Goal: Information Seeking & Learning: Check status

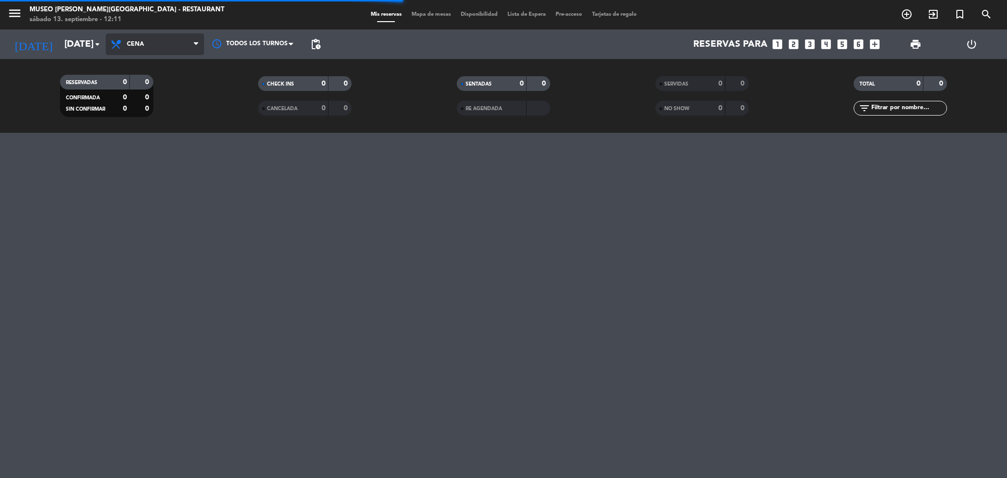
click at [135, 48] on span "Cena" at bounding box center [135, 44] width 17 height 7
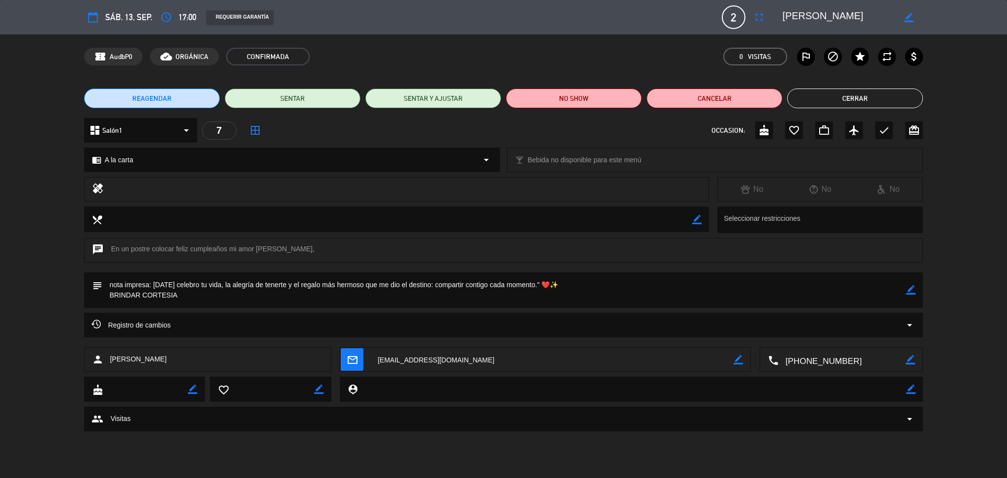
click at [879, 93] on button "Cerrar" at bounding box center [855, 98] width 136 height 20
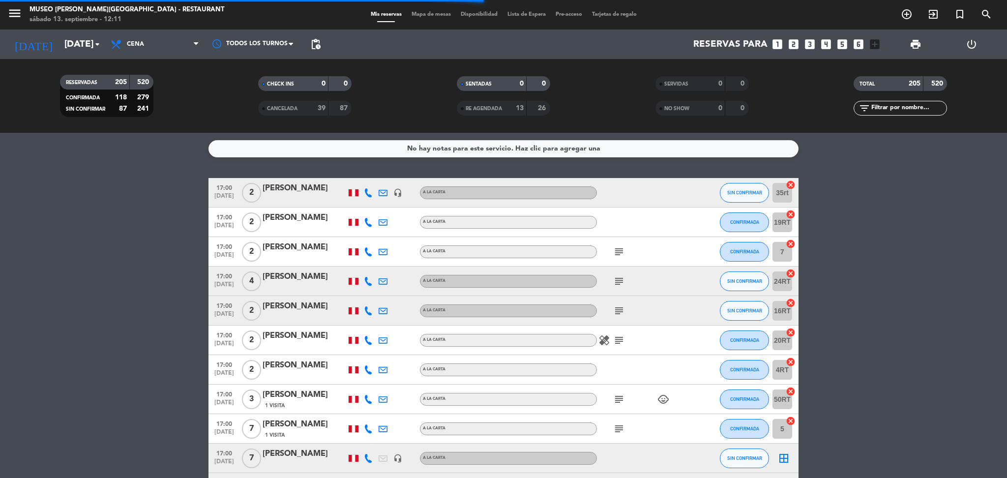
click at [617, 253] on icon "subject" at bounding box center [619, 252] width 12 height 12
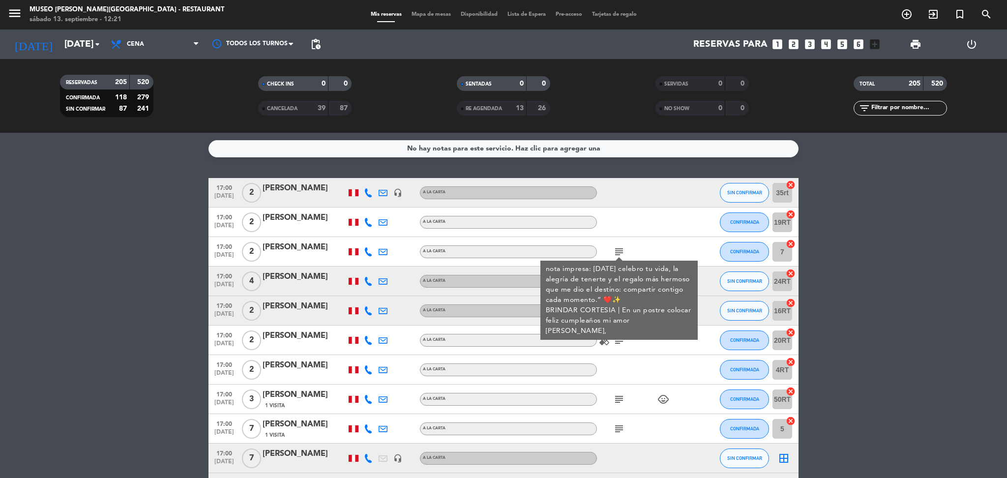
click at [615, 341] on icon "subject" at bounding box center [619, 340] width 12 height 12
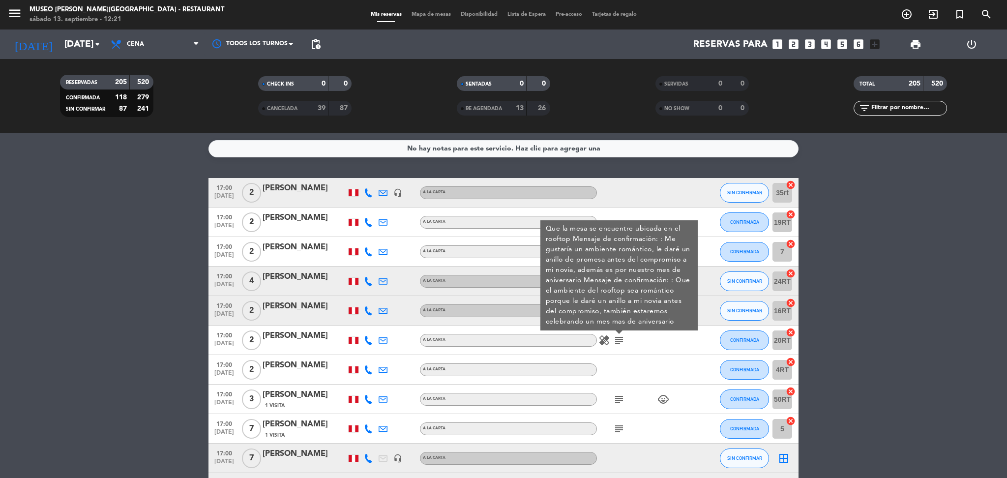
click at [642, 347] on div "healing subject Que la mesa se encuentre ubicada en el rooftop Mensaje de confi…" at bounding box center [641, 339] width 88 height 29
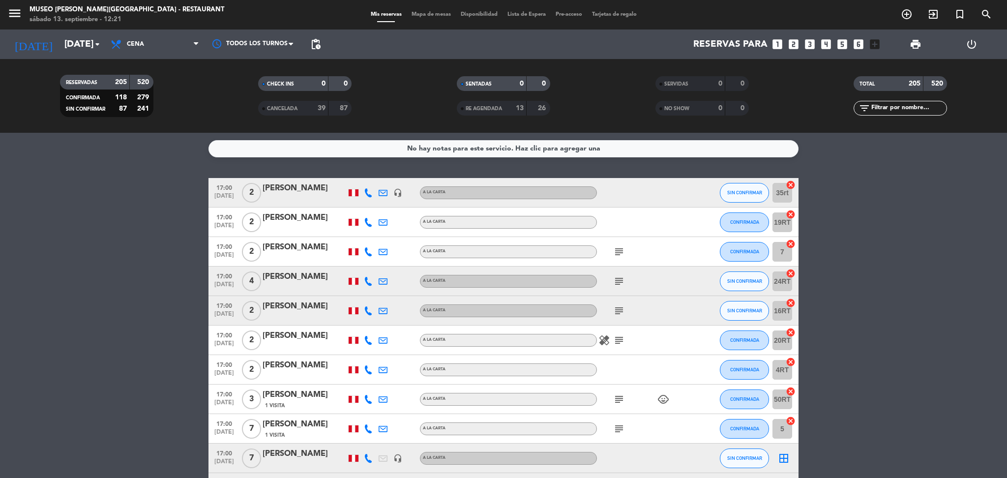
click at [613, 246] on icon "subject" at bounding box center [619, 252] width 12 height 12
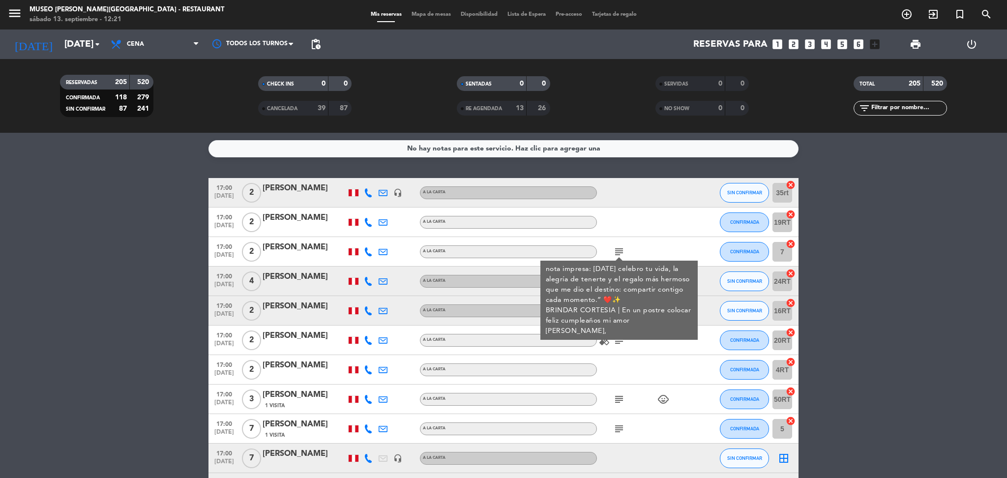
click at [698, 279] on div at bounding box center [698, 280] width 27 height 29
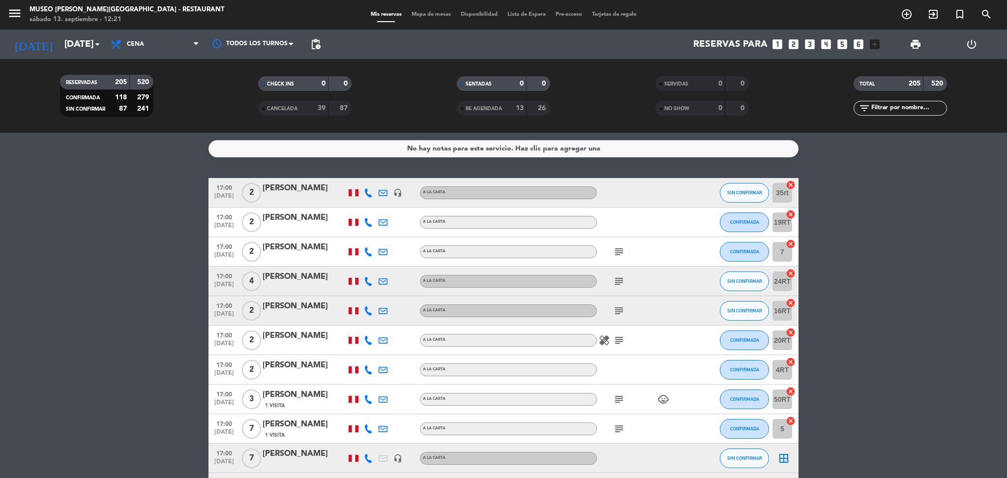
click at [619, 277] on icon "subject" at bounding box center [619, 281] width 12 height 12
click at [619, 350] on div "healing subject" at bounding box center [641, 339] width 88 height 29
click at [617, 307] on icon "subject" at bounding box center [619, 311] width 12 height 12
click at [618, 338] on icon "subject" at bounding box center [619, 340] width 12 height 12
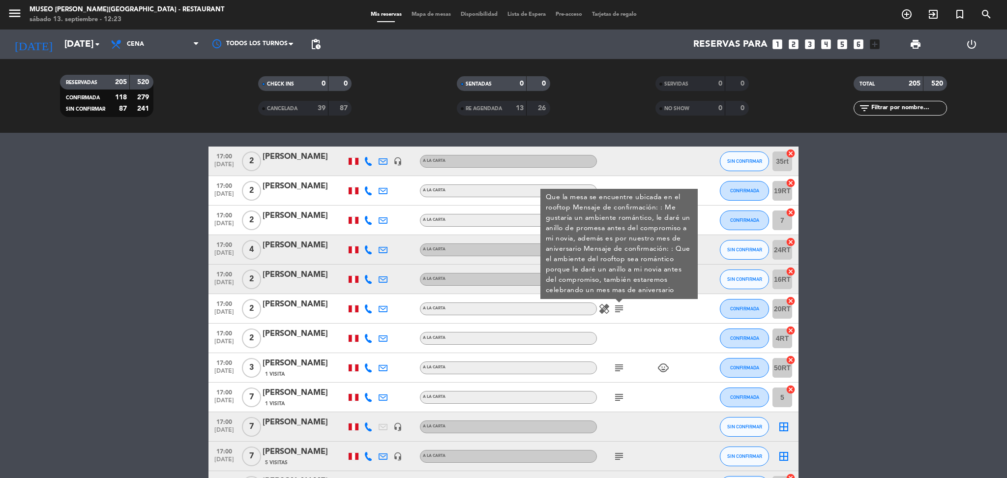
scroll to position [33, 0]
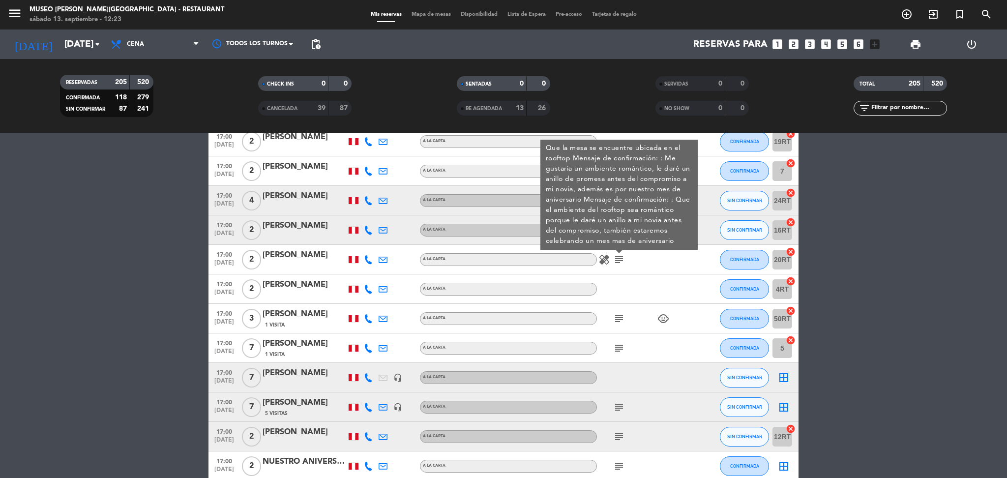
click at [616, 321] on icon "subject" at bounding box center [619, 319] width 12 height 12
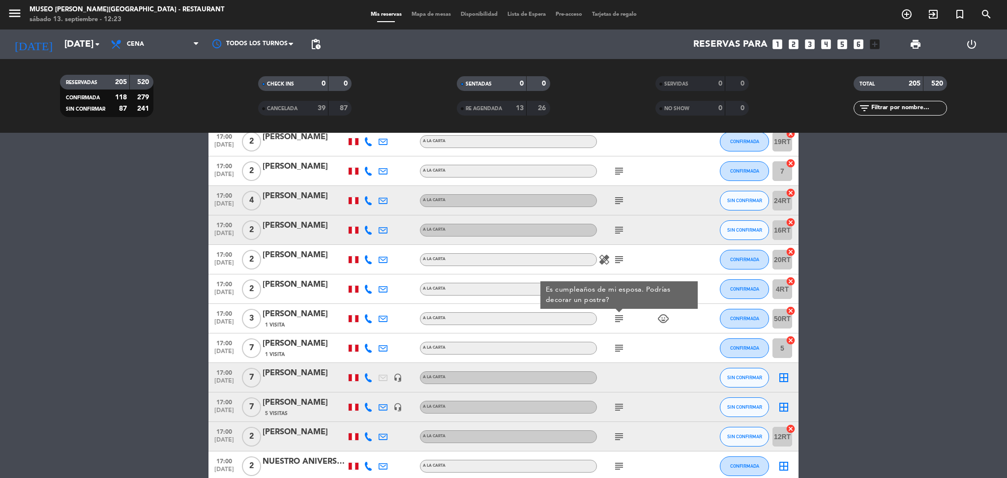
scroll to position [108, 0]
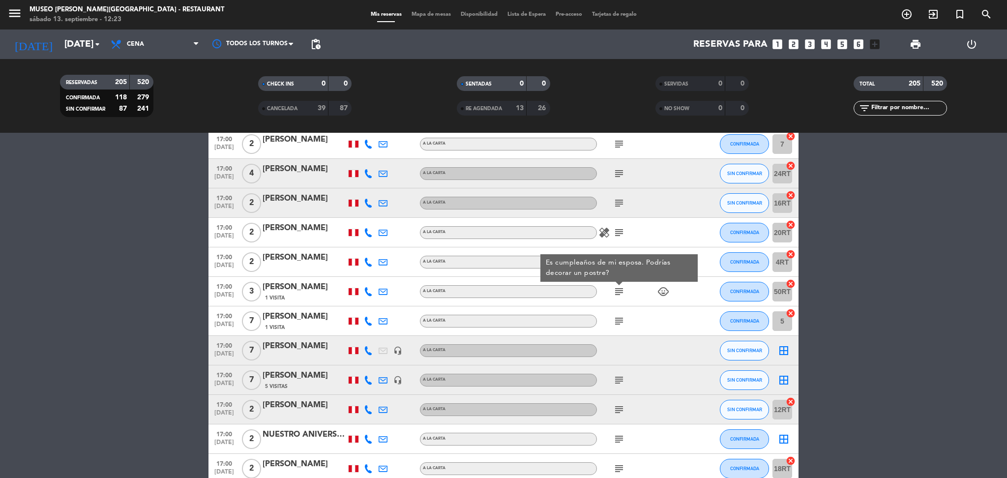
click at [616, 320] on icon "subject" at bounding box center [619, 321] width 12 height 12
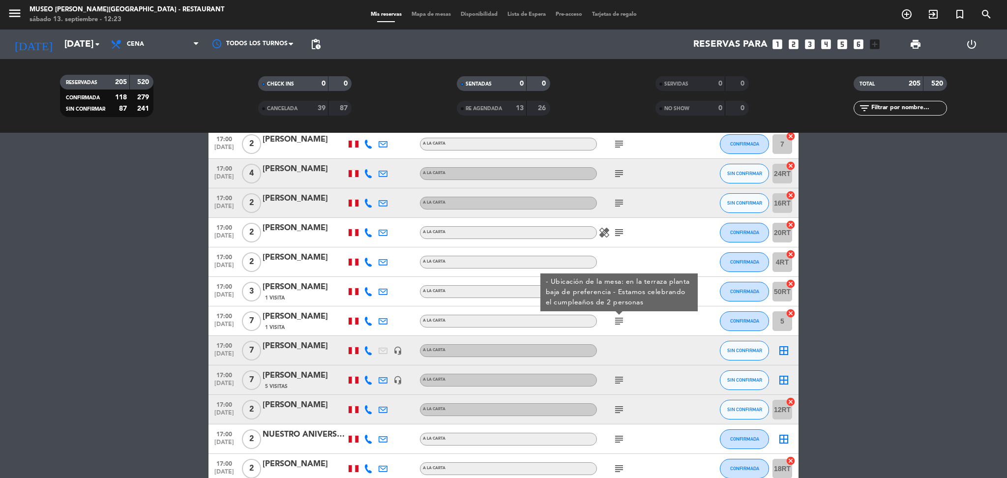
scroll to position [222, 0]
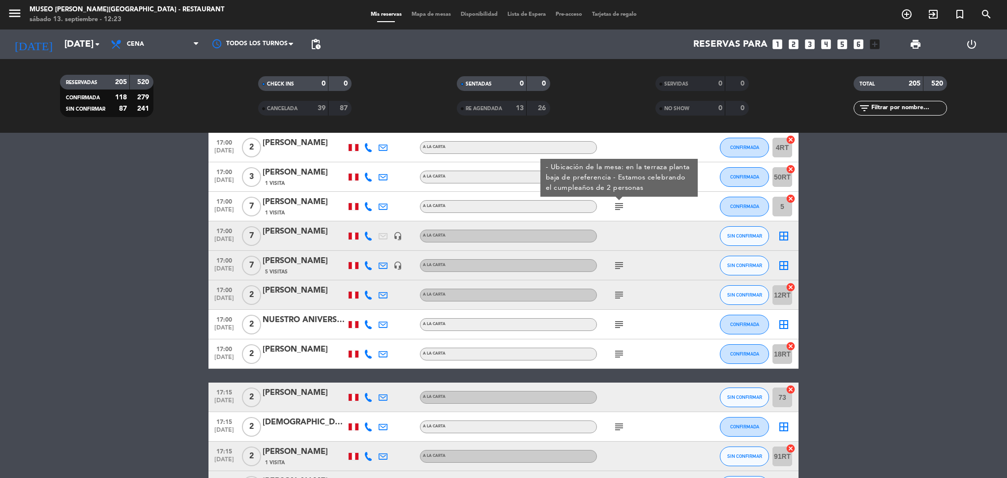
click at [619, 266] on icon "subject" at bounding box center [619, 266] width 12 height 12
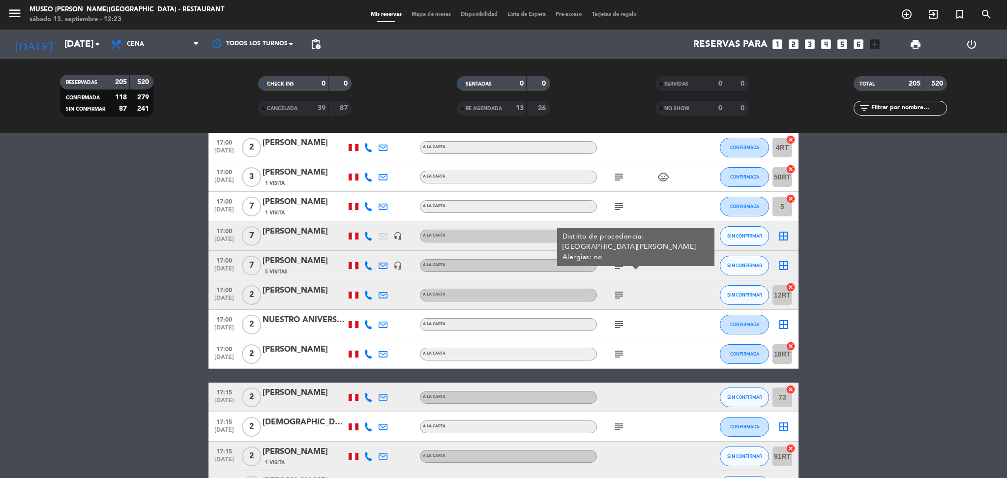
click at [623, 299] on icon "subject" at bounding box center [619, 295] width 12 height 12
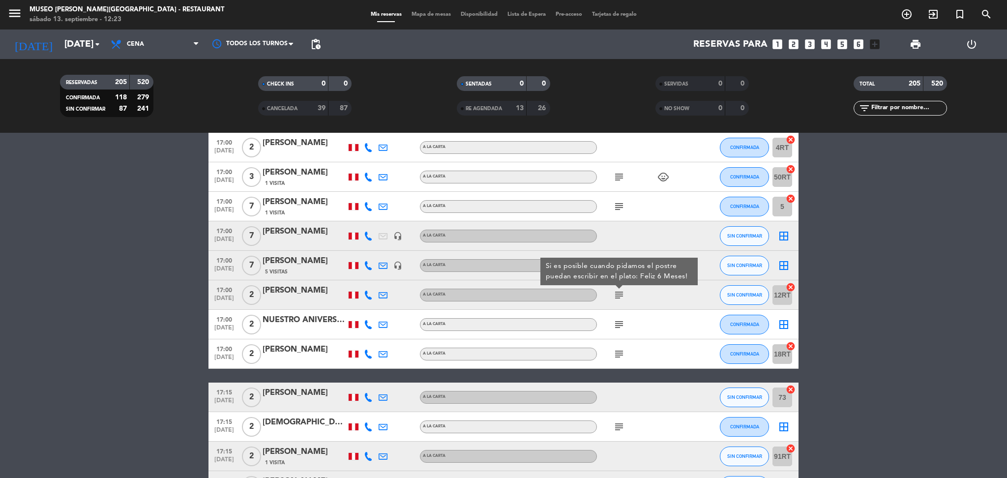
click at [620, 323] on icon "subject" at bounding box center [619, 325] width 12 height 12
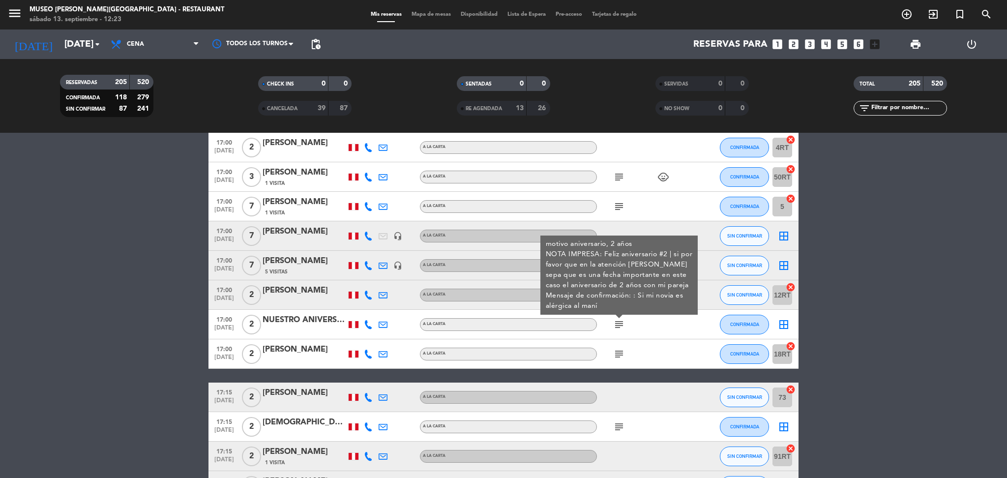
click at [620, 353] on icon "subject" at bounding box center [619, 354] width 12 height 12
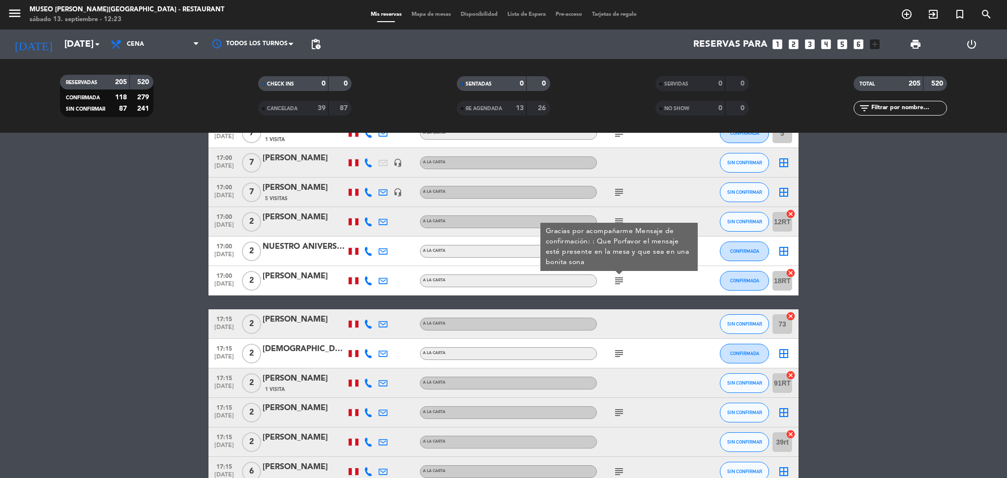
scroll to position [340, 0]
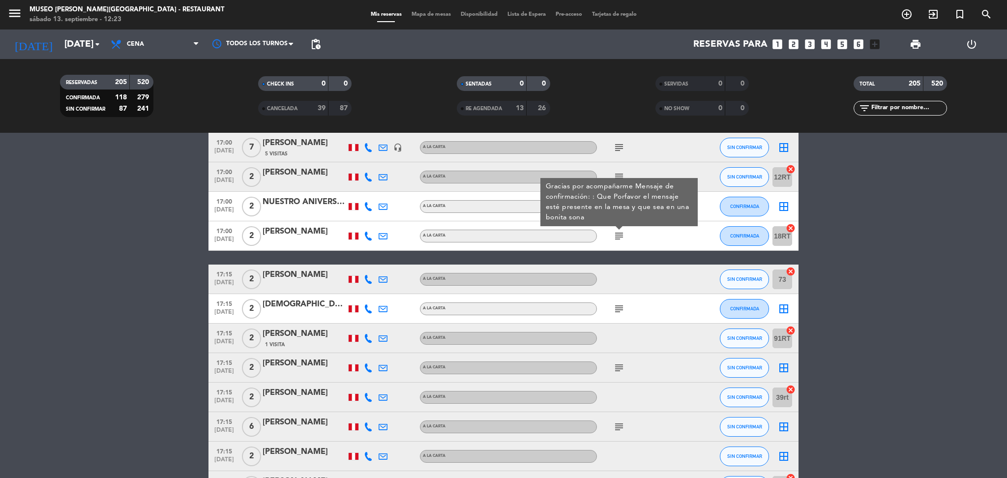
click at [620, 310] on icon "subject" at bounding box center [619, 309] width 12 height 12
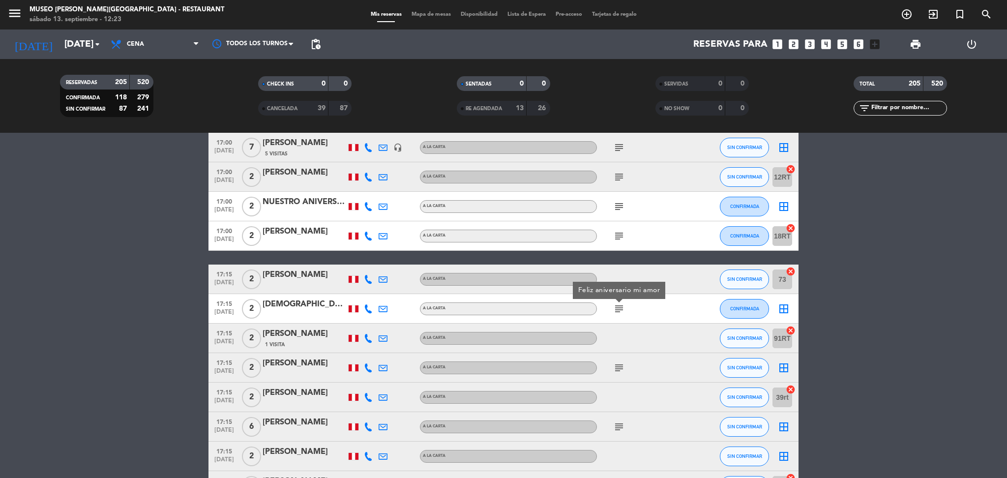
scroll to position [455, 0]
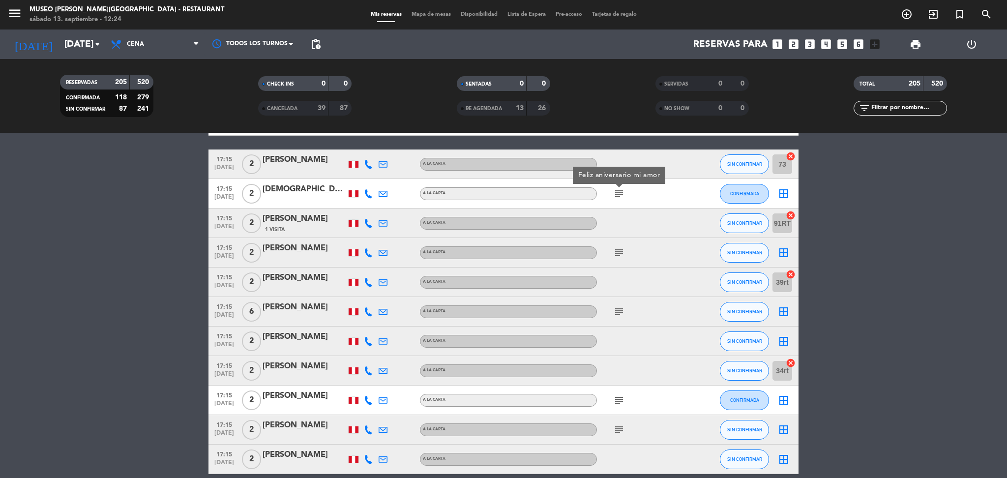
click at [619, 252] on icon "subject" at bounding box center [619, 253] width 12 height 12
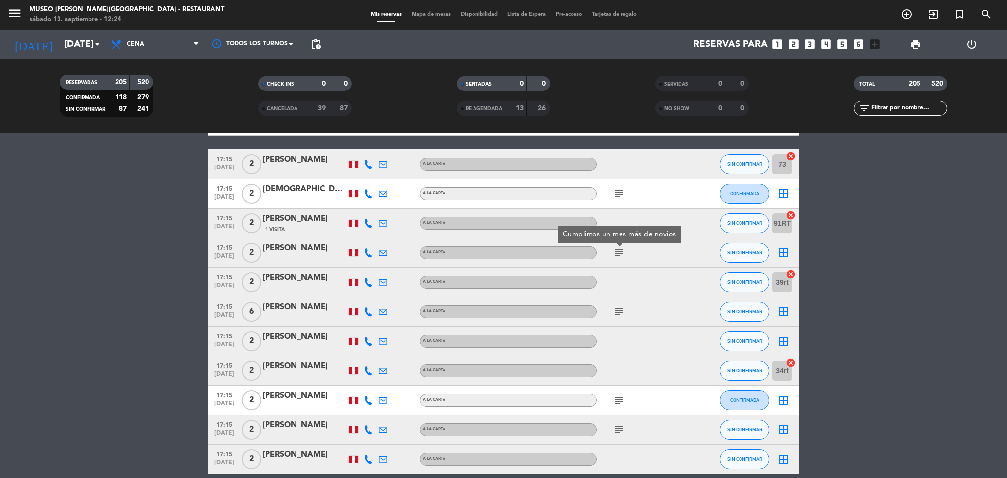
click at [617, 308] on icon "subject" at bounding box center [619, 312] width 12 height 12
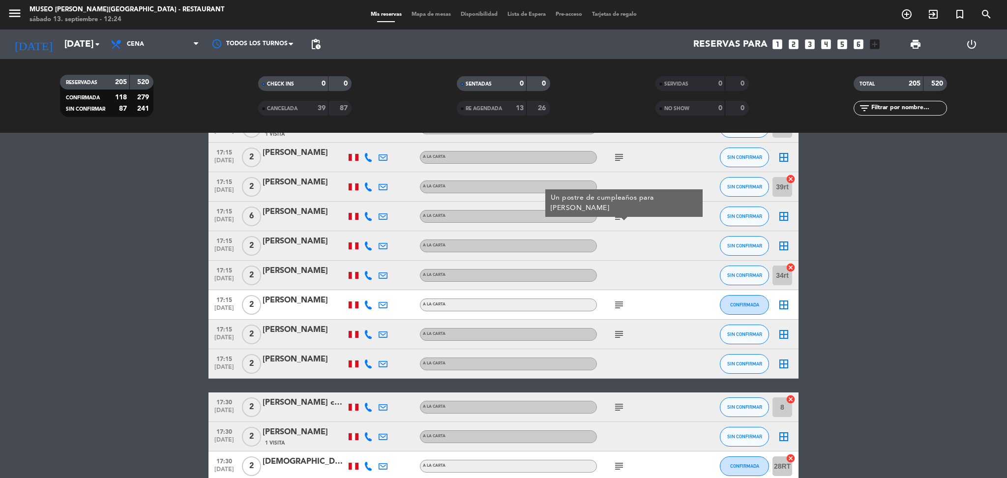
scroll to position [561, 0]
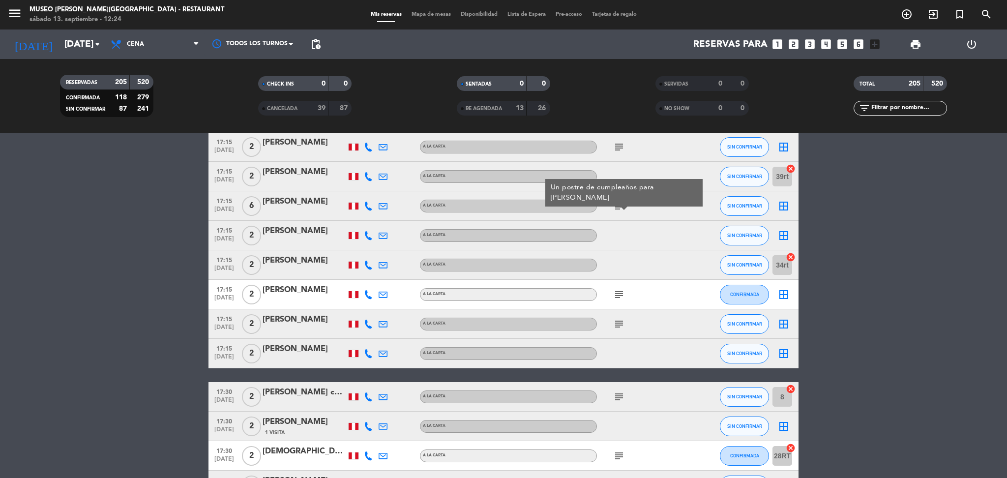
click at [618, 298] on icon "subject" at bounding box center [619, 295] width 12 height 12
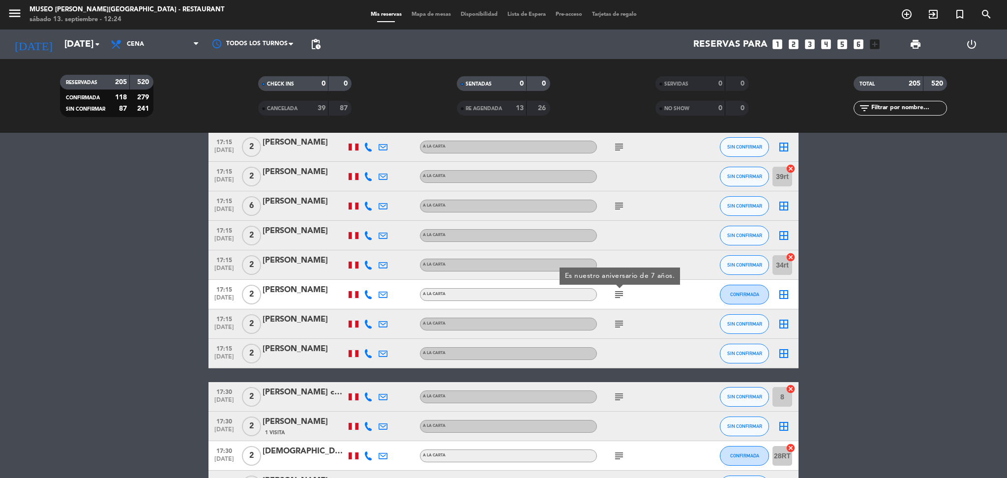
click at [617, 322] on icon "subject" at bounding box center [619, 324] width 12 height 12
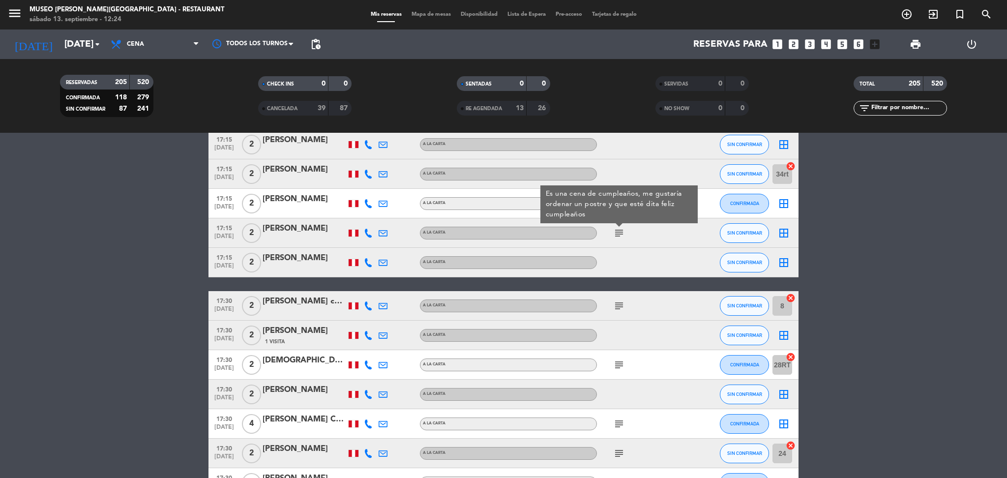
scroll to position [571, 0]
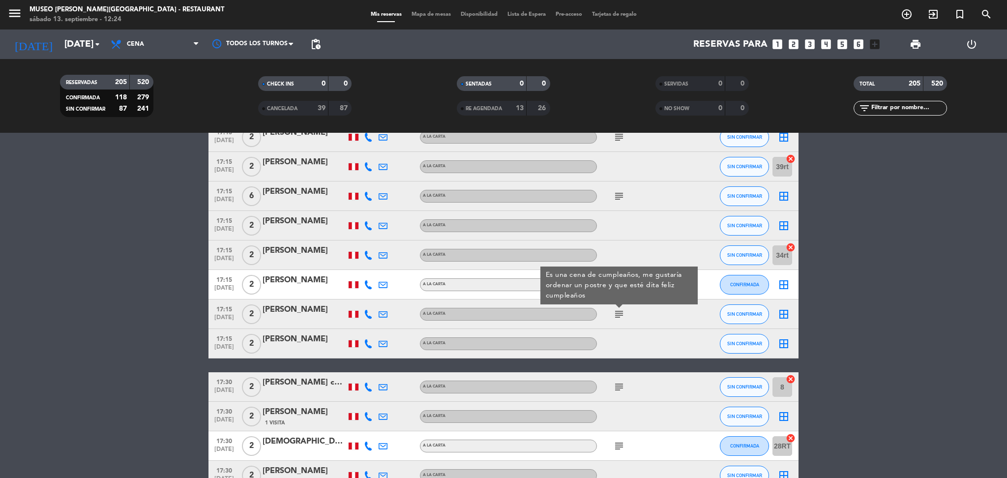
click at [614, 190] on icon "subject" at bounding box center [619, 196] width 12 height 12
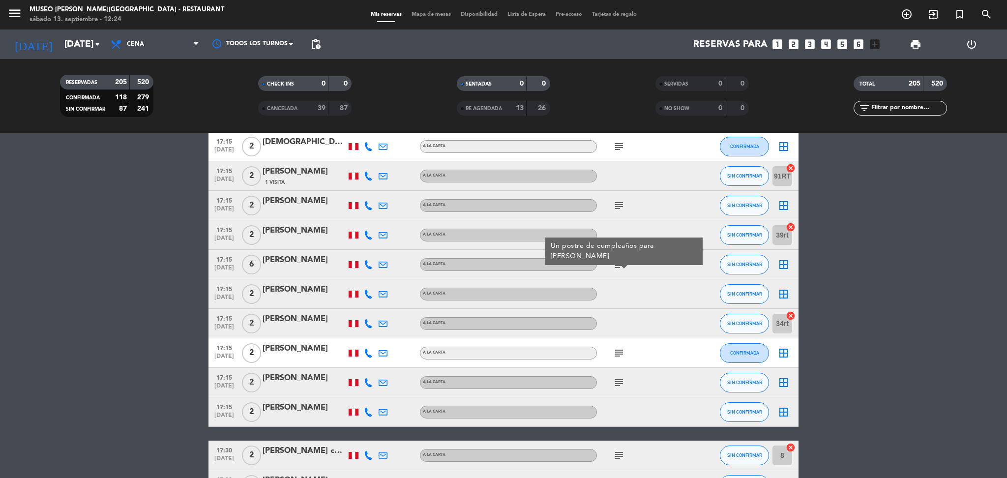
scroll to position [500, 0]
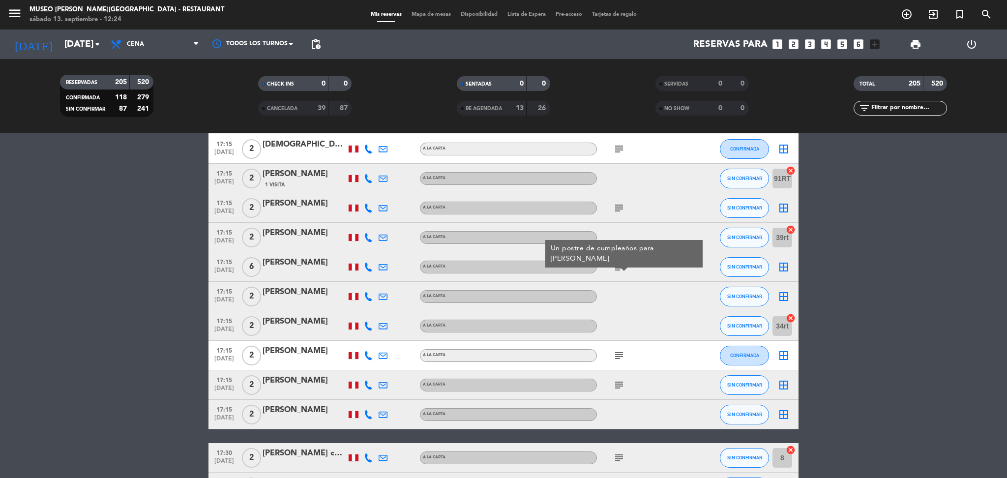
click at [615, 354] on icon "subject" at bounding box center [619, 356] width 12 height 12
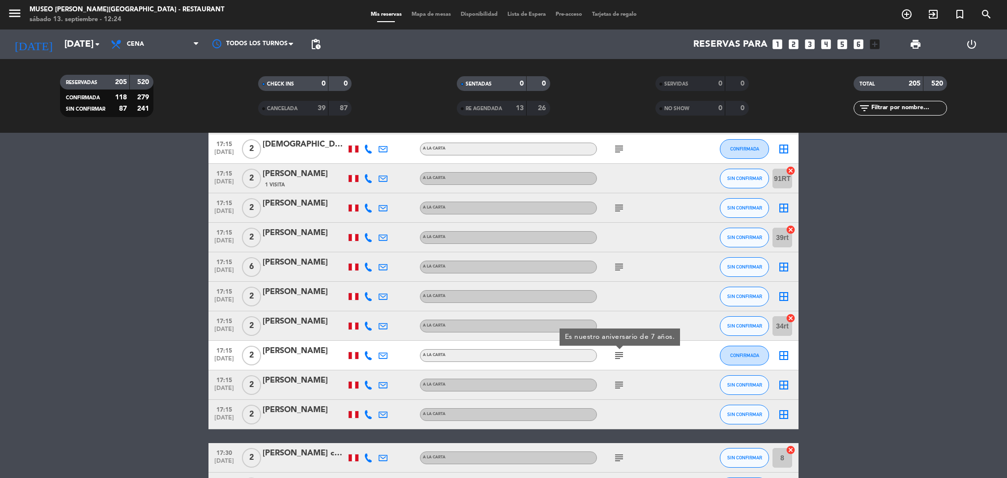
click at [621, 380] on icon "subject" at bounding box center [619, 385] width 12 height 12
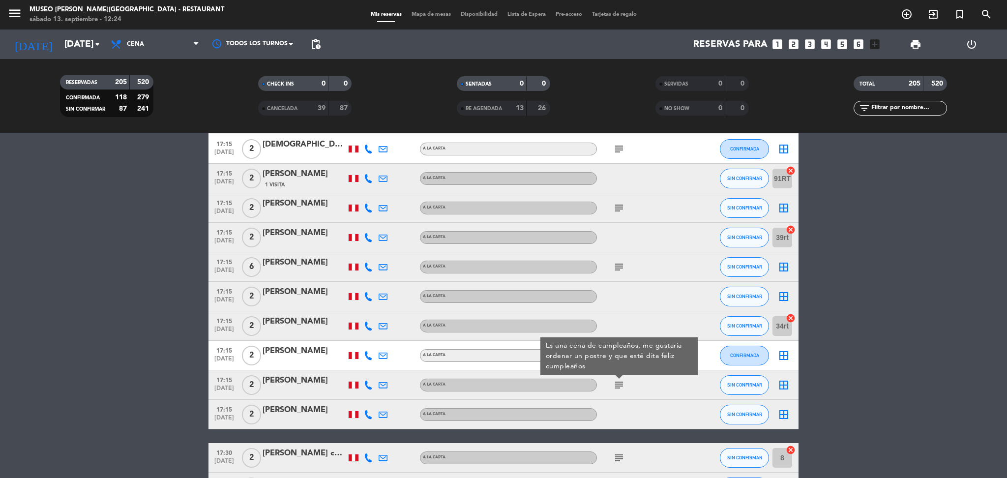
scroll to position [564, 0]
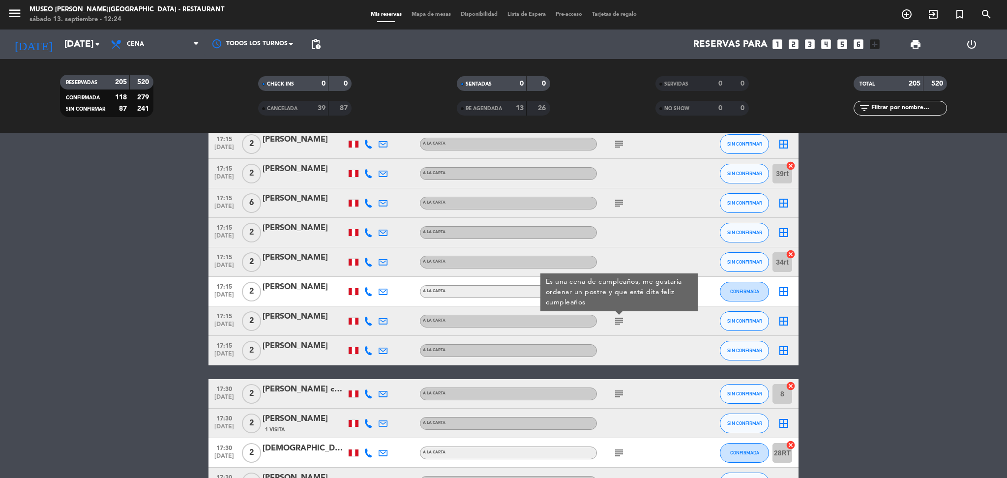
click at [620, 391] on icon "subject" at bounding box center [619, 394] width 12 height 12
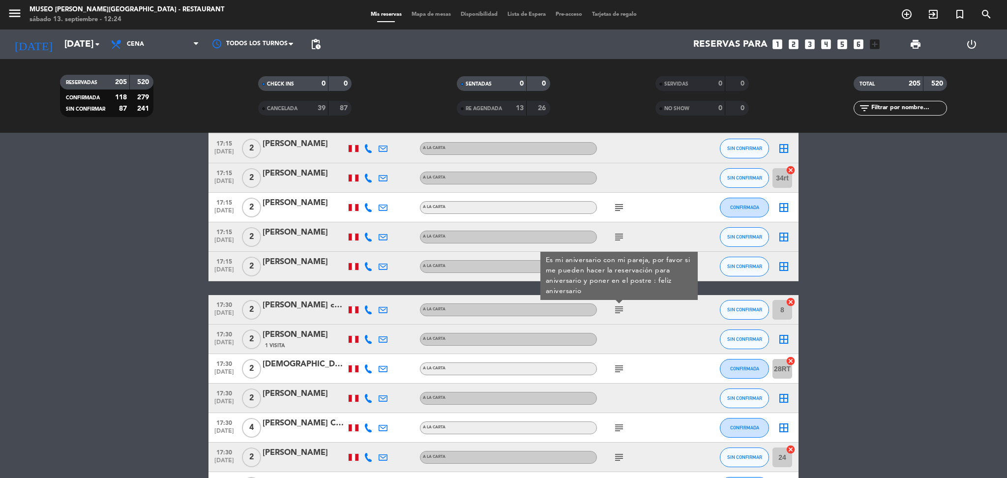
scroll to position [649, 0]
click at [619, 363] on icon "subject" at bounding box center [619, 368] width 12 height 12
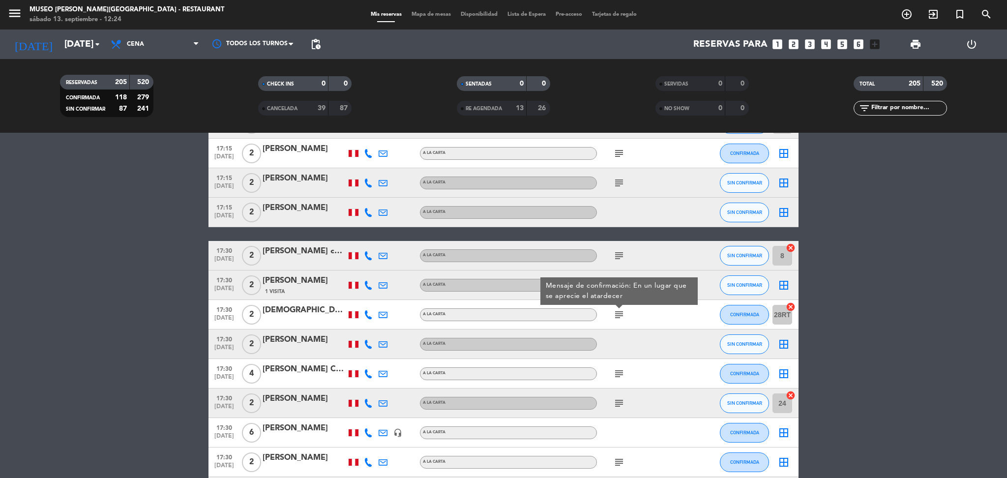
scroll to position [701, 0]
click at [618, 381] on div "subject" at bounding box center [641, 373] width 88 height 29
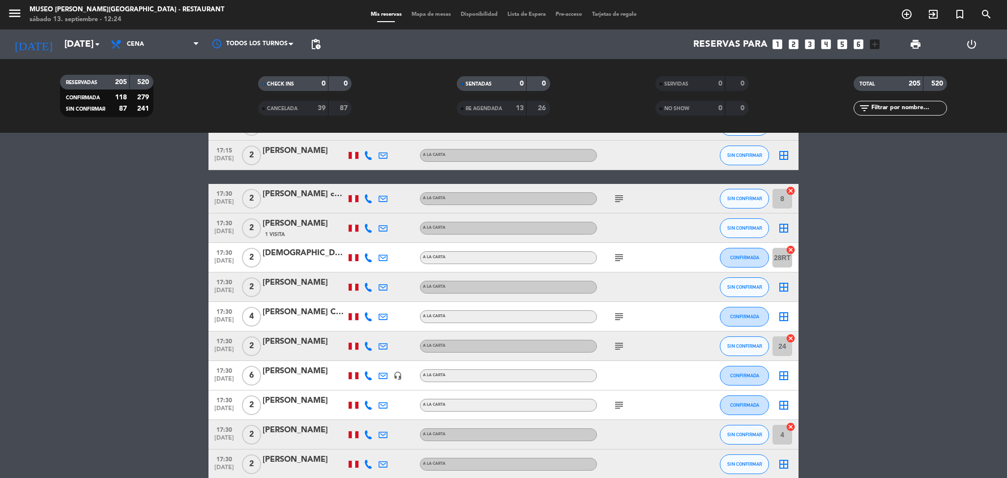
click at [617, 321] on icon "subject" at bounding box center [619, 317] width 12 height 12
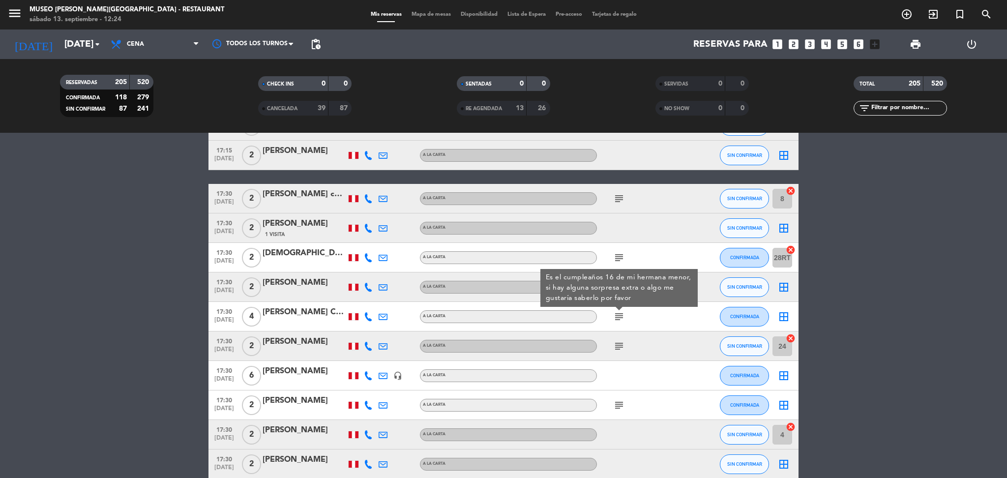
click at [618, 344] on icon "subject" at bounding box center [619, 346] width 12 height 12
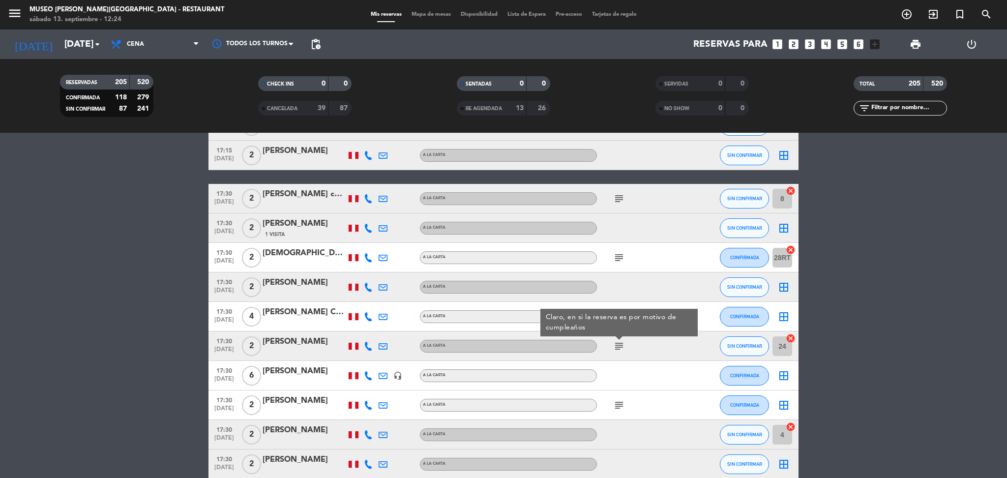
scroll to position [842, 0]
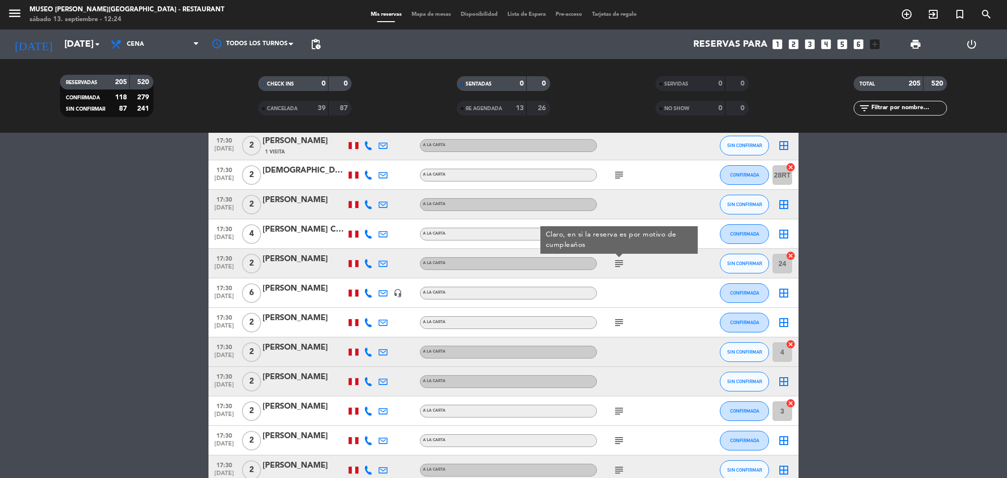
click at [617, 317] on icon "subject" at bounding box center [619, 323] width 12 height 12
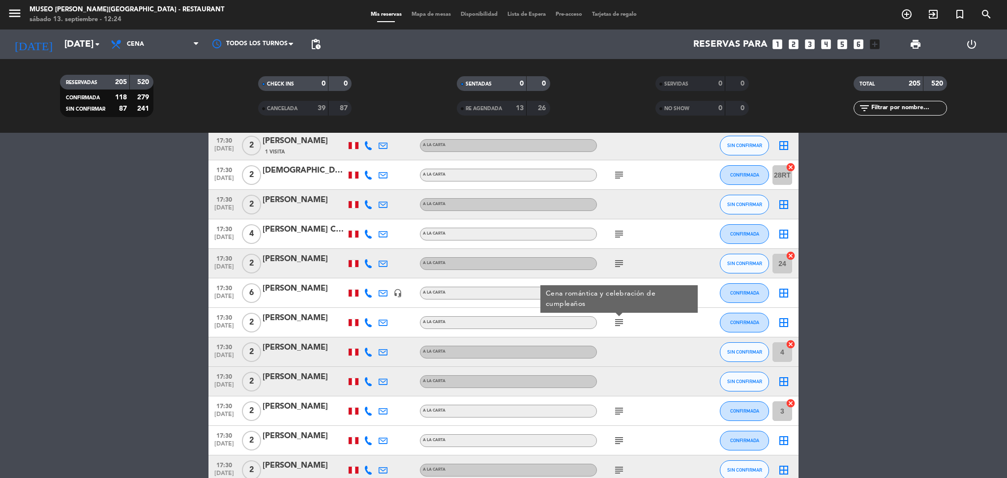
scroll to position [946, 0]
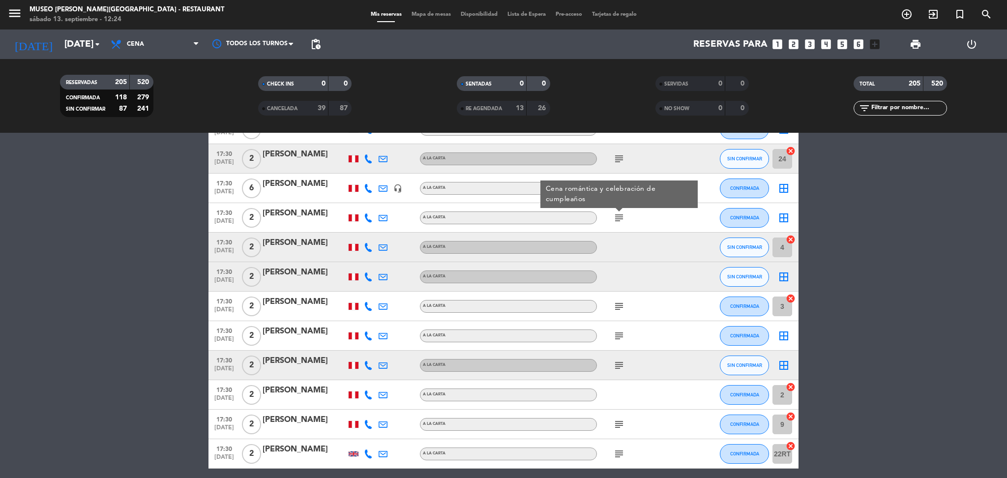
click at [614, 303] on icon "subject" at bounding box center [619, 306] width 12 height 12
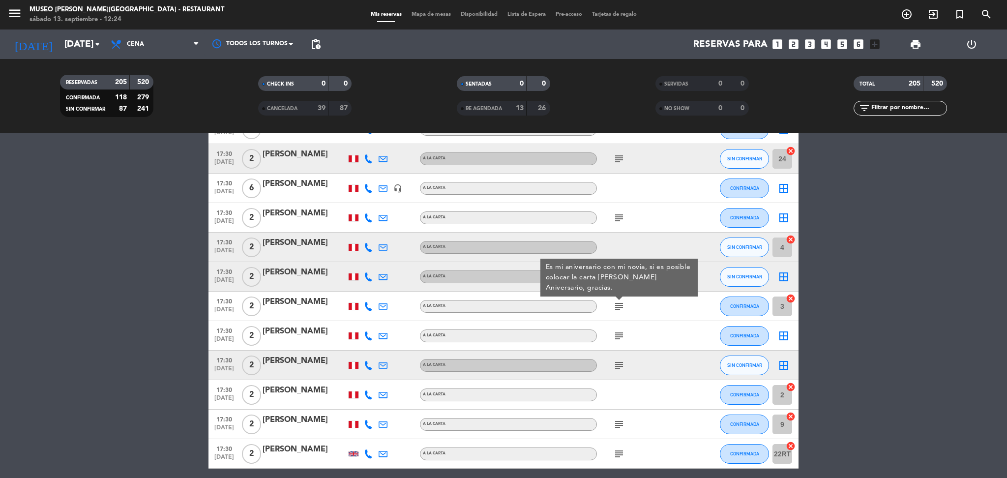
scroll to position [963, 0]
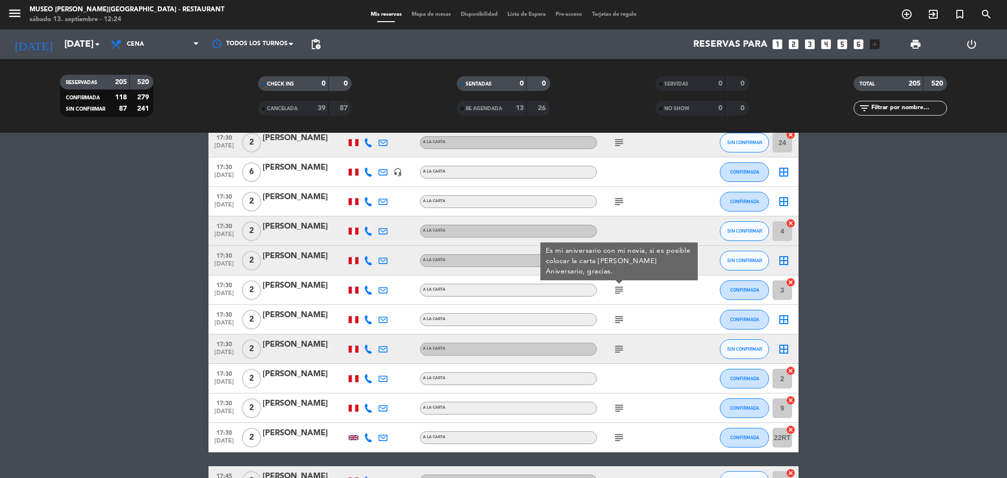
click at [618, 321] on icon "subject" at bounding box center [619, 320] width 12 height 12
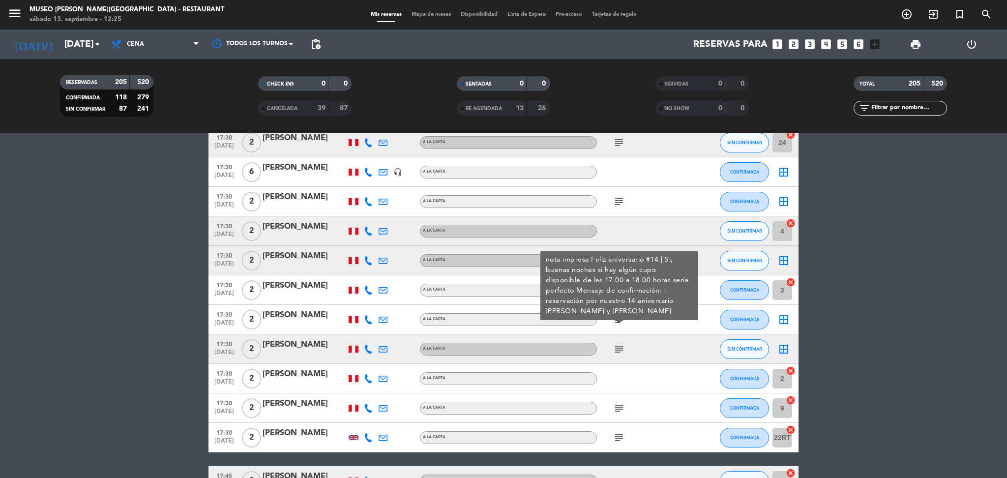
click at [619, 353] on icon "subject" at bounding box center [619, 349] width 12 height 12
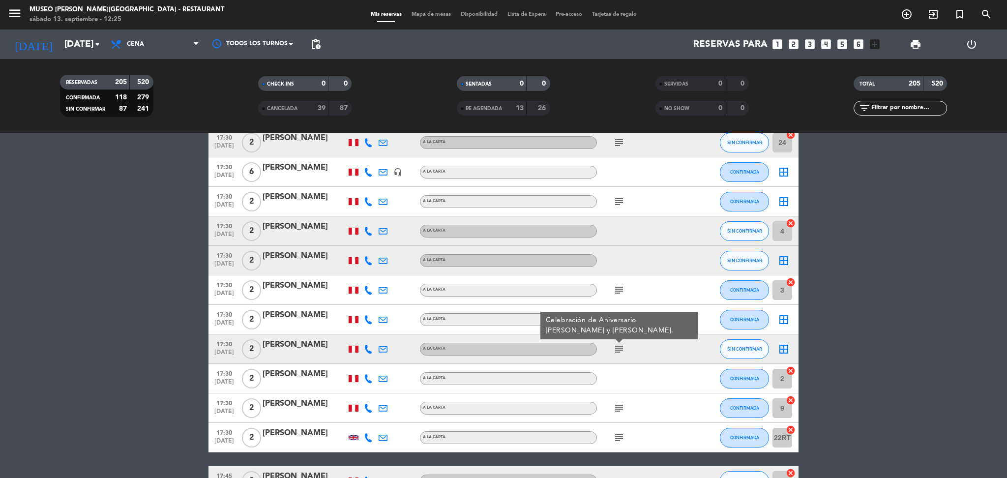
scroll to position [1007, 0]
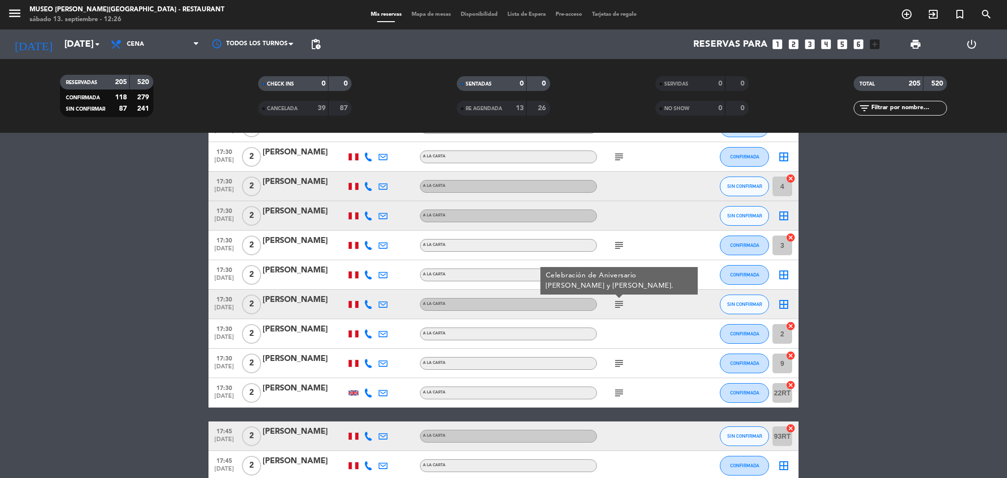
click at [614, 362] on icon "subject" at bounding box center [619, 363] width 12 height 12
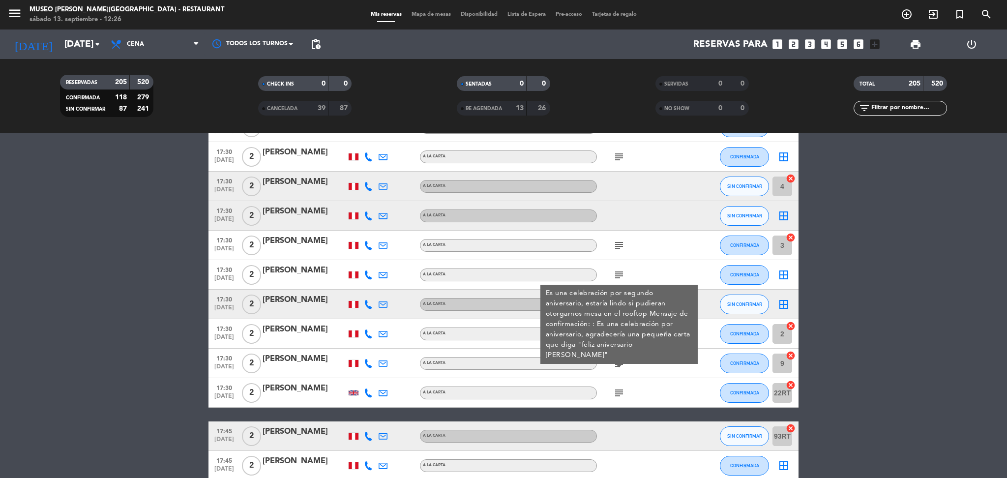
scroll to position [1021, 0]
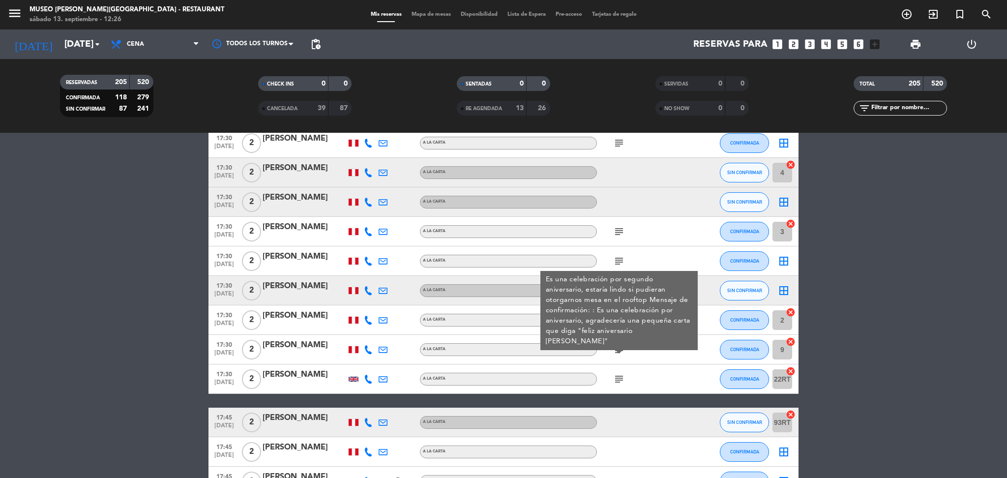
click at [617, 382] on icon "subject" at bounding box center [619, 379] width 12 height 12
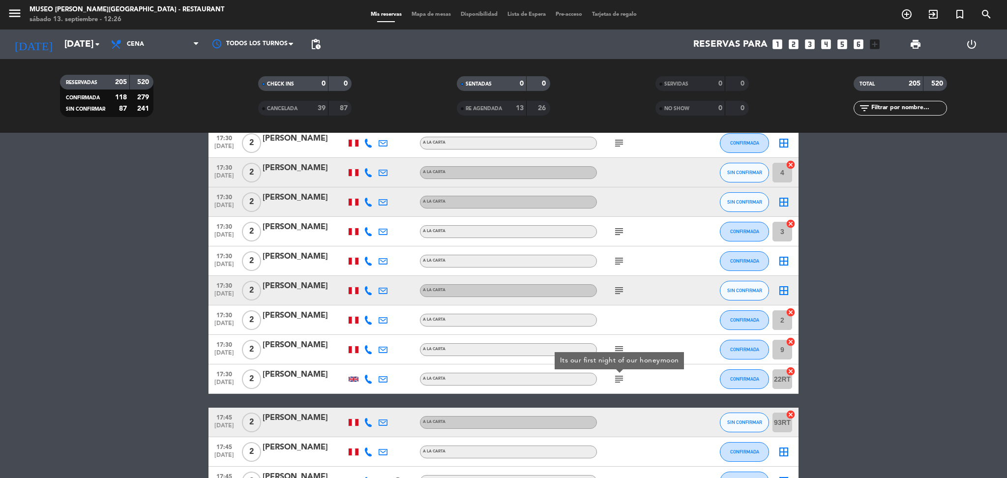
click at [615, 292] on icon "subject" at bounding box center [619, 291] width 12 height 12
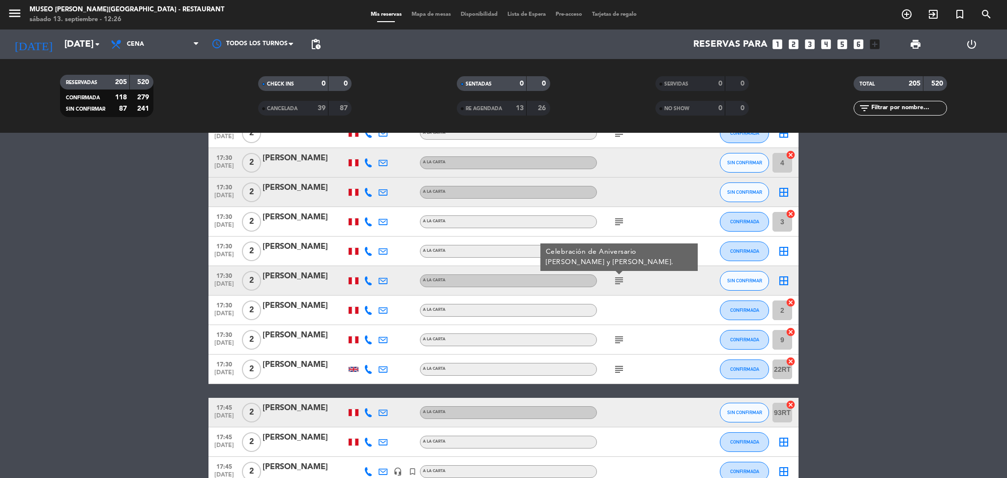
scroll to position [1032, 0]
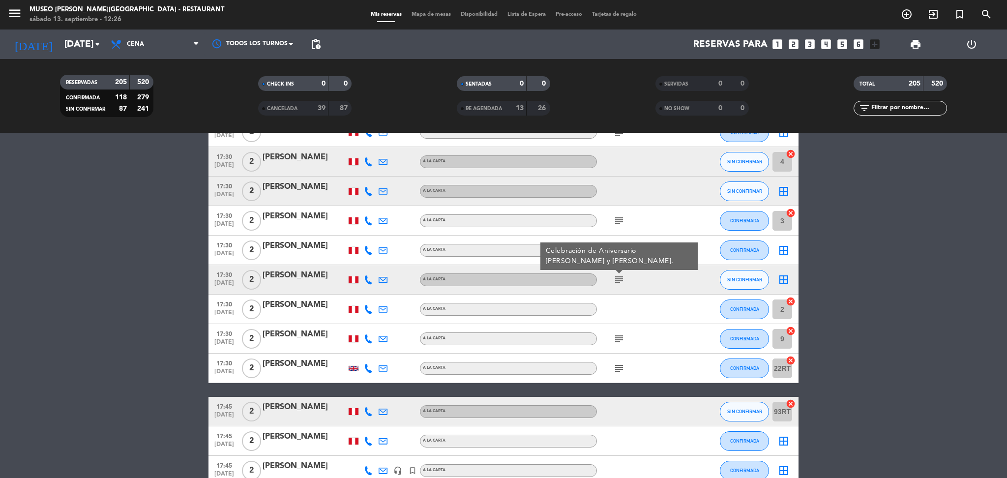
click at [620, 365] on icon "subject" at bounding box center [619, 368] width 12 height 12
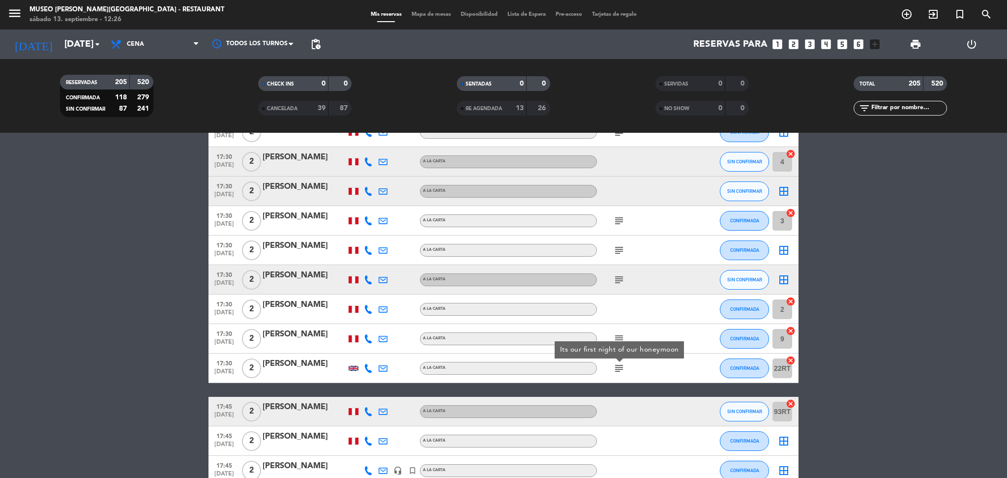
click at [618, 278] on icon "subject" at bounding box center [619, 280] width 12 height 12
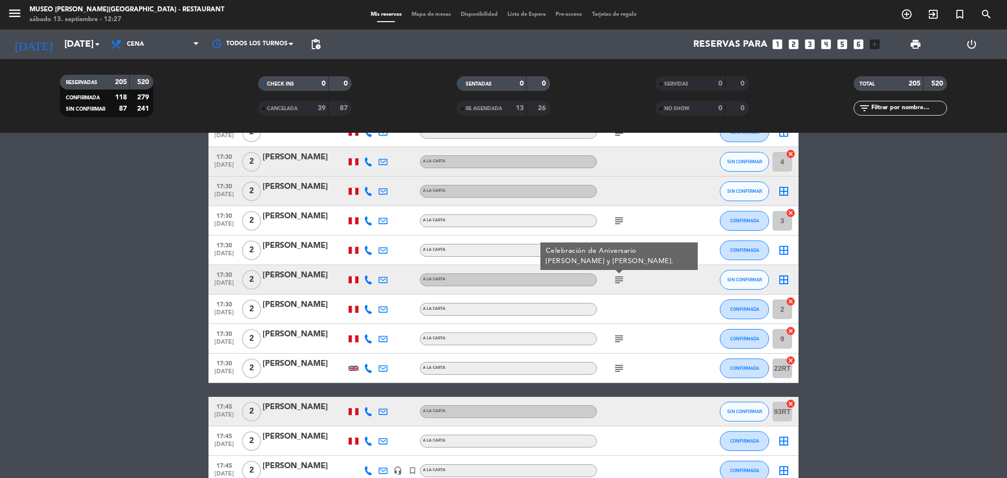
click at [619, 339] on icon "subject" at bounding box center [619, 339] width 12 height 12
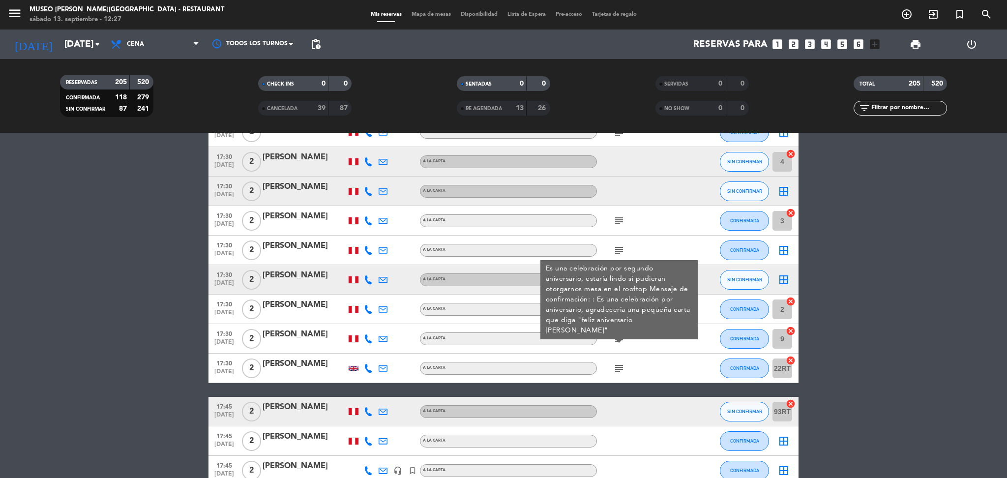
click at [619, 364] on icon "subject" at bounding box center [619, 368] width 12 height 12
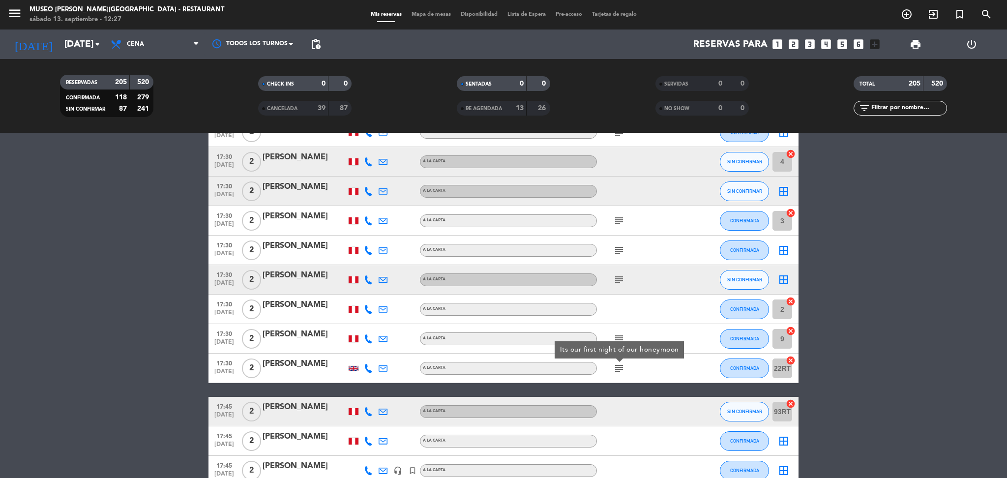
scroll to position [1223, 0]
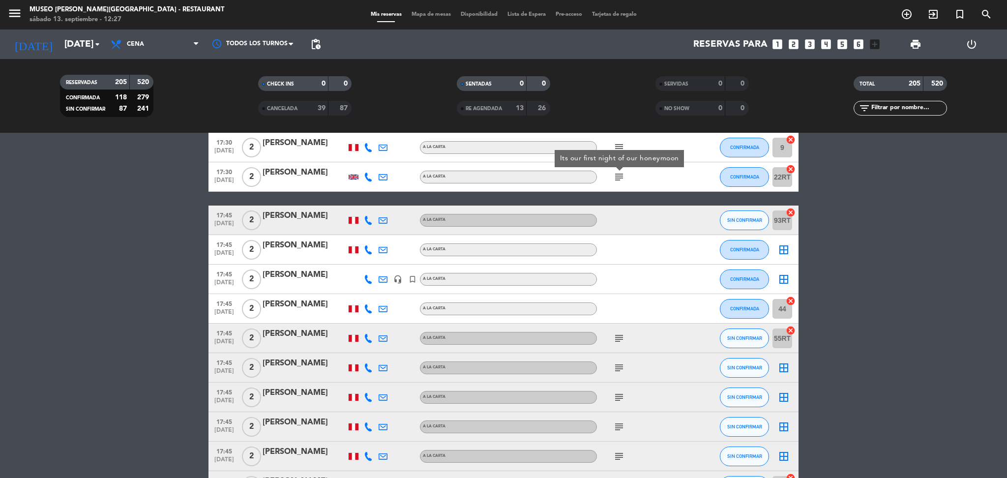
click at [615, 333] on icon "subject" at bounding box center [619, 338] width 12 height 12
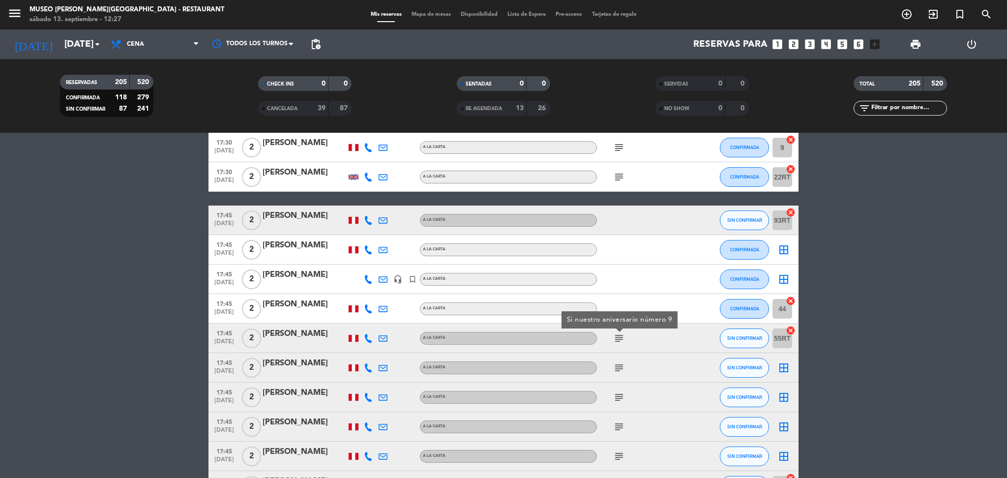
scroll to position [1295, 0]
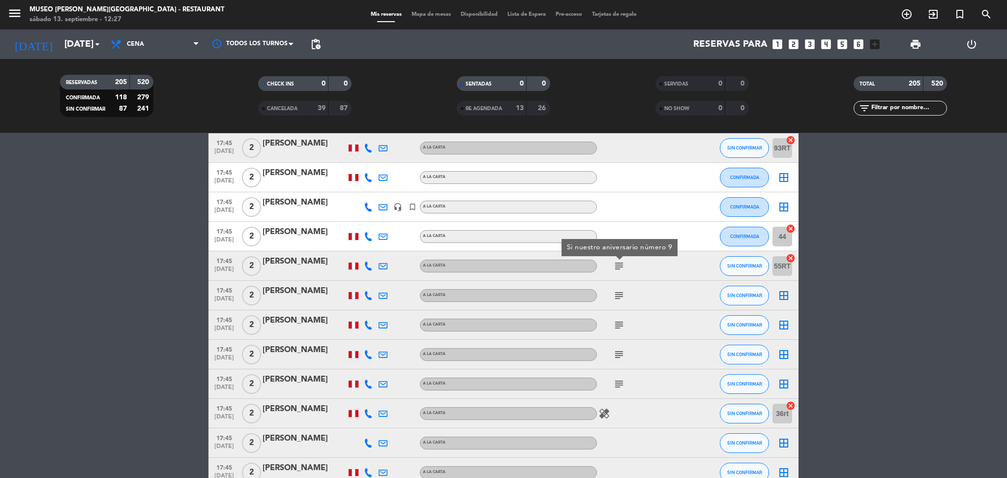
click at [620, 298] on icon "subject" at bounding box center [619, 296] width 12 height 12
click at [620, 323] on icon "subject" at bounding box center [619, 325] width 12 height 12
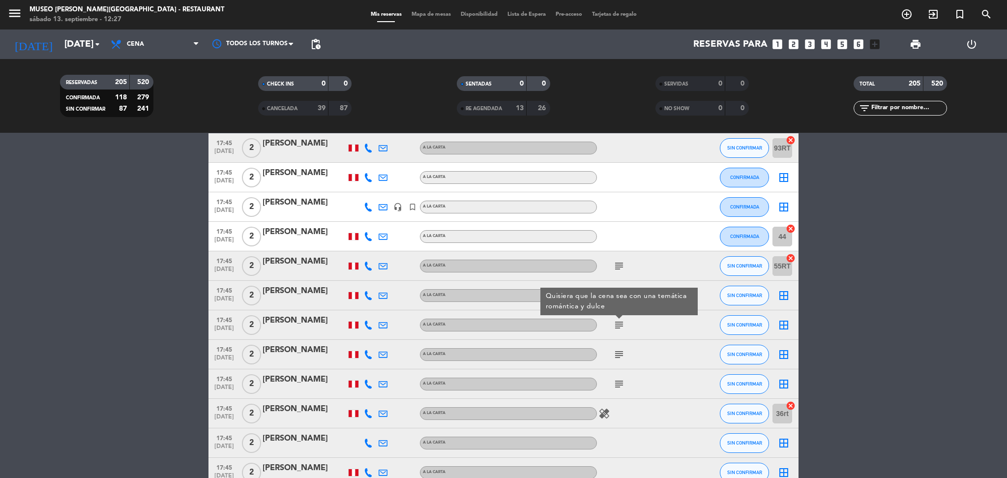
click at [621, 263] on icon "subject" at bounding box center [619, 266] width 12 height 12
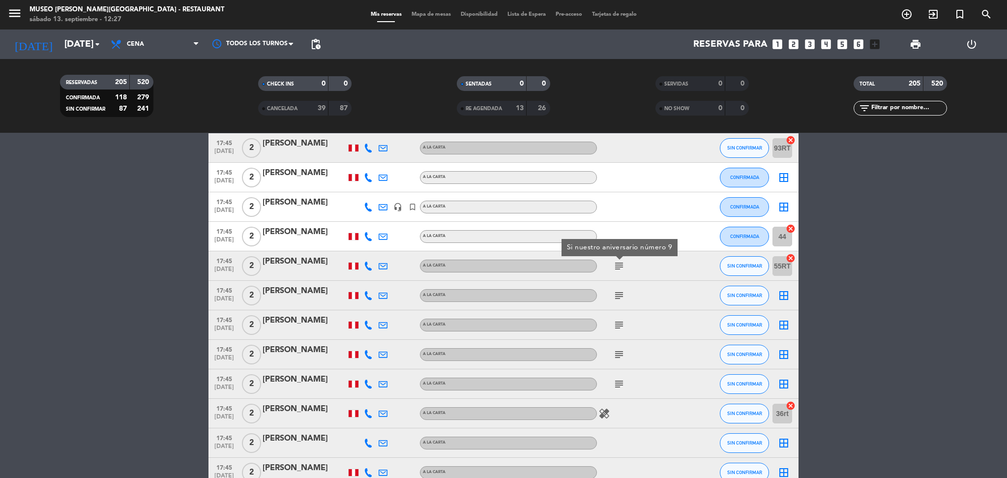
click at [620, 297] on icon "subject" at bounding box center [619, 296] width 12 height 12
click at [620, 333] on div "subject" at bounding box center [641, 324] width 88 height 29
click at [619, 326] on icon "subject" at bounding box center [619, 325] width 12 height 12
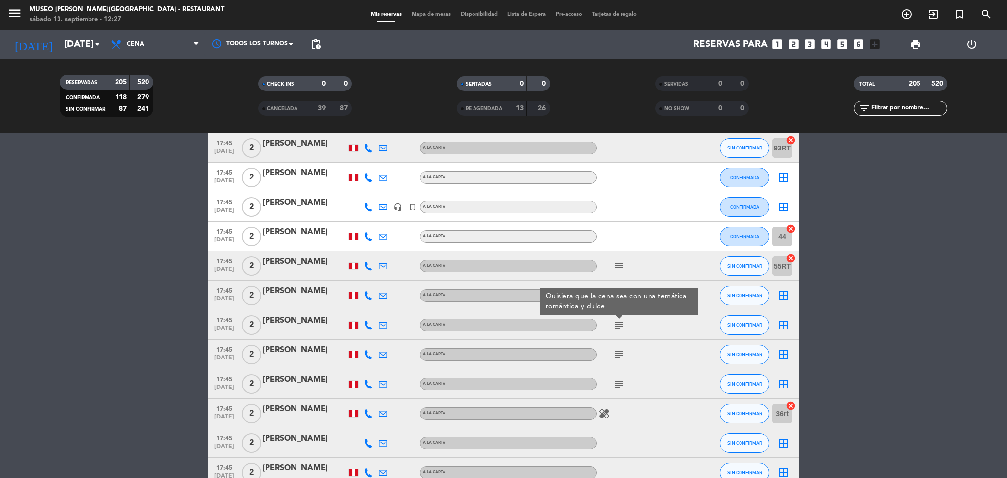
click at [619, 346] on div "subject" at bounding box center [641, 354] width 88 height 29
click at [620, 353] on icon "subject" at bounding box center [619, 355] width 12 height 12
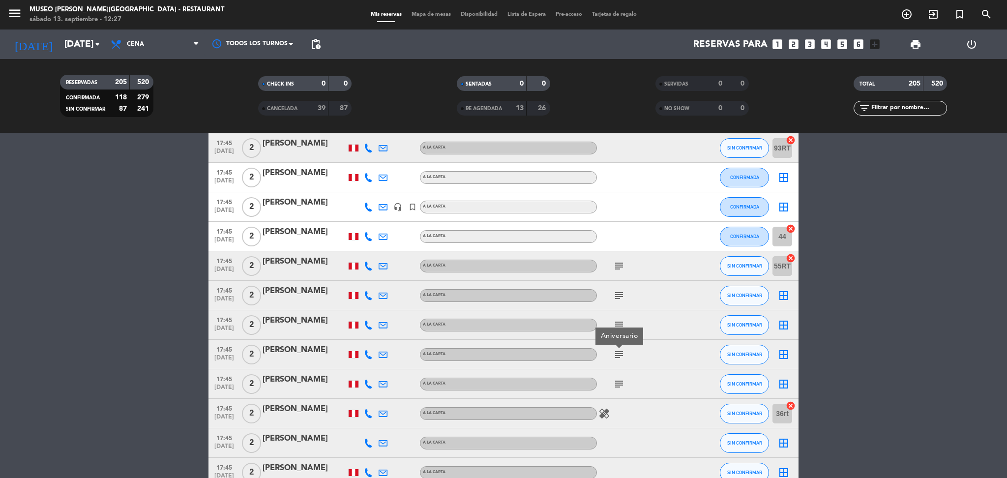
click at [620, 381] on icon "subject" at bounding box center [619, 384] width 12 height 12
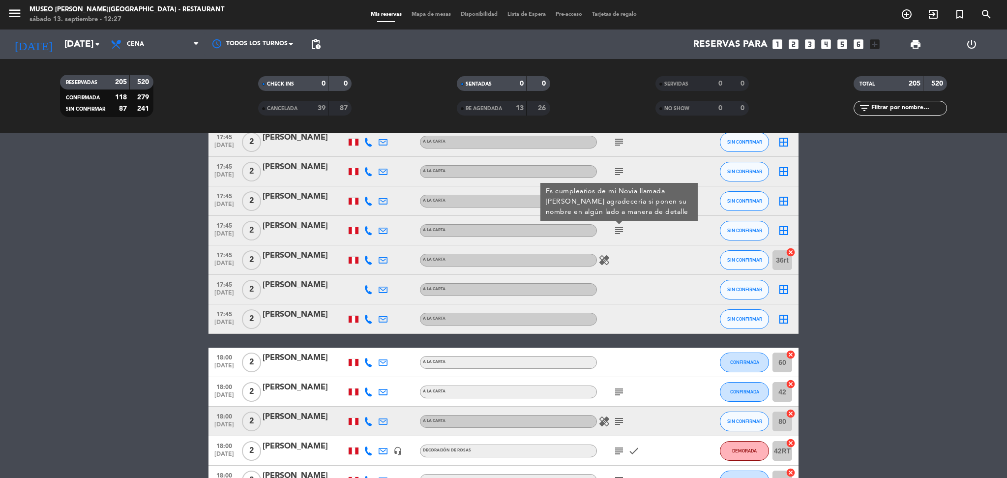
scroll to position [1493, 0]
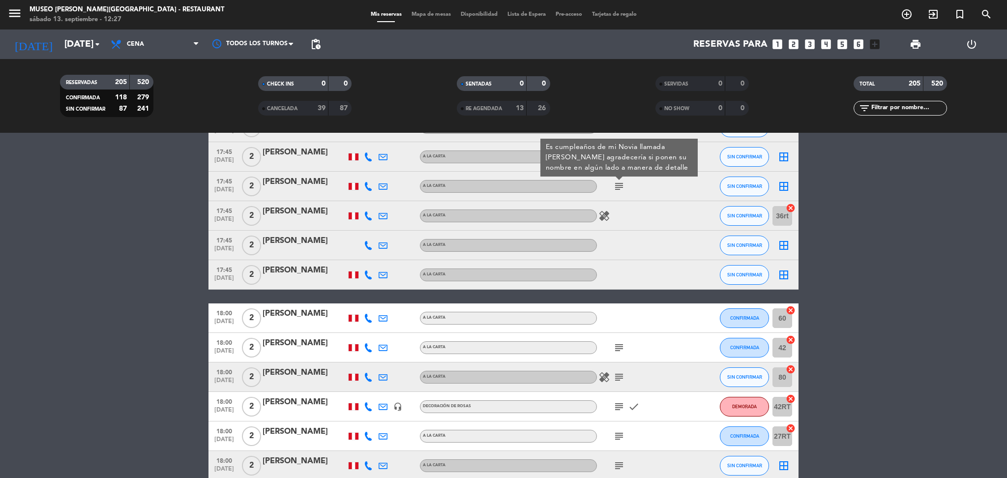
click at [621, 350] on icon "subject" at bounding box center [619, 348] width 12 height 12
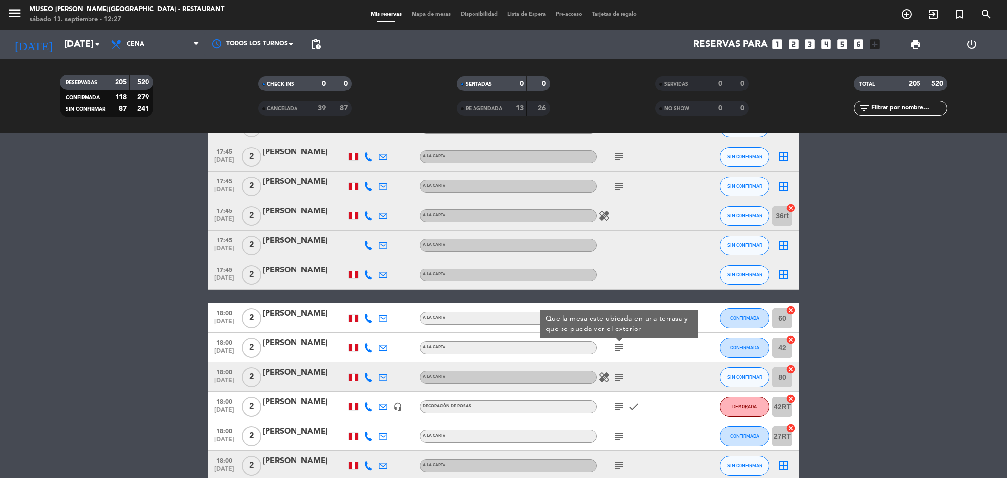
click at [622, 375] on icon "subject" at bounding box center [619, 377] width 12 height 12
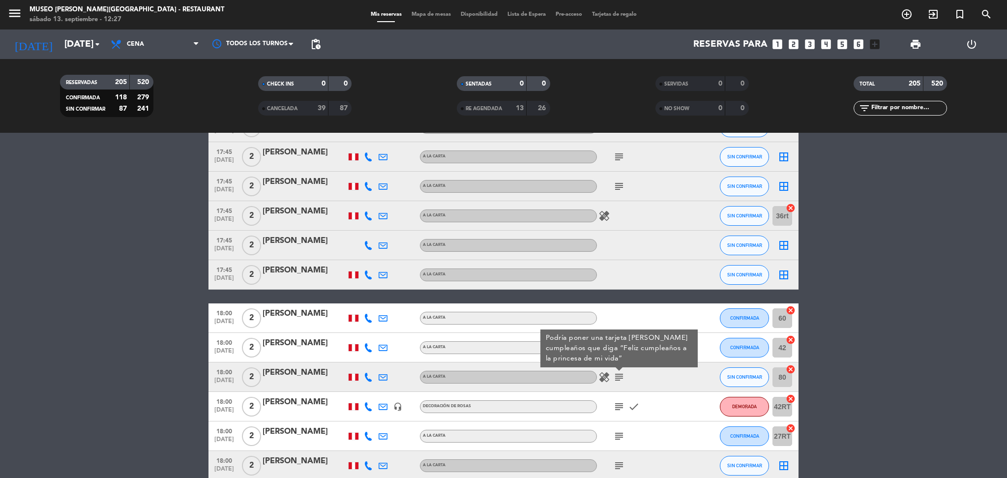
scroll to position [1580, 0]
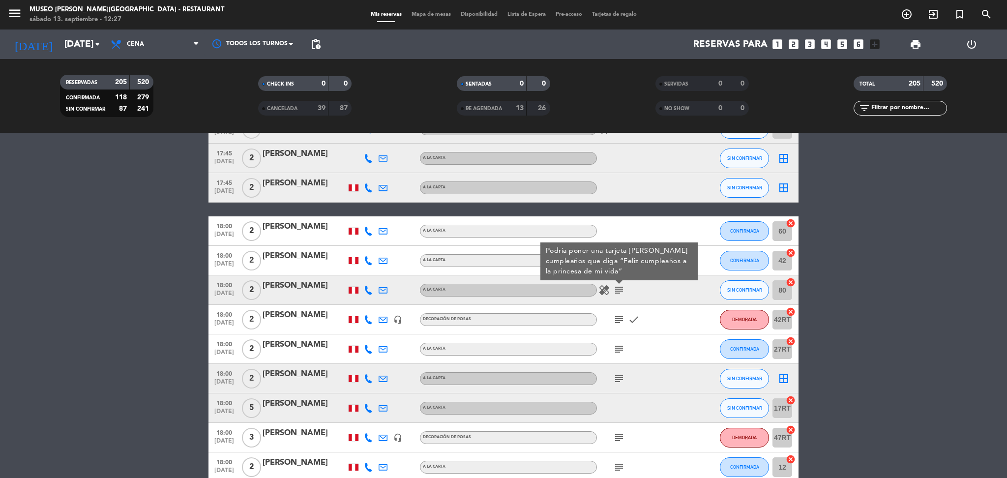
click at [618, 318] on icon "subject" at bounding box center [619, 320] width 12 height 12
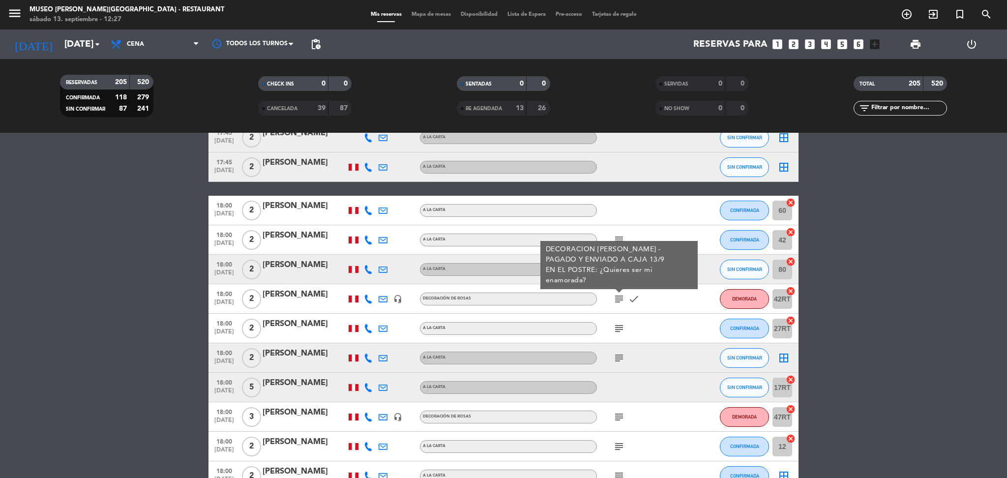
scroll to position [1601, 0]
click at [617, 327] on icon "subject" at bounding box center [619, 328] width 12 height 12
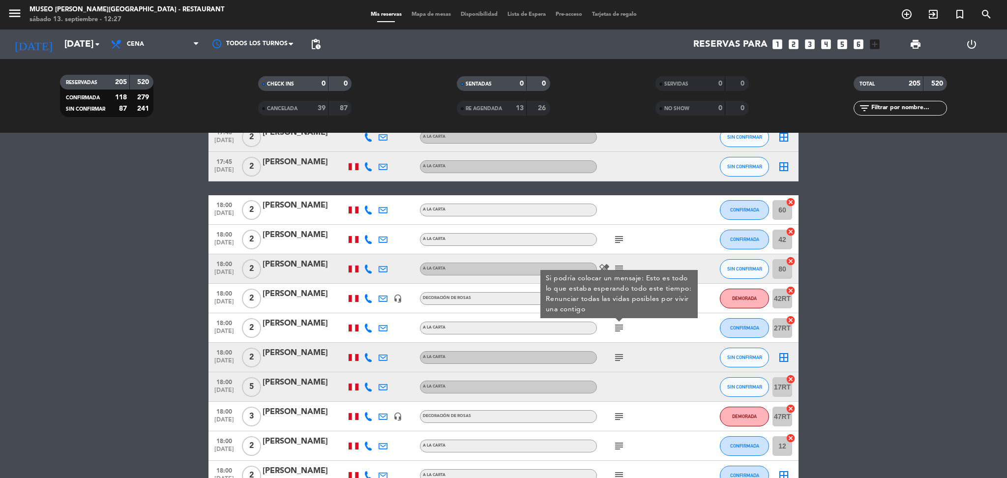
click at [618, 353] on icon "subject" at bounding box center [619, 357] width 12 height 12
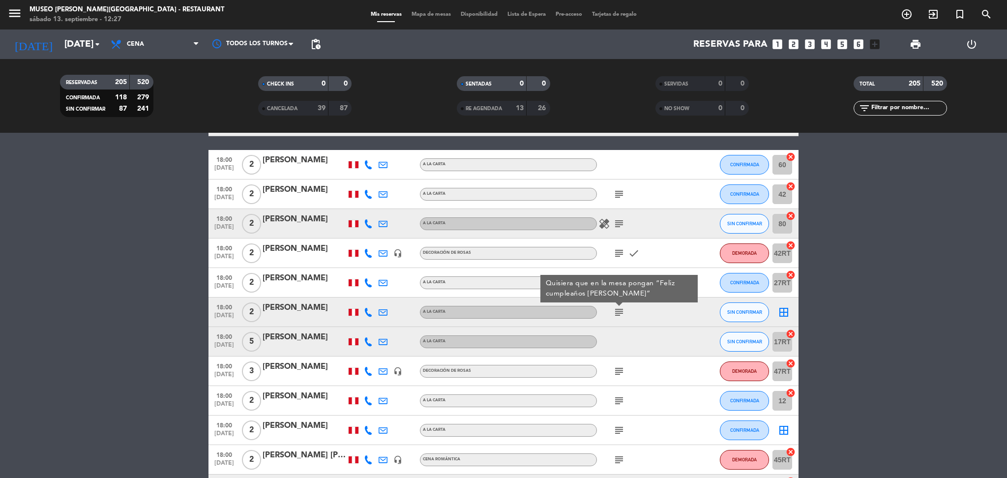
scroll to position [1647, 0]
click at [619, 372] on icon "subject" at bounding box center [619, 371] width 12 height 12
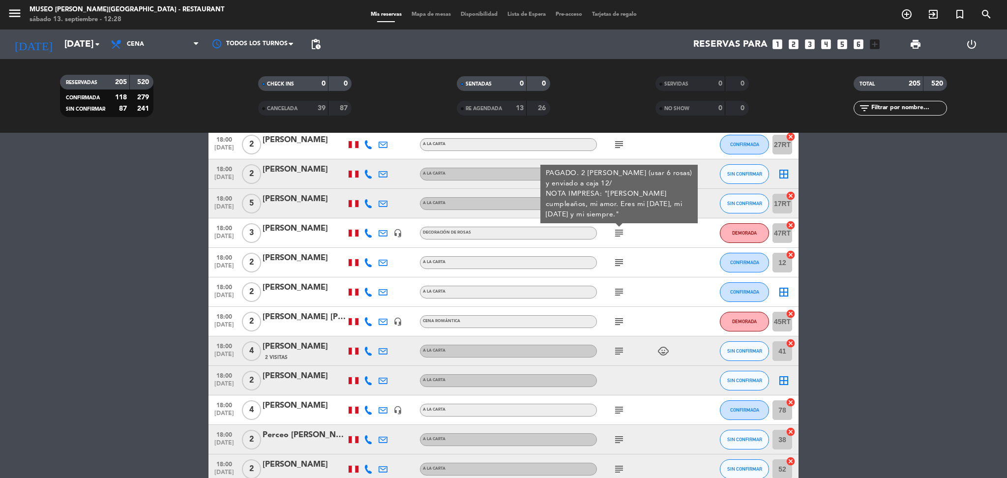
scroll to position [1788, 0]
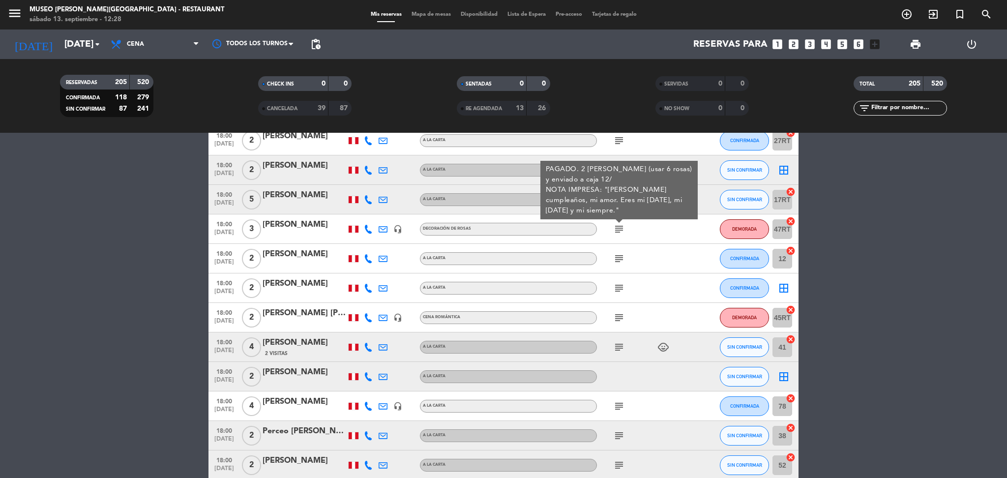
click at [618, 255] on icon "subject" at bounding box center [619, 259] width 12 height 12
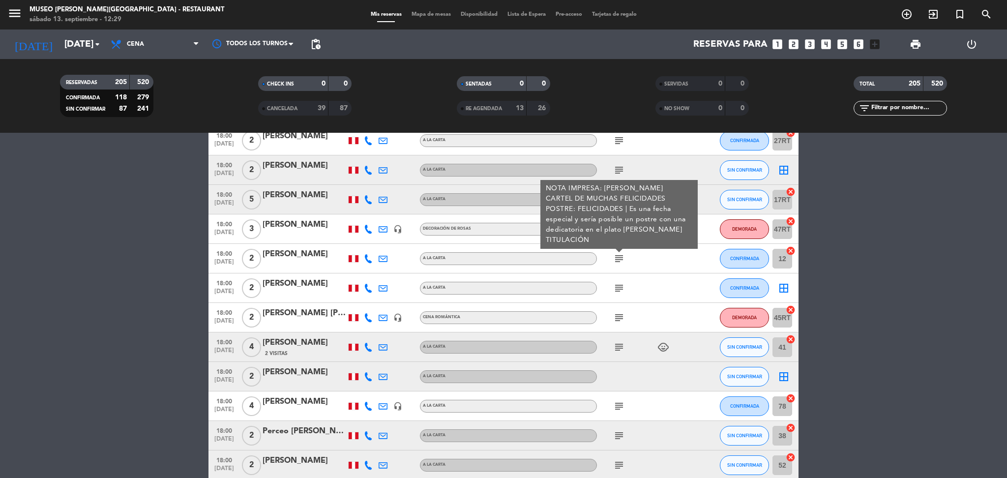
click at [619, 286] on icon "subject" at bounding box center [619, 288] width 12 height 12
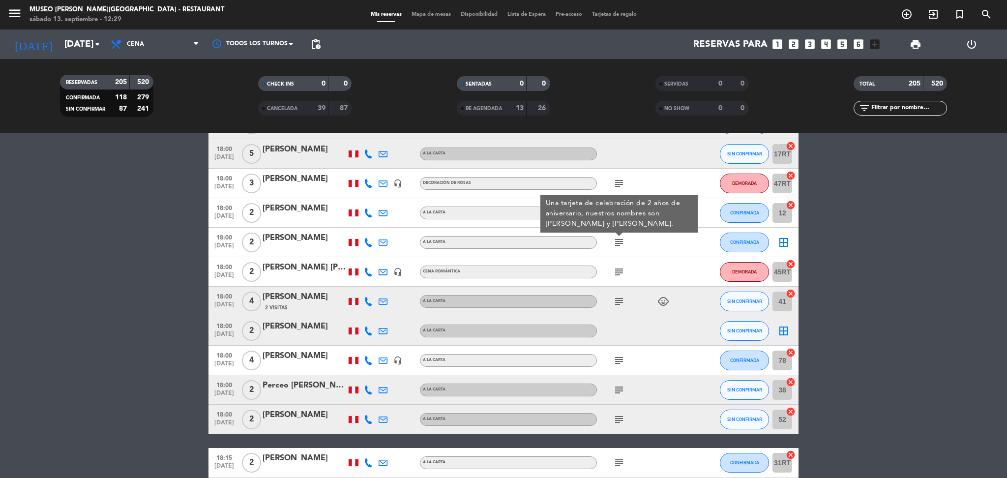
scroll to position [1836, 0]
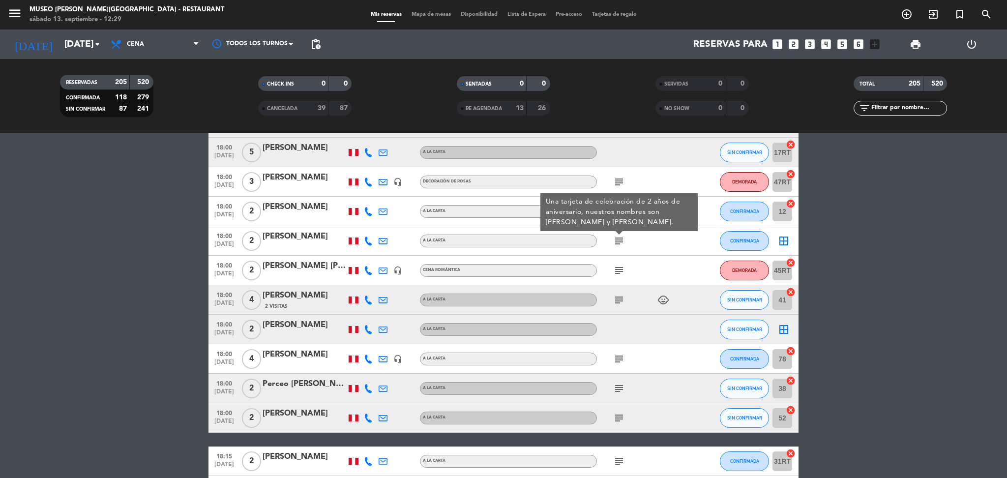
click at [619, 267] on icon "subject" at bounding box center [619, 270] width 12 height 12
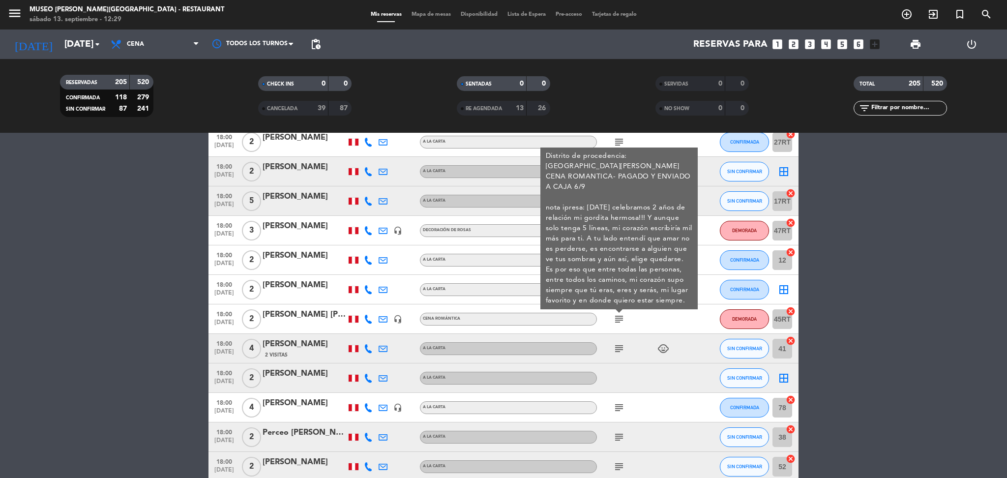
scroll to position [1786, 0]
click at [276, 315] on div "[PERSON_NAME] [PERSON_NAME]" at bounding box center [305, 315] width 84 height 13
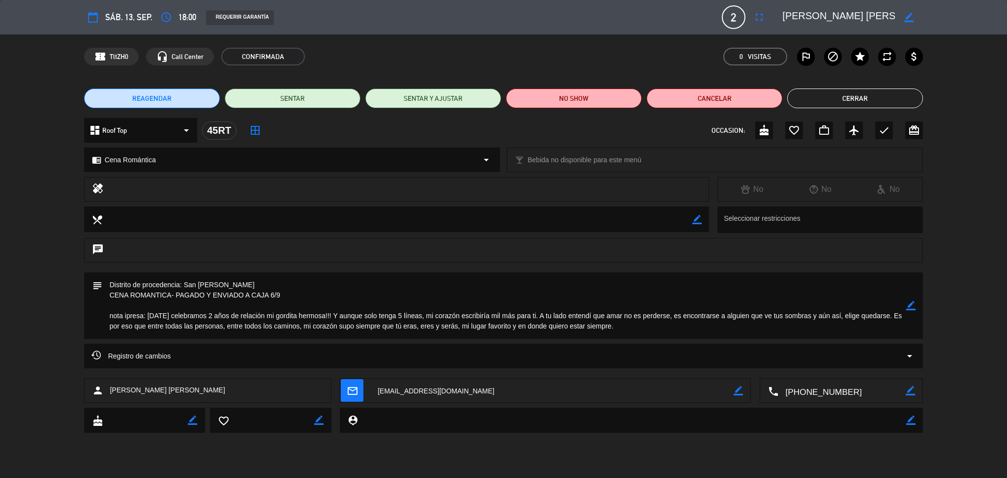
drag, startPoint x: 146, startPoint y: 314, endPoint x: 620, endPoint y: 327, distance: 474.1
click at [620, 327] on textarea at bounding box center [504, 305] width 804 height 66
click at [847, 95] on button "Cerrar" at bounding box center [855, 98] width 136 height 20
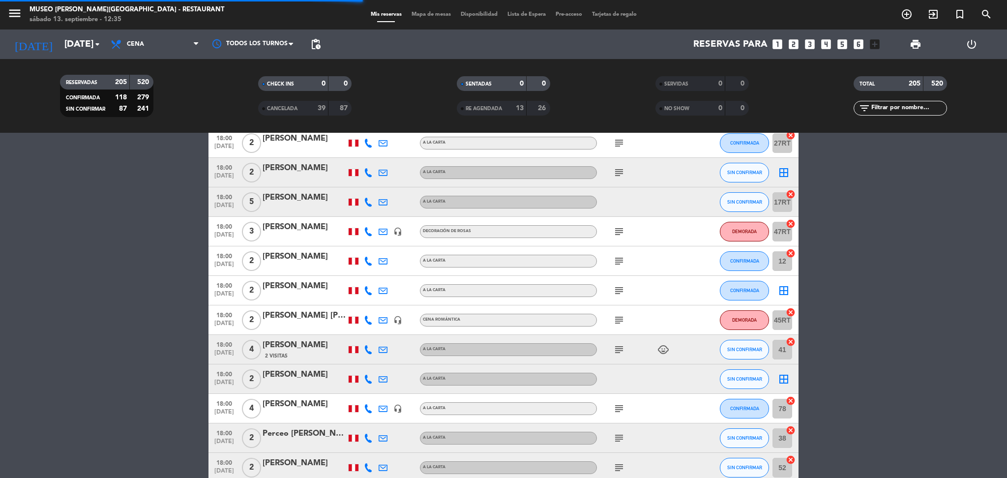
click at [618, 346] on icon "subject" at bounding box center [619, 350] width 12 height 12
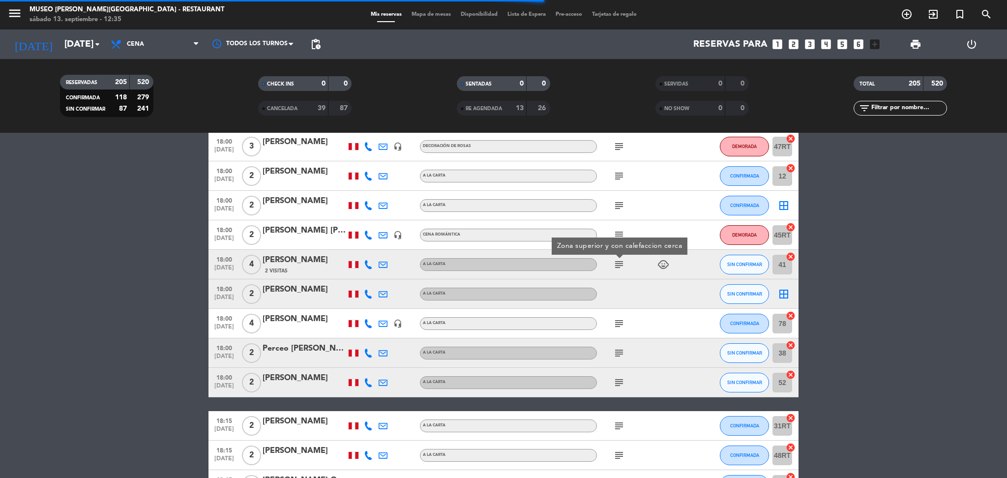
click at [616, 318] on icon "subject" at bounding box center [619, 324] width 12 height 12
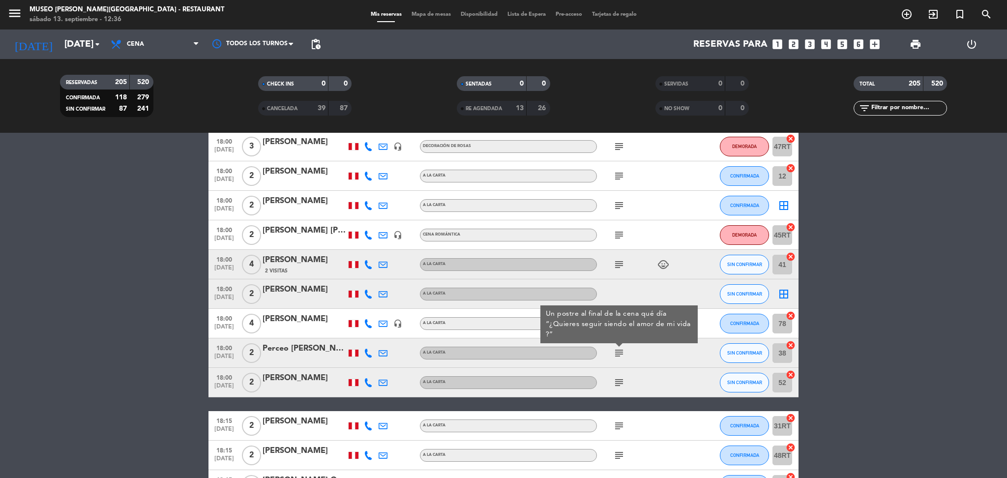
click at [618, 384] on icon "subject" at bounding box center [619, 383] width 12 height 12
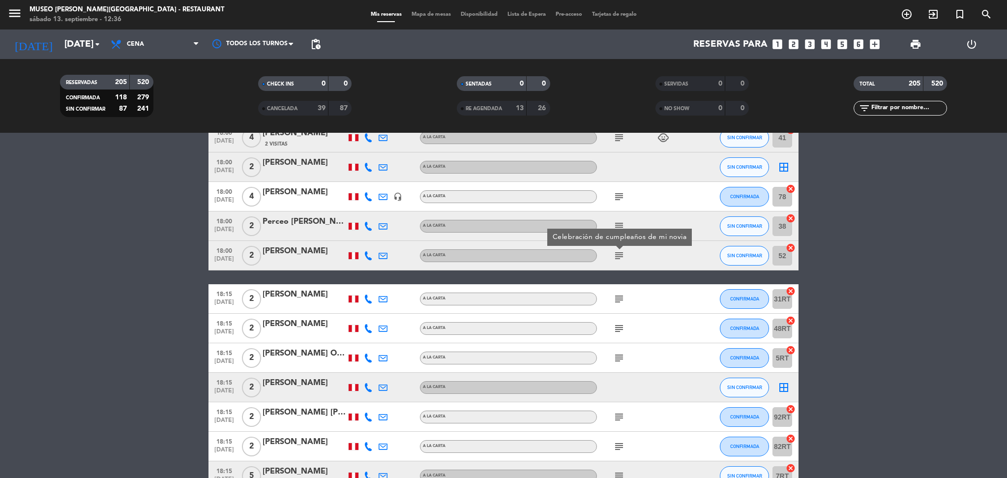
scroll to position [1999, 0]
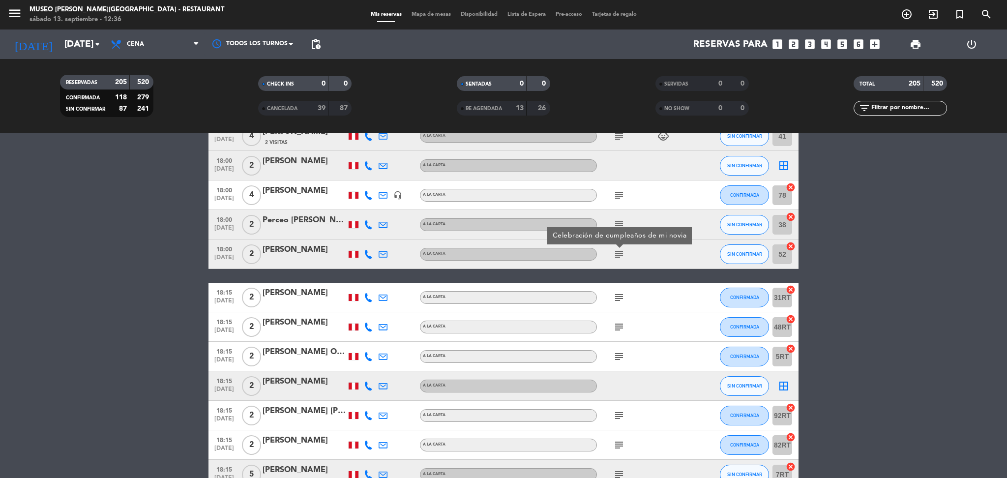
click at [620, 299] on icon "subject" at bounding box center [619, 298] width 12 height 12
click at [619, 326] on icon "subject" at bounding box center [619, 327] width 12 height 12
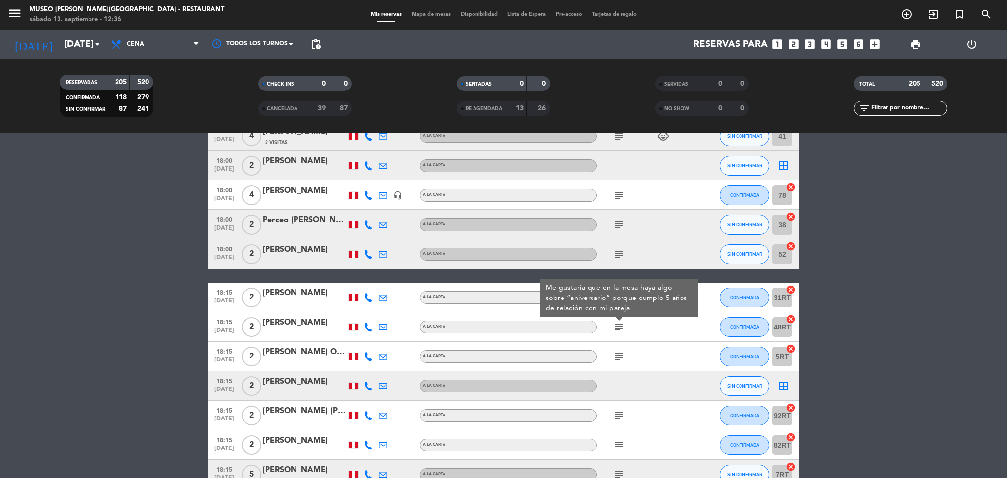
drag, startPoint x: 621, startPoint y: 350, endPoint x: 616, endPoint y: 355, distance: 7.6
click at [616, 355] on icon "subject" at bounding box center [619, 357] width 12 height 12
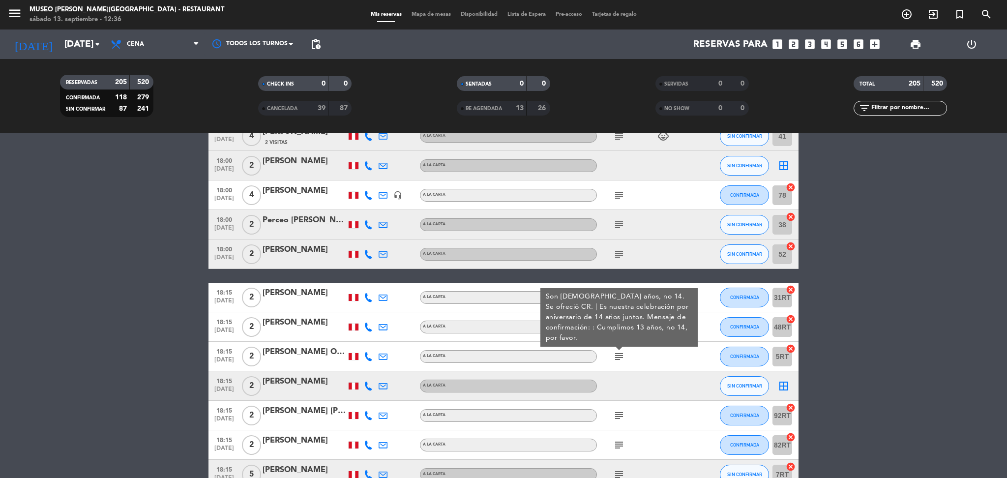
scroll to position [2058, 0]
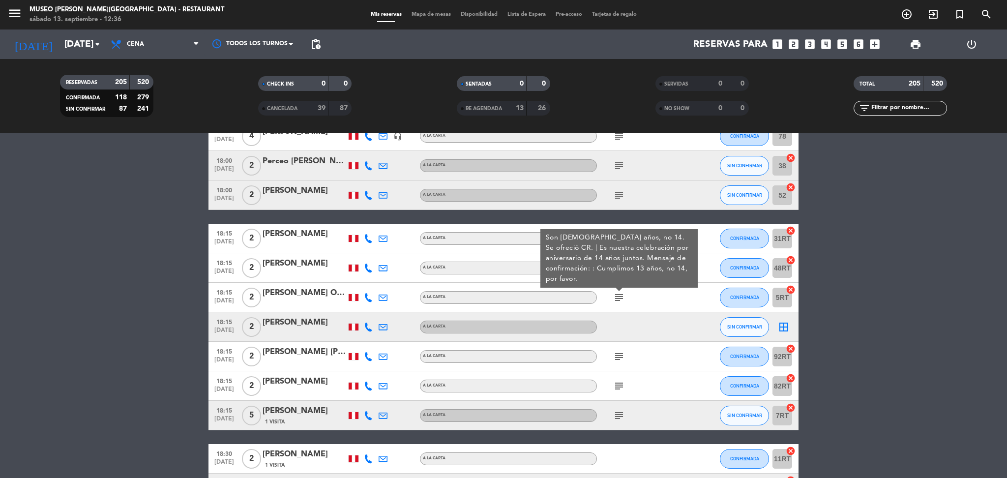
click at [620, 356] on icon "subject" at bounding box center [619, 357] width 12 height 12
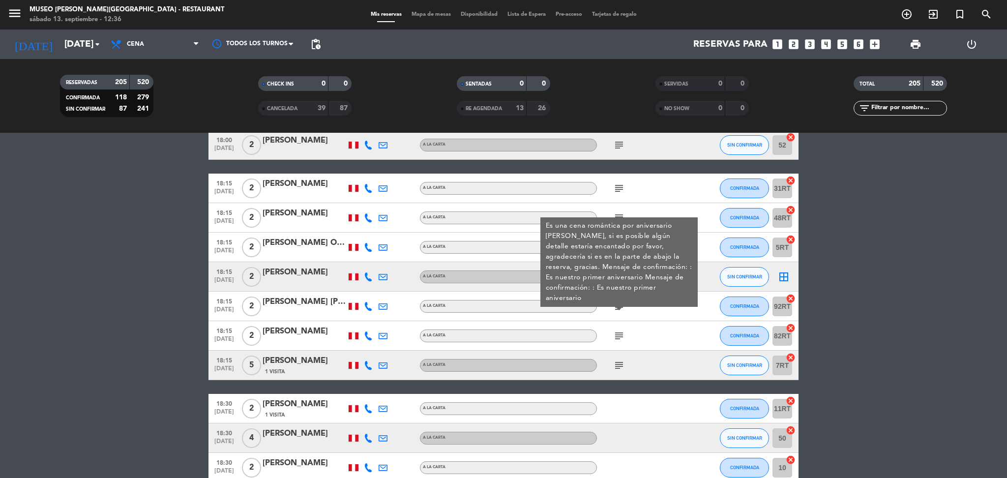
scroll to position [2110, 0]
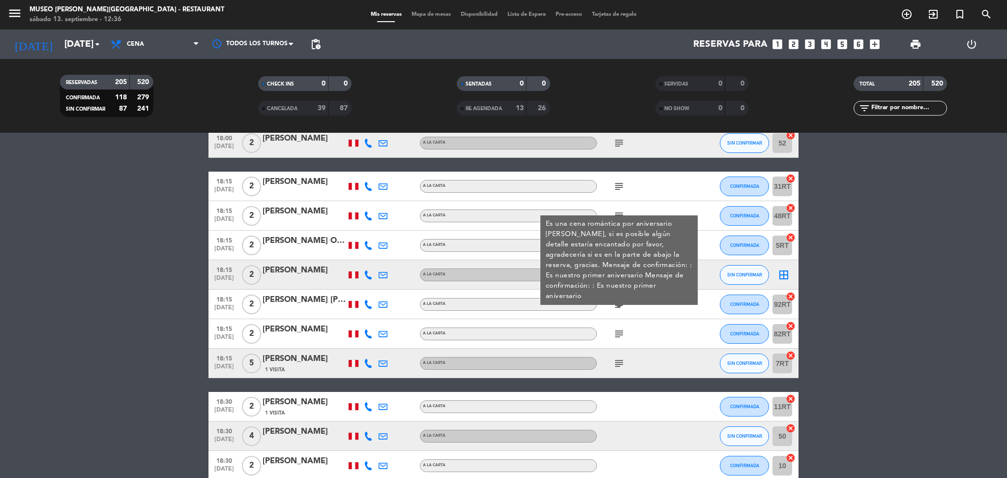
click at [615, 329] on icon "subject" at bounding box center [619, 334] width 12 height 12
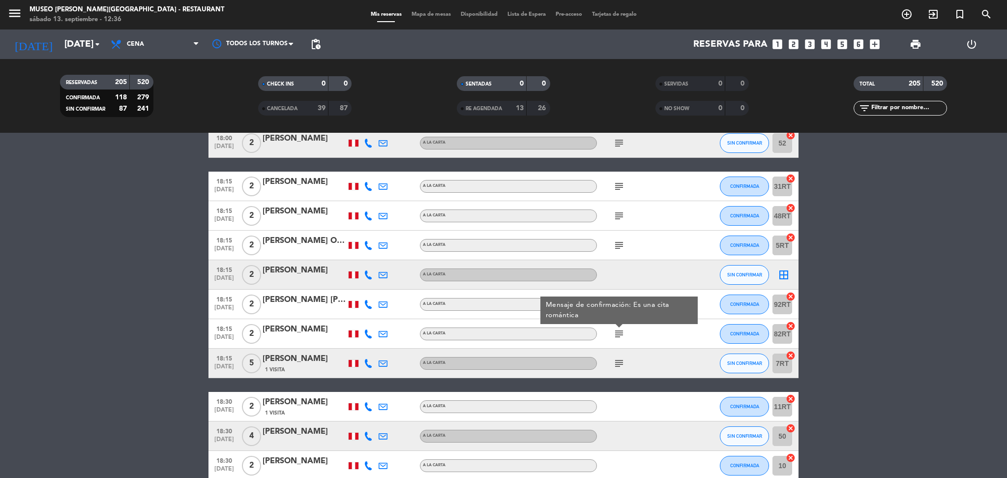
click at [618, 357] on icon "subject" at bounding box center [619, 363] width 12 height 12
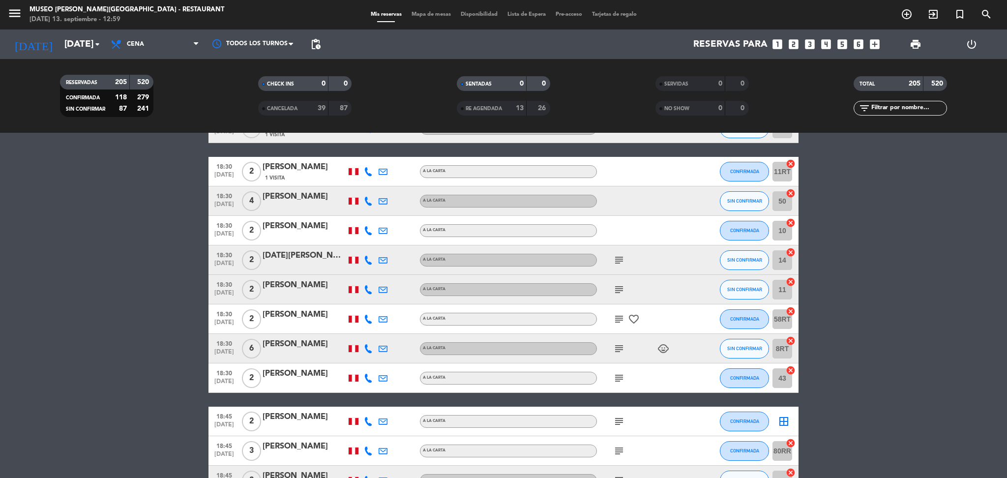
scroll to position [2346, 0]
click at [615, 257] on icon "subject" at bounding box center [619, 260] width 12 height 12
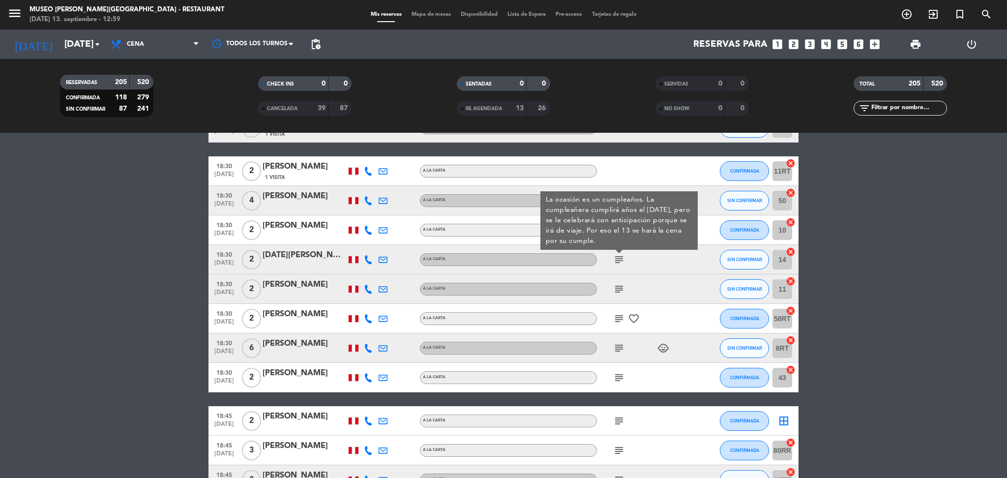
click at [618, 292] on icon "subject" at bounding box center [619, 289] width 12 height 12
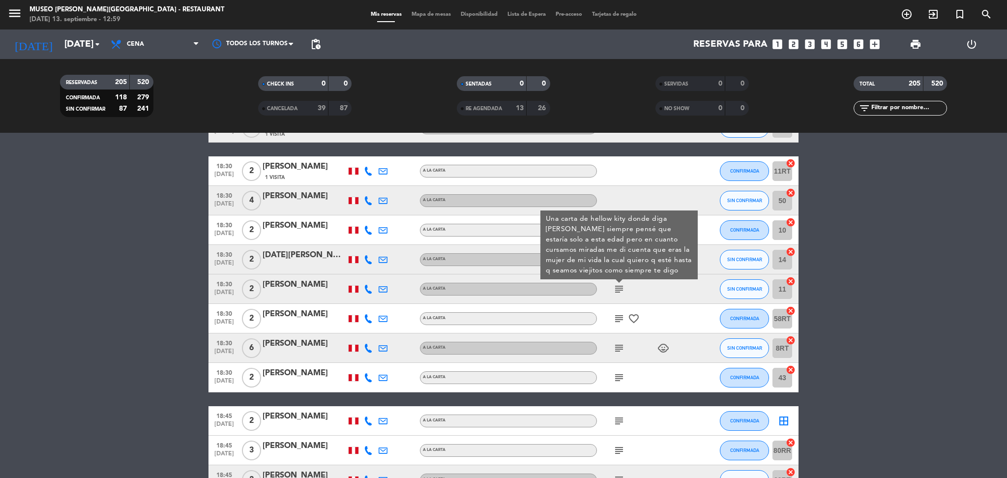
click at [616, 326] on div "subject favorite_border" at bounding box center [641, 318] width 88 height 29
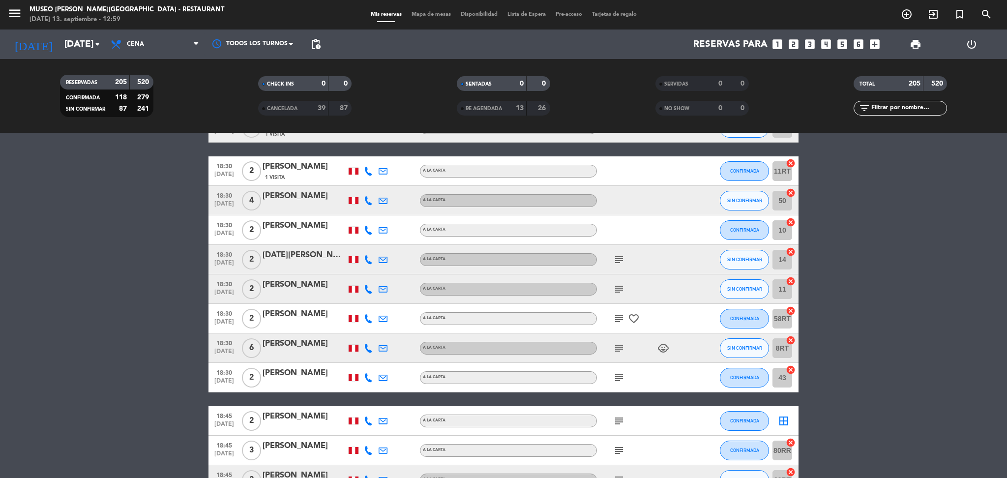
click at [619, 317] on icon "subject" at bounding box center [619, 319] width 12 height 12
click at [620, 343] on icon "subject" at bounding box center [619, 348] width 12 height 12
click at [619, 375] on icon "subject" at bounding box center [619, 378] width 12 height 12
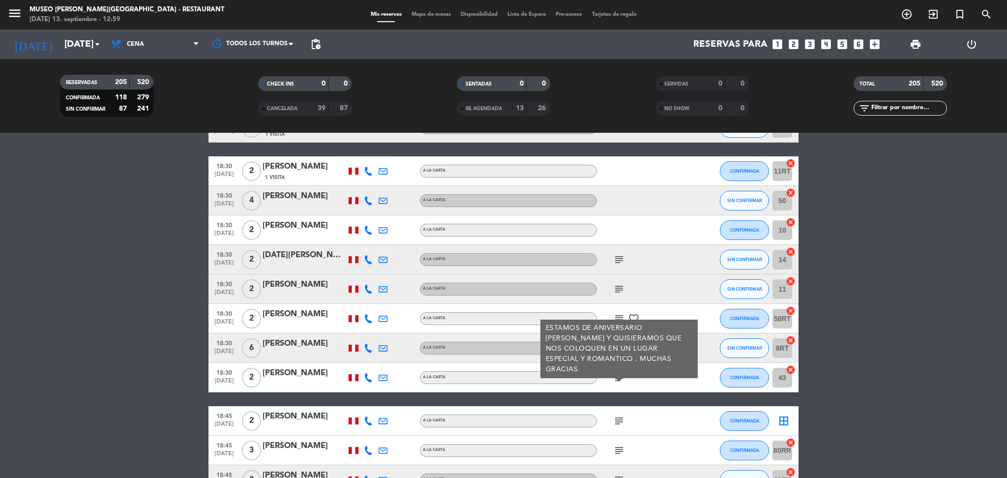
scroll to position [2416, 0]
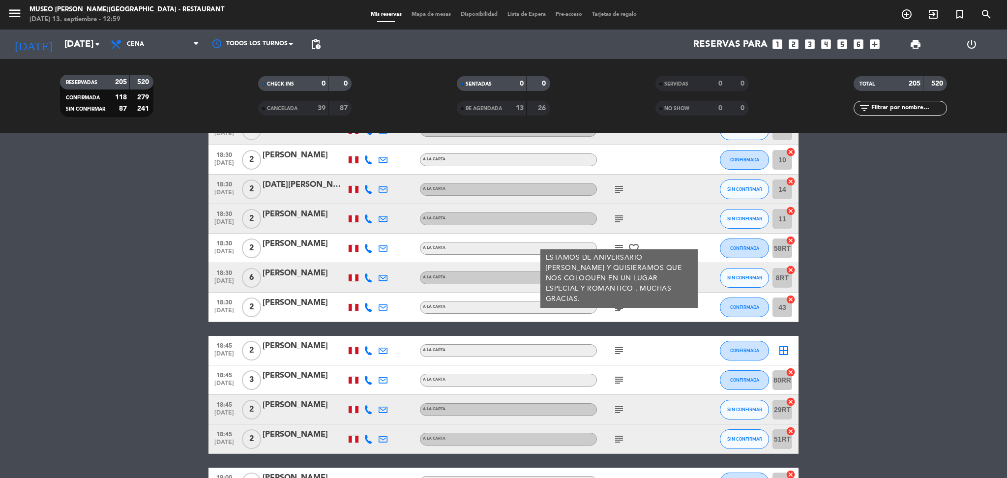
click at [616, 349] on icon "subject" at bounding box center [619, 351] width 12 height 12
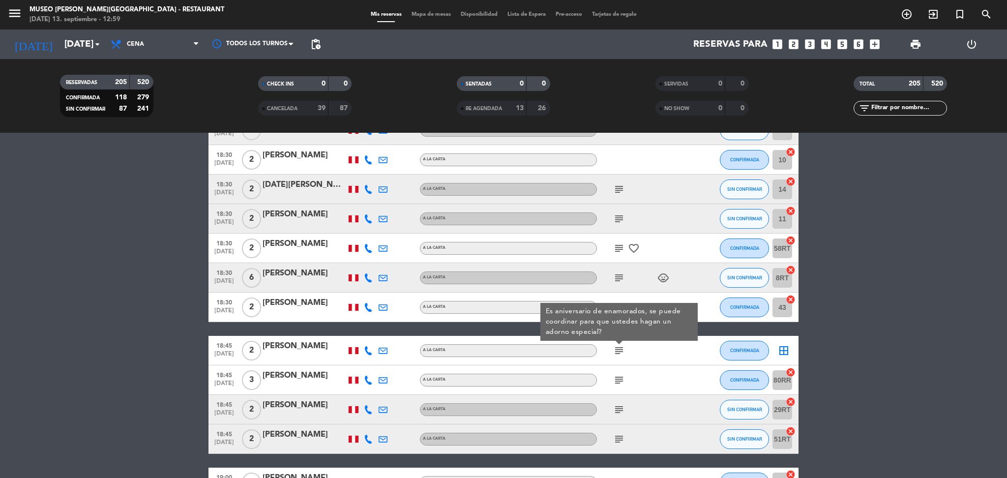
click at [616, 372] on div "subject" at bounding box center [641, 379] width 88 height 29
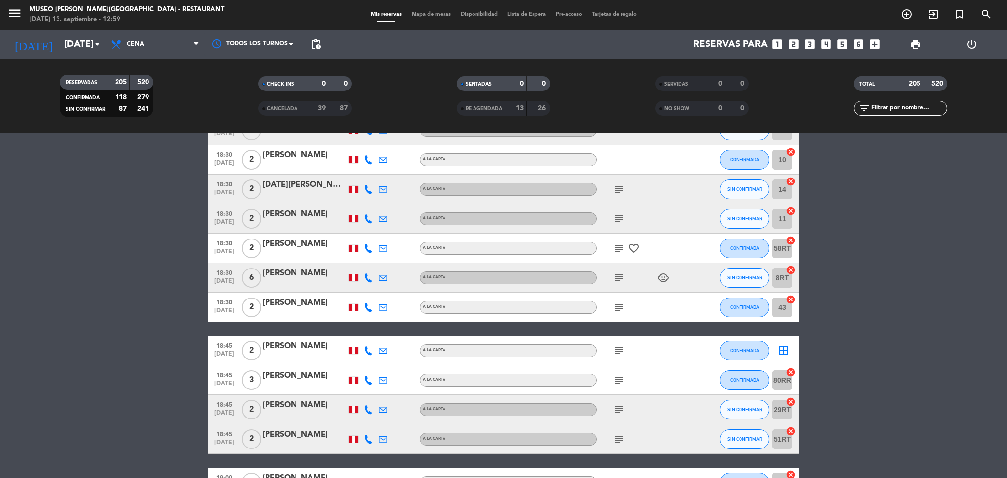
scroll to position [2448, 0]
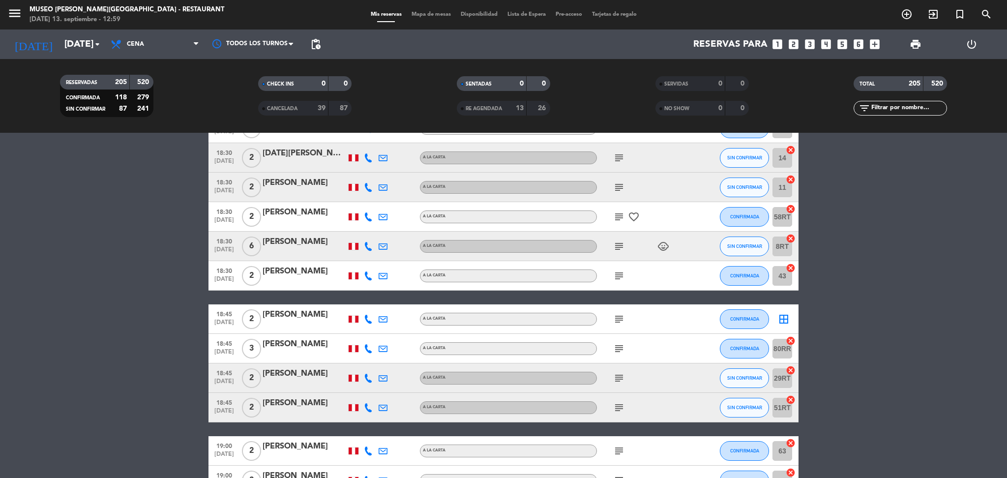
click at [618, 343] on icon "subject" at bounding box center [619, 349] width 12 height 12
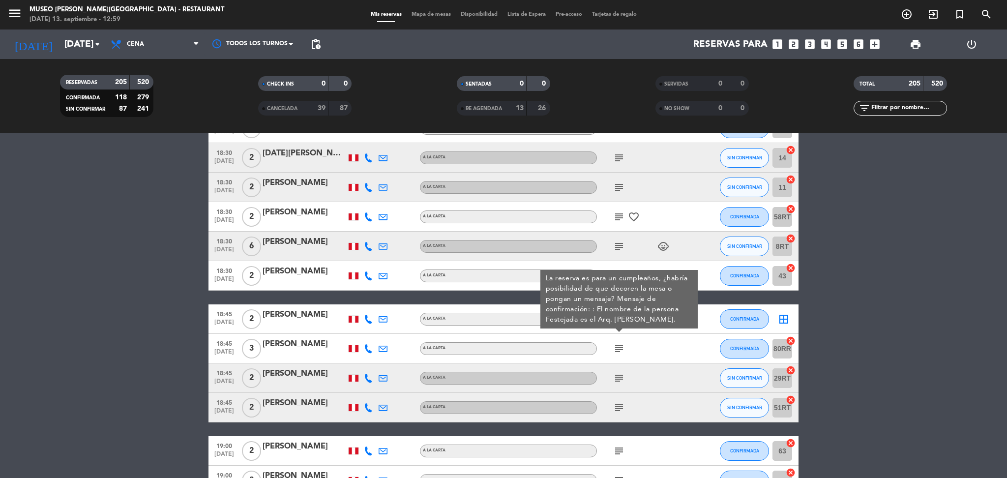
click at [620, 369] on div "subject" at bounding box center [641, 377] width 88 height 29
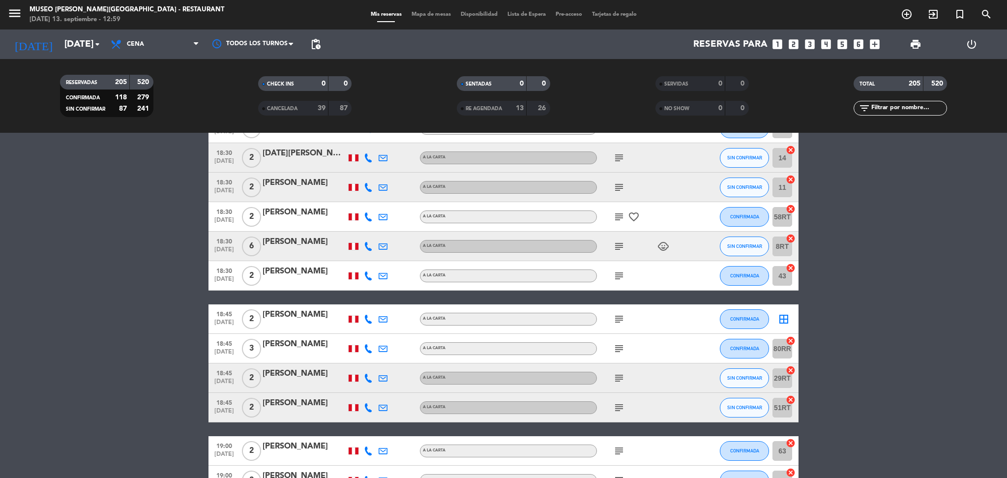
click at [617, 378] on icon "subject" at bounding box center [619, 378] width 12 height 12
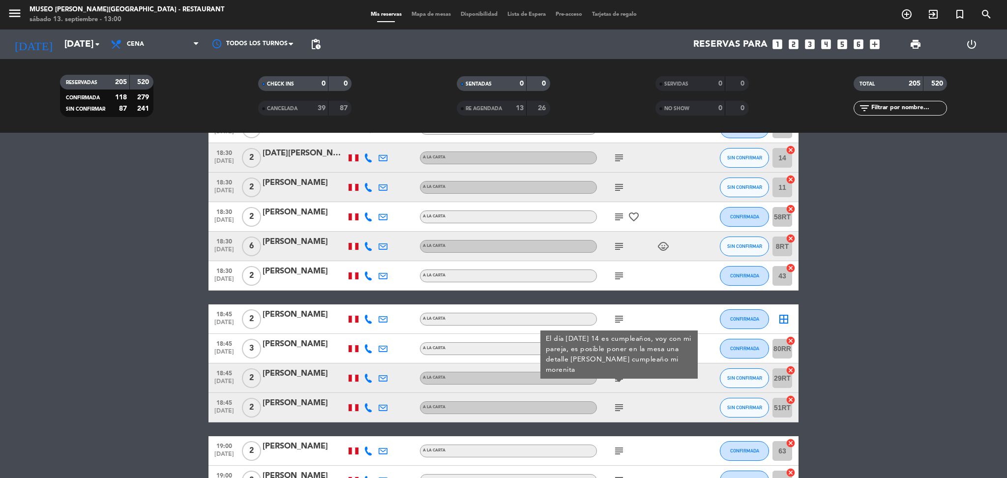
click at [617, 409] on icon "subject" at bounding box center [619, 408] width 12 height 12
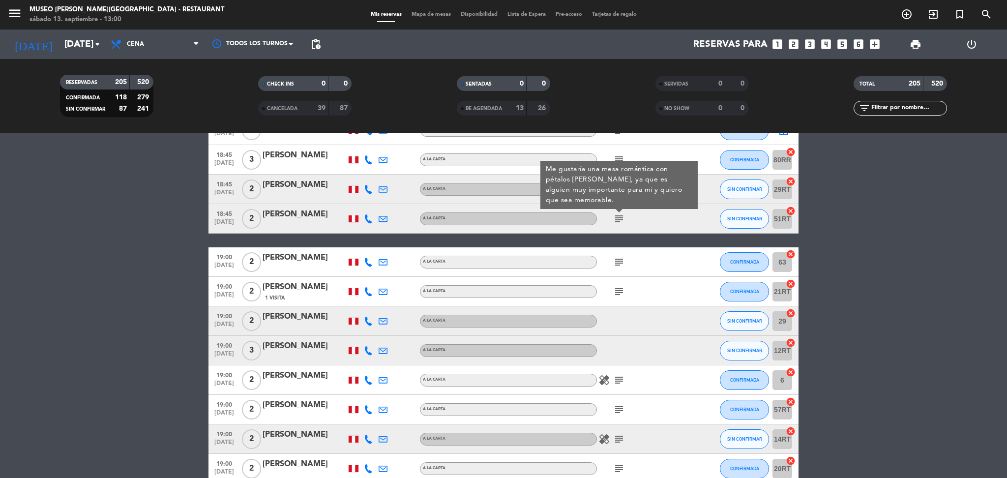
scroll to position [2638, 0]
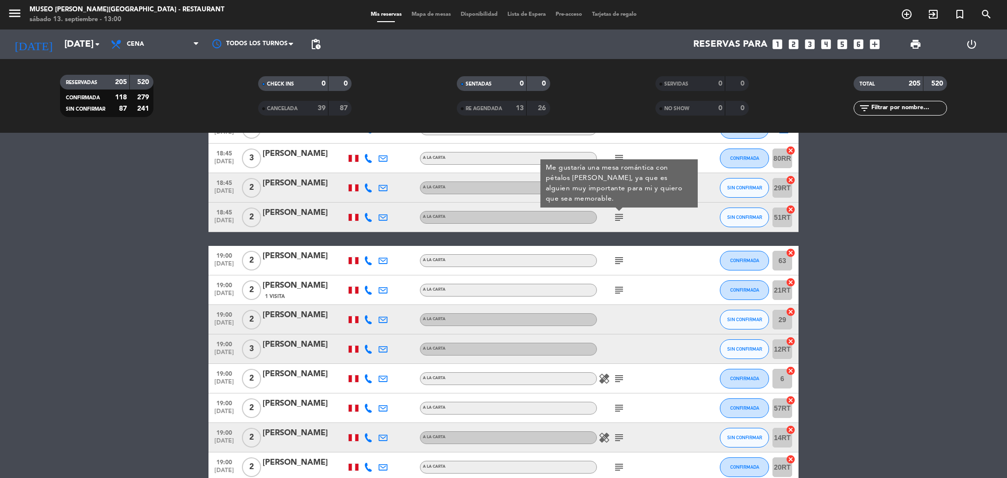
click at [621, 263] on icon "subject" at bounding box center [619, 261] width 12 height 12
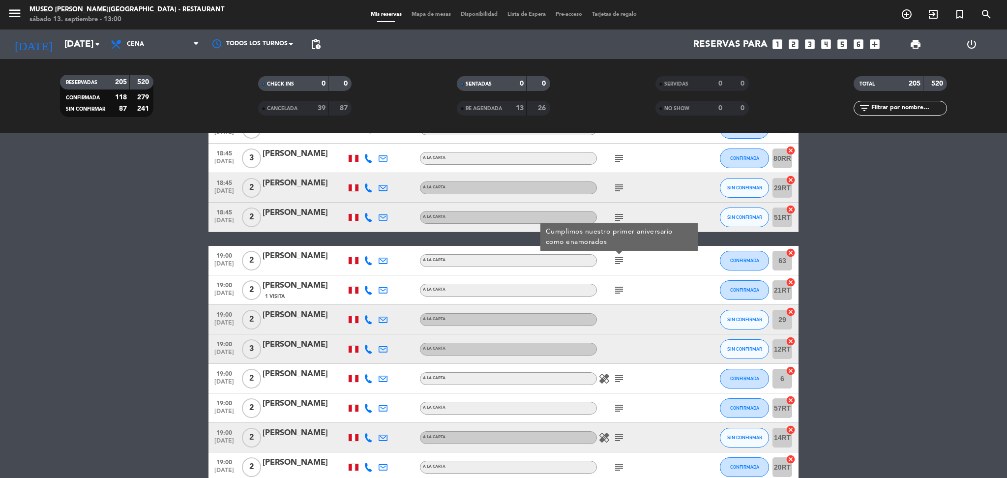
click at [618, 291] on icon "subject" at bounding box center [619, 290] width 12 height 12
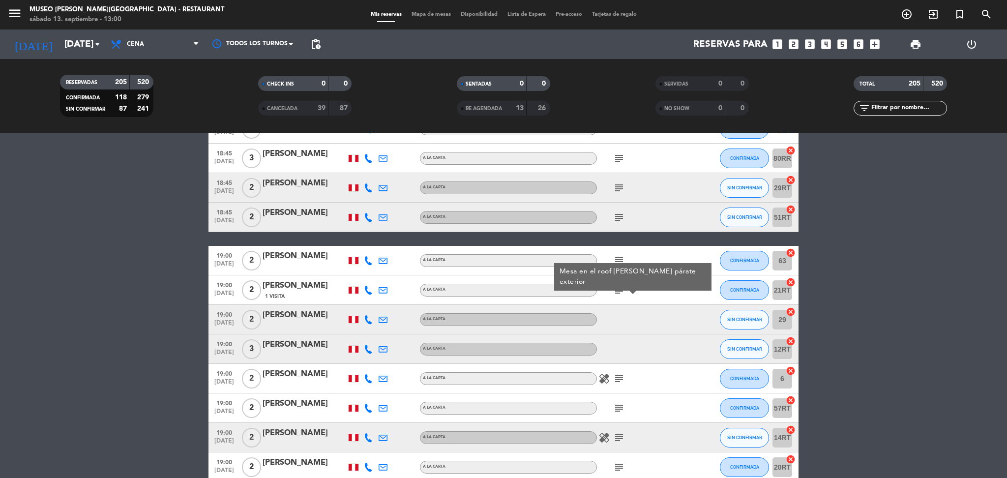
scroll to position [2739, 0]
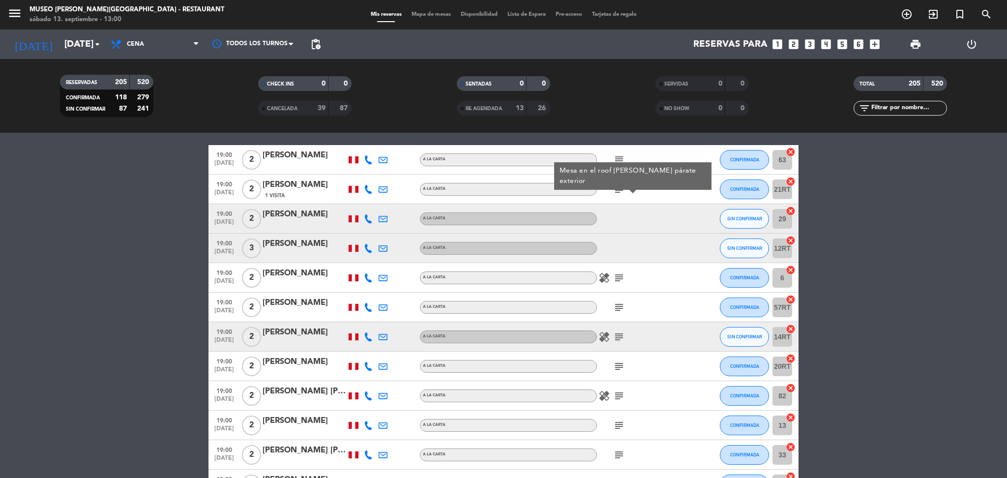
click at [617, 281] on icon "subject" at bounding box center [619, 278] width 12 height 12
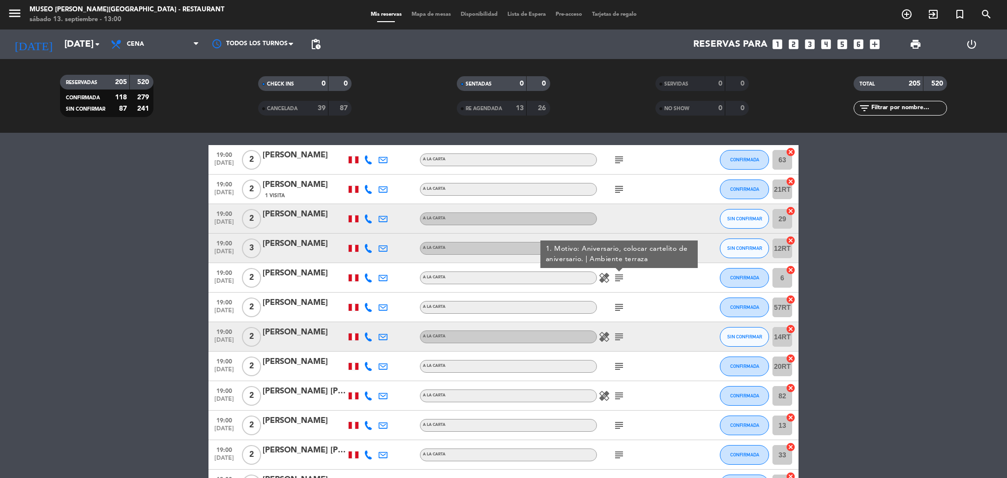
click at [617, 292] on div "subject" at bounding box center [641, 306] width 88 height 29
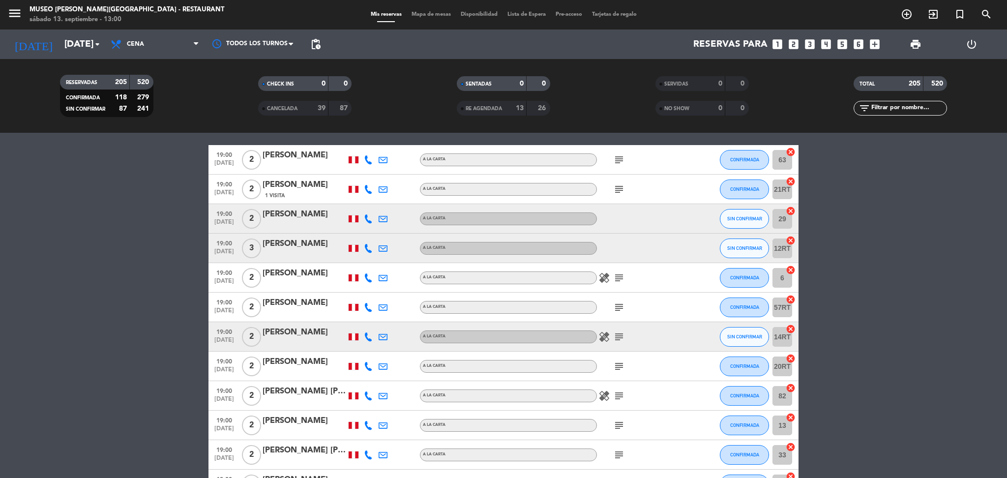
click at [618, 304] on icon "subject" at bounding box center [619, 307] width 12 height 12
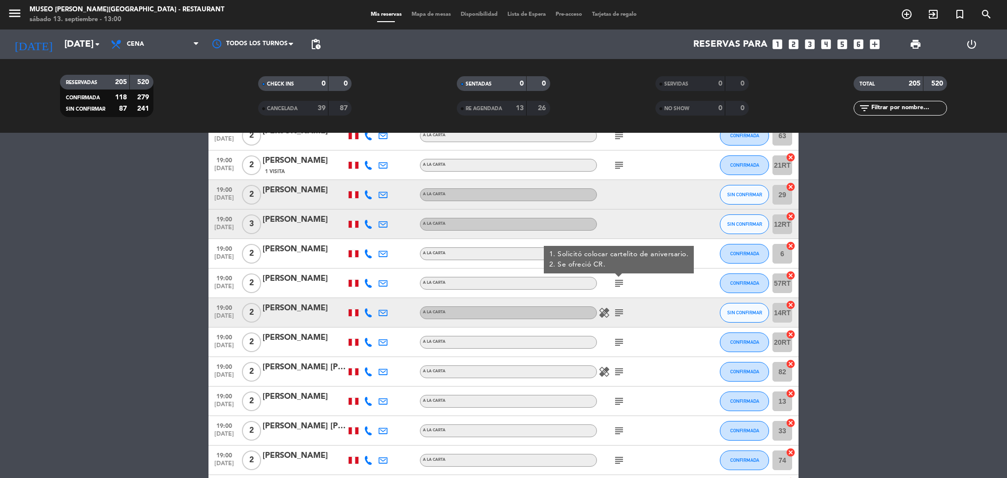
click at [618, 311] on icon "subject" at bounding box center [619, 313] width 12 height 12
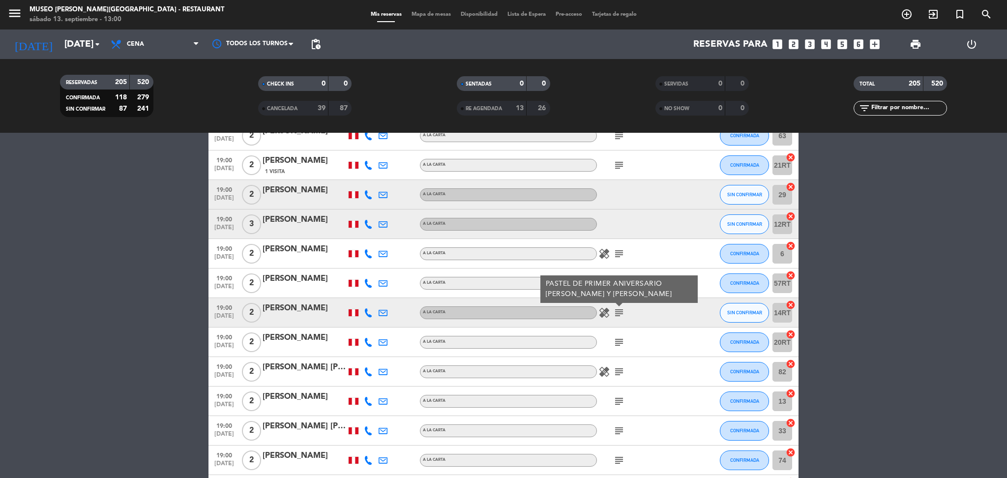
click at [617, 337] on icon "subject" at bounding box center [619, 342] width 12 height 12
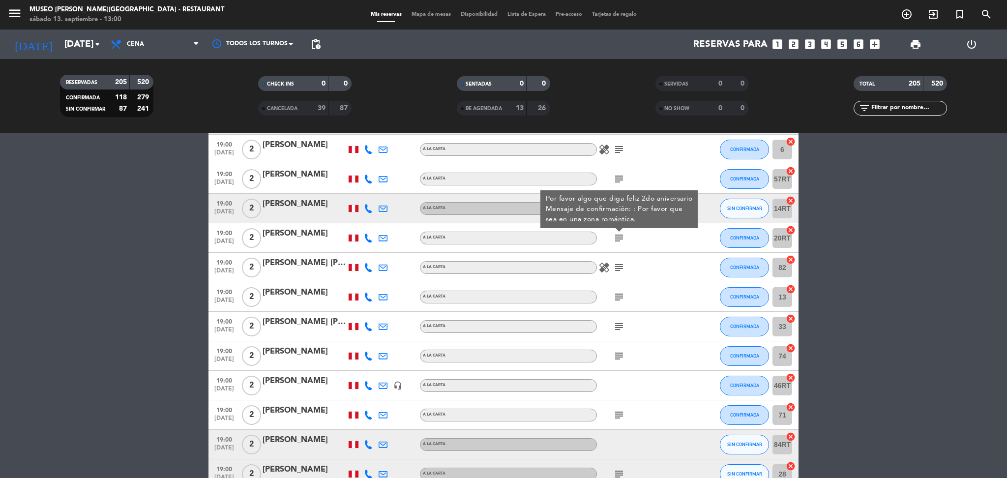
scroll to position [2867, 0]
click at [618, 265] on icon "subject" at bounding box center [619, 267] width 12 height 12
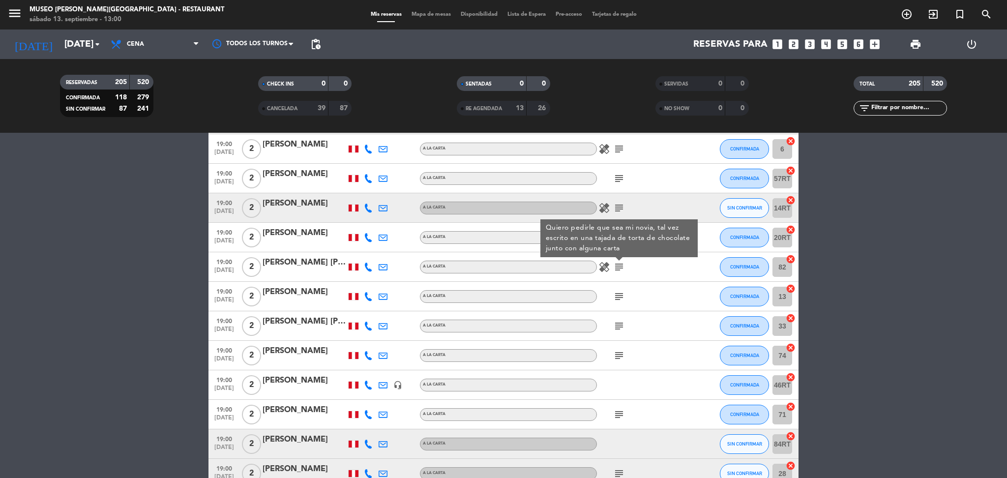
click at [622, 298] on icon "subject" at bounding box center [619, 297] width 12 height 12
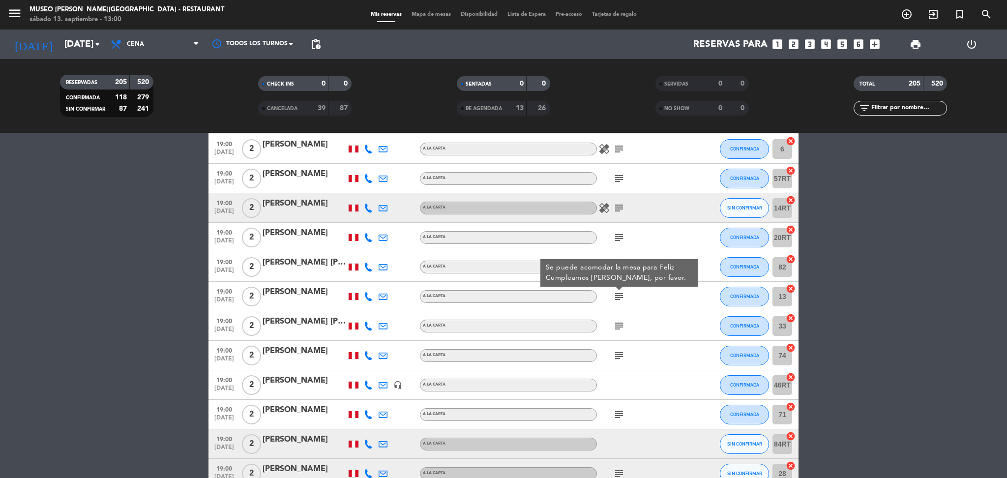
click at [622, 329] on icon "subject" at bounding box center [619, 326] width 12 height 12
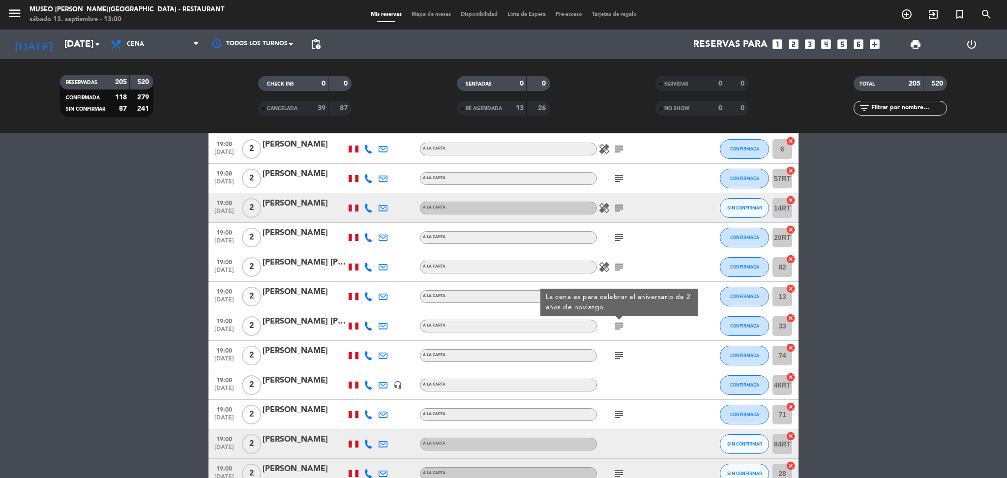
click at [619, 356] on icon "subject" at bounding box center [619, 356] width 12 height 12
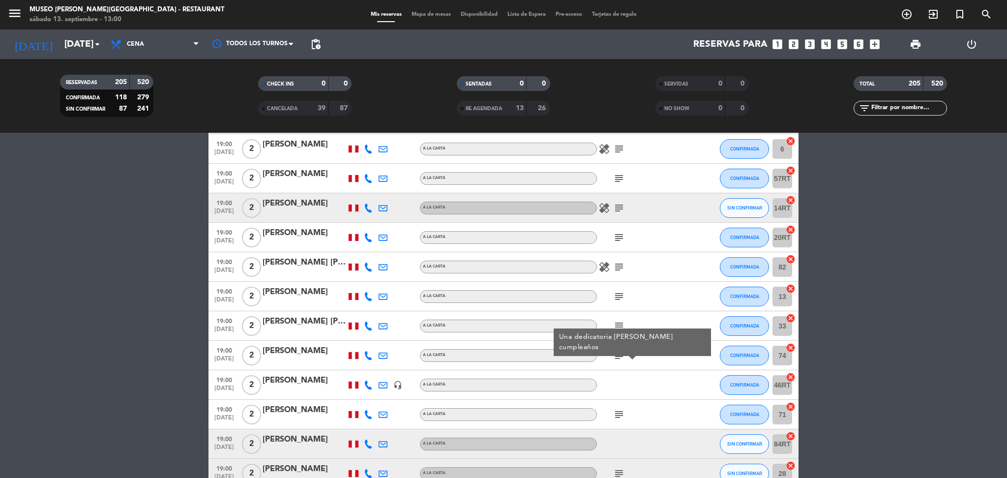
click at [618, 388] on div at bounding box center [641, 384] width 88 height 29
click at [618, 416] on icon "subject" at bounding box center [619, 415] width 12 height 12
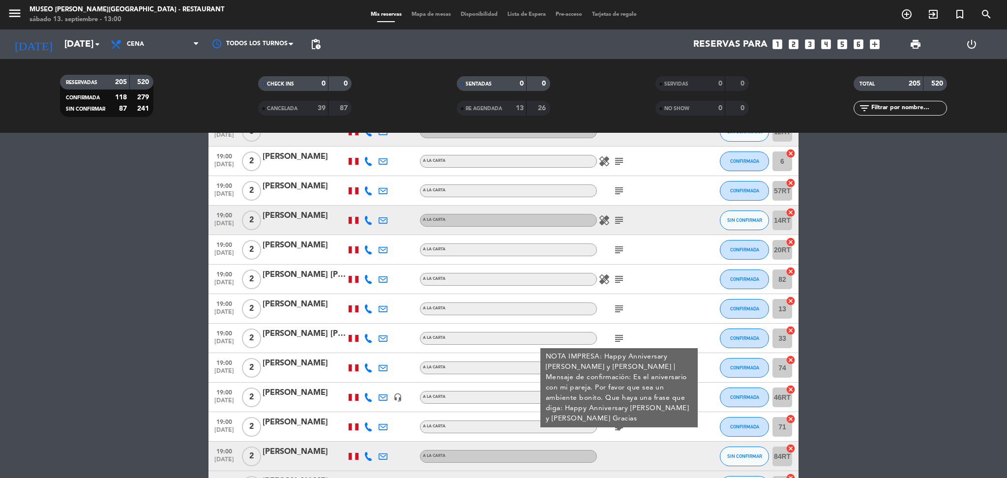
scroll to position [2858, 0]
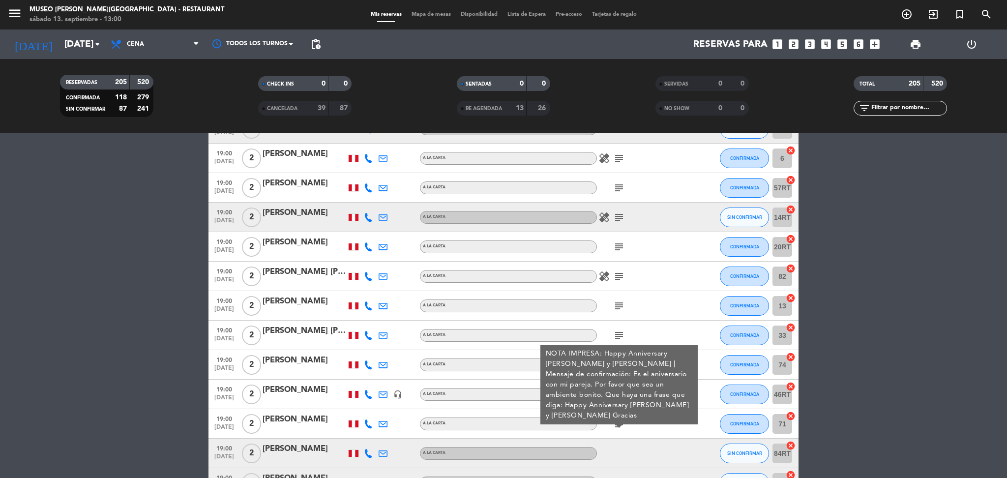
click at [616, 301] on icon "subject" at bounding box center [619, 306] width 12 height 12
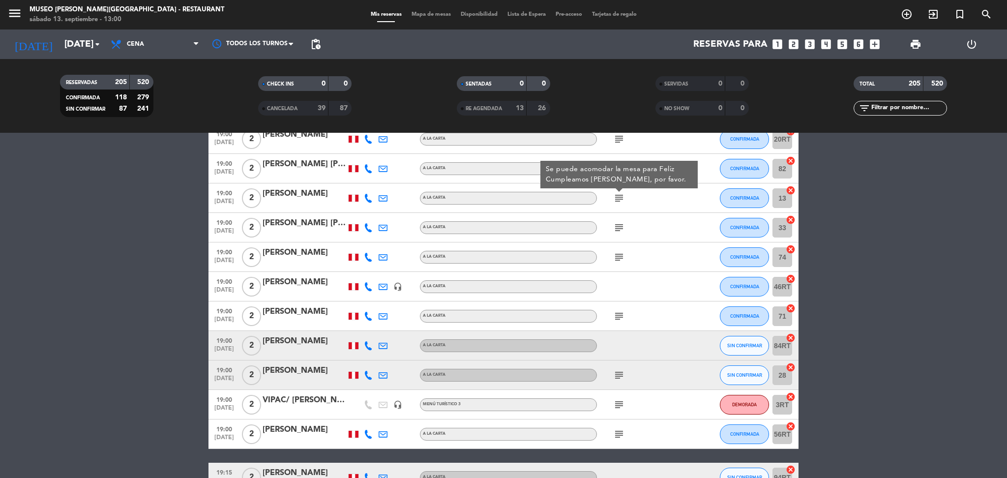
scroll to position [2975, 0]
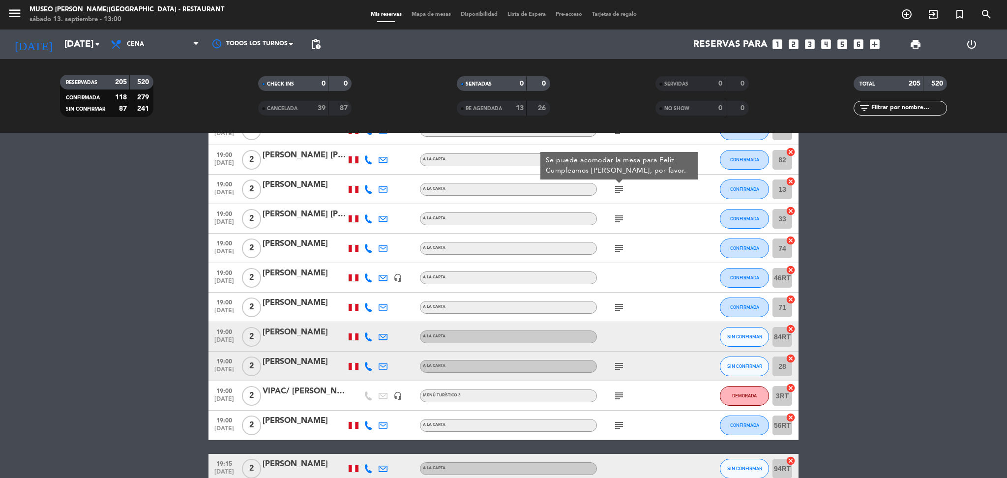
click at [621, 367] on icon "subject" at bounding box center [619, 366] width 12 height 12
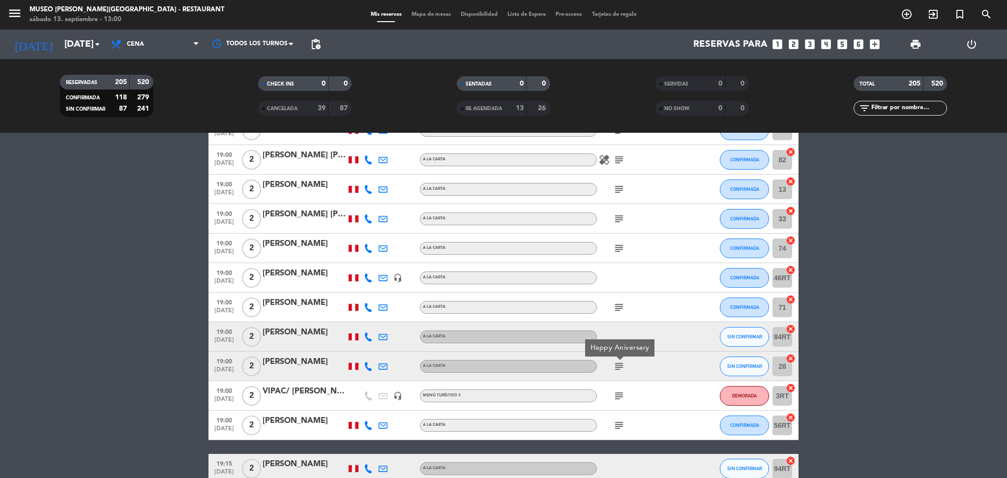
click at [620, 397] on icon "subject" at bounding box center [619, 396] width 12 height 12
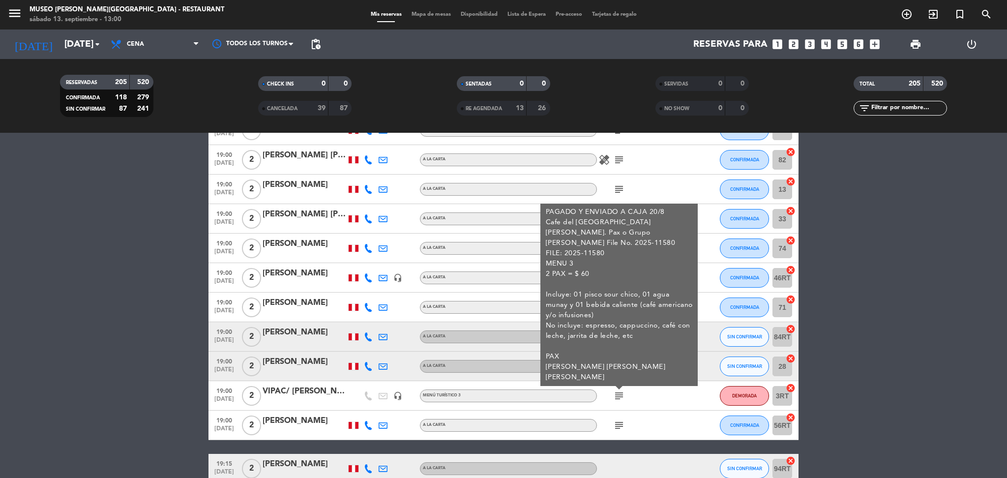
click at [619, 425] on icon "subject" at bounding box center [619, 425] width 12 height 12
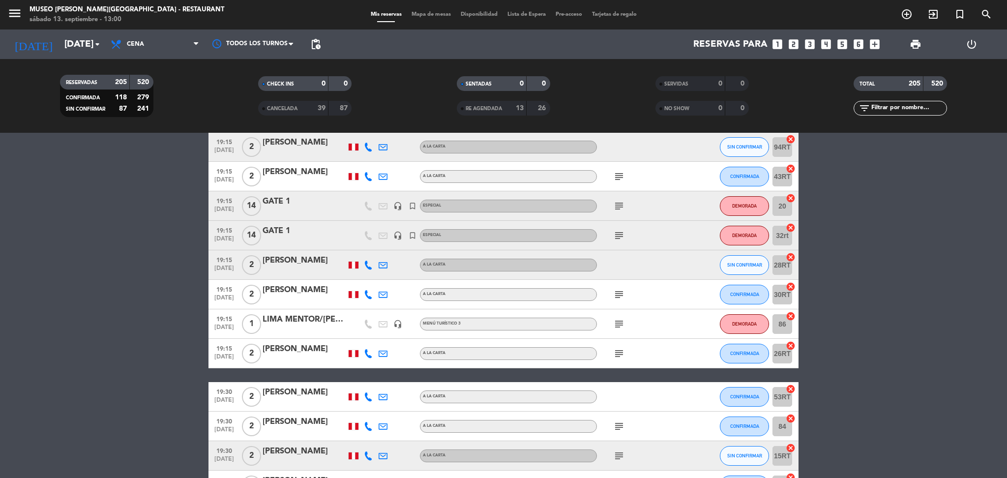
scroll to position [3241, 0]
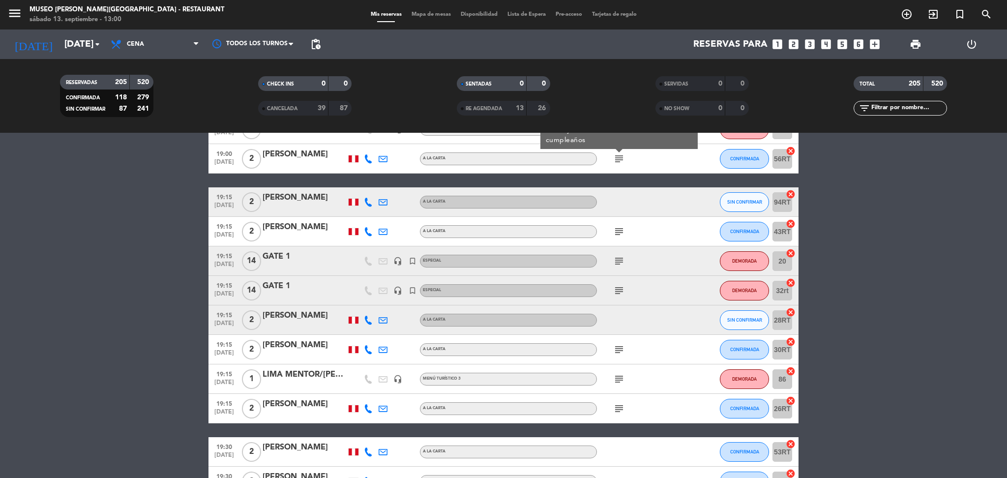
click at [620, 229] on icon "subject" at bounding box center [619, 232] width 12 height 12
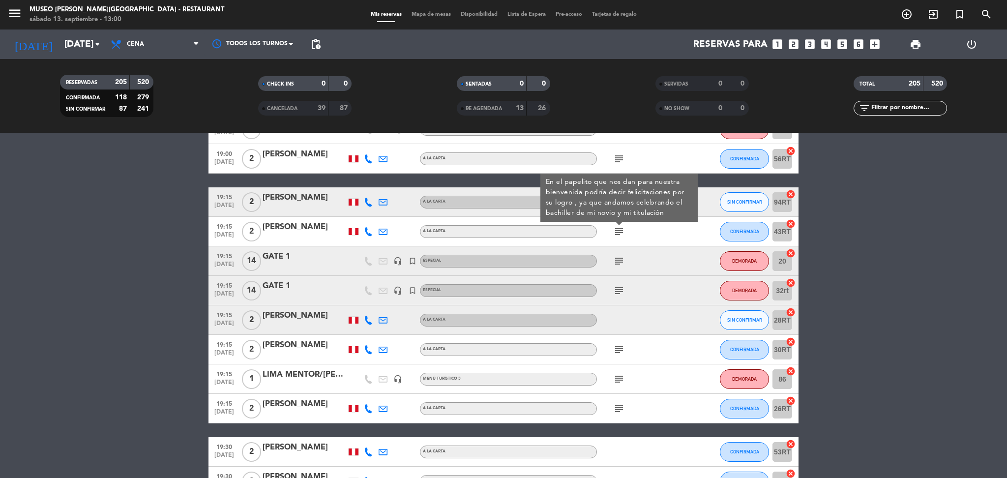
click at [620, 271] on div "subject" at bounding box center [641, 260] width 88 height 29
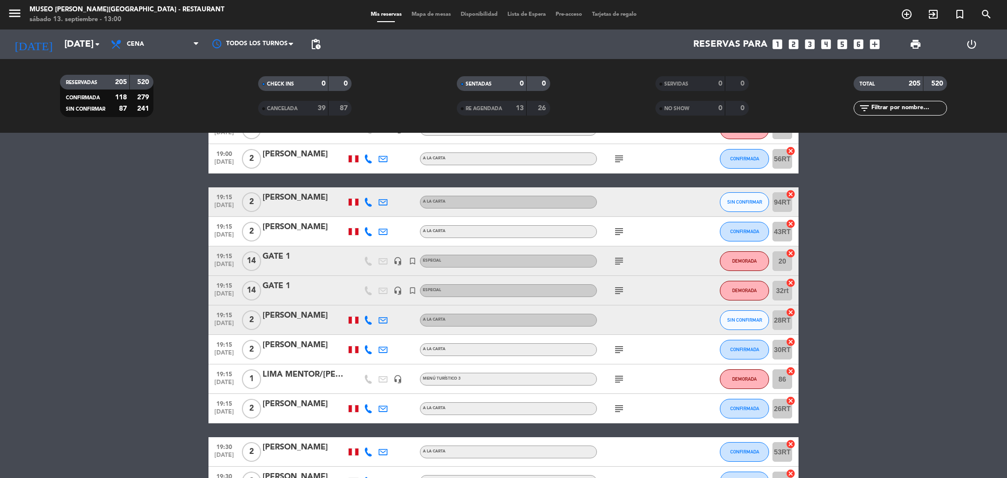
click at [619, 264] on icon "subject" at bounding box center [619, 261] width 12 height 12
click at [620, 283] on div "subject" at bounding box center [641, 290] width 88 height 29
click at [620, 286] on icon "subject" at bounding box center [619, 291] width 12 height 12
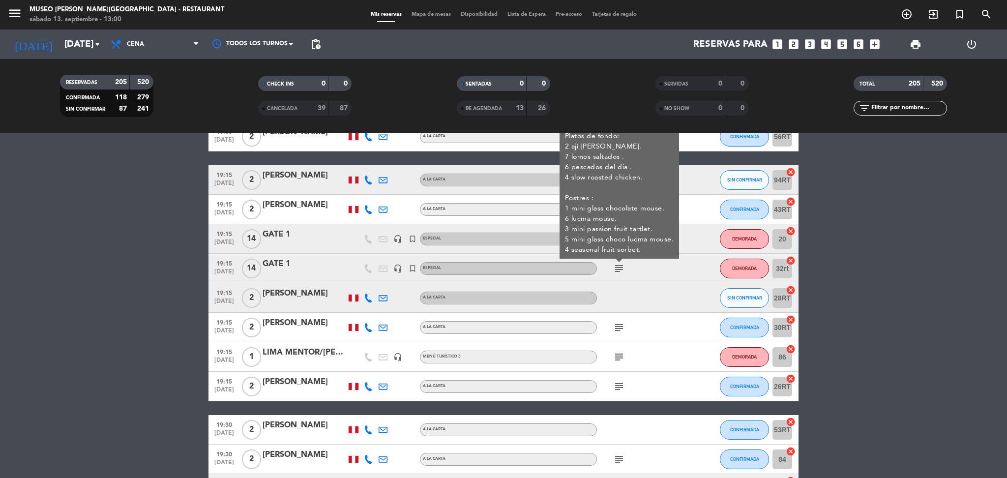
scroll to position [3265, 0]
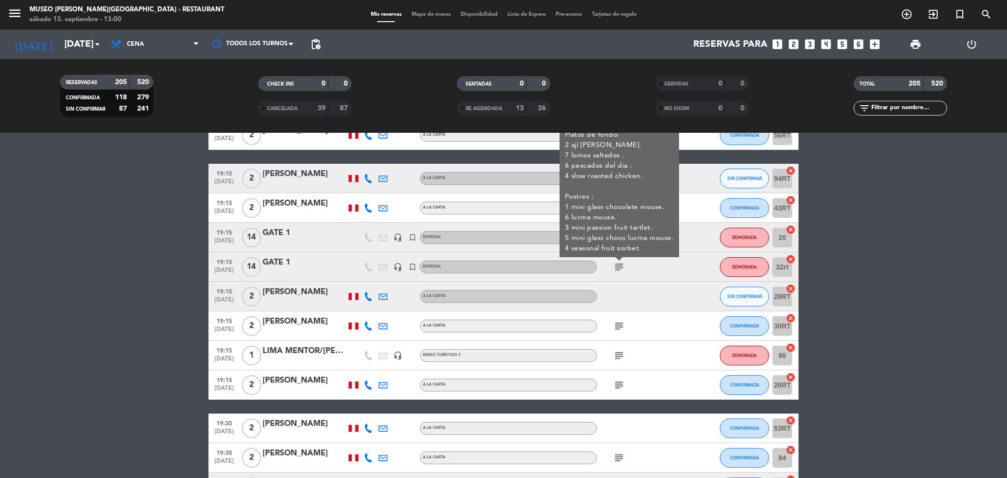
click at [618, 332] on div "subject" at bounding box center [641, 325] width 88 height 29
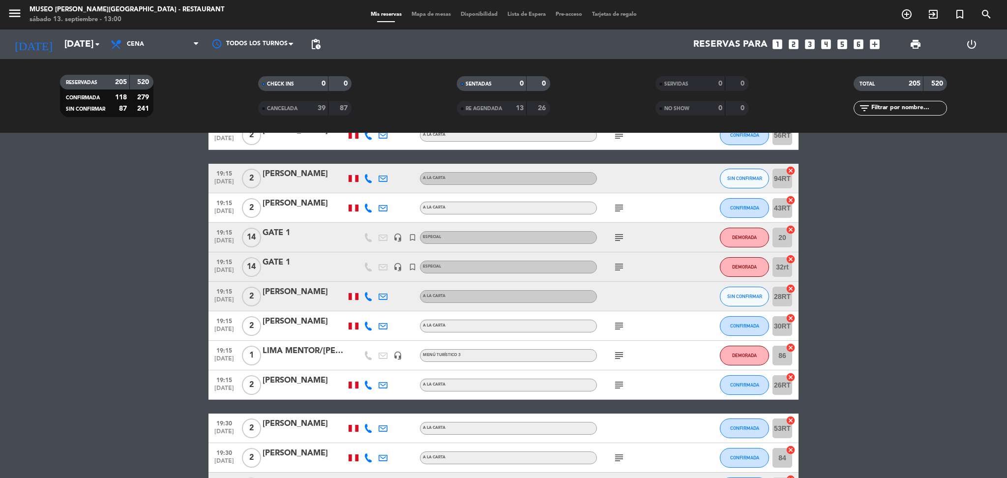
click at [618, 327] on icon "subject" at bounding box center [619, 326] width 12 height 12
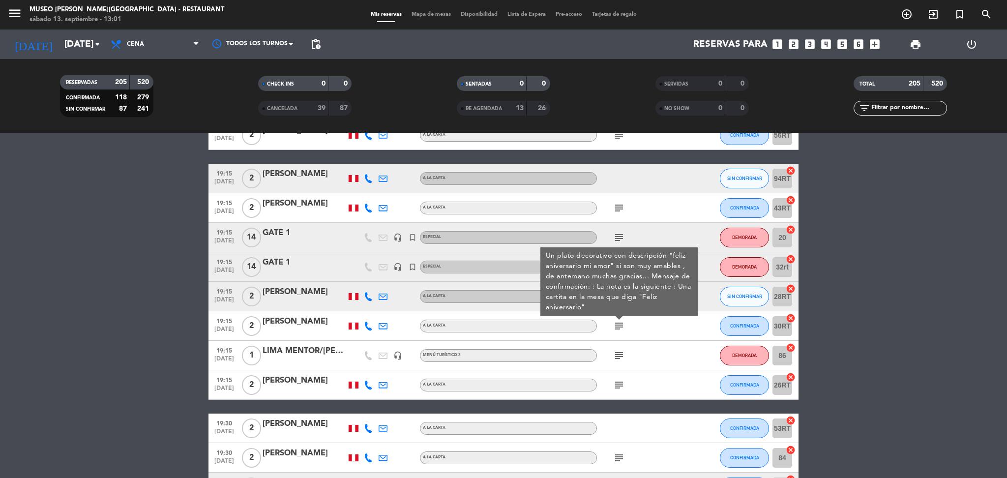
scroll to position [3310, 0]
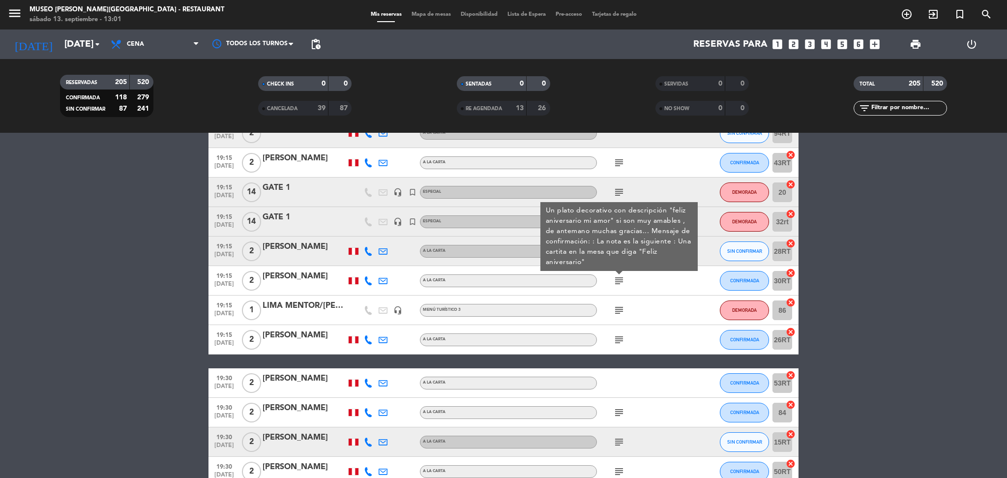
click at [623, 338] on icon "subject" at bounding box center [619, 340] width 12 height 12
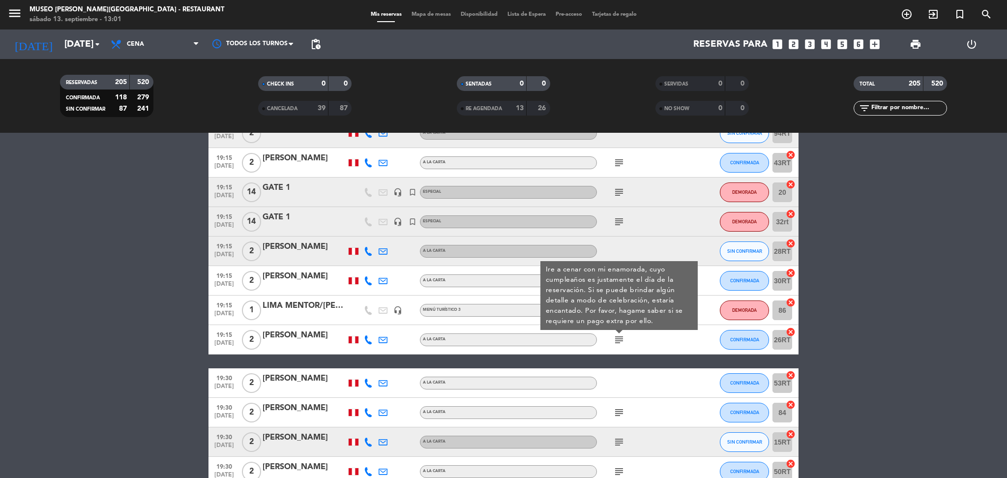
scroll to position [3524, 0]
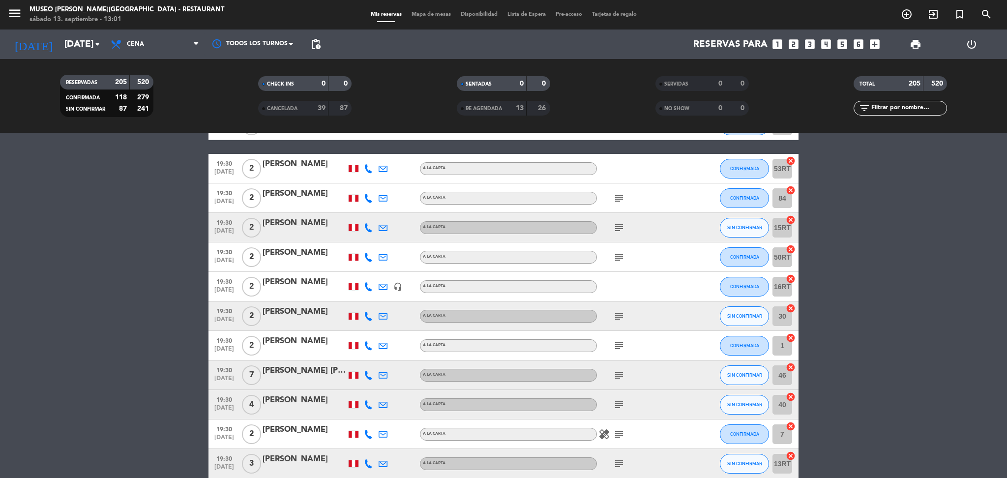
click at [619, 200] on icon "subject" at bounding box center [619, 198] width 12 height 12
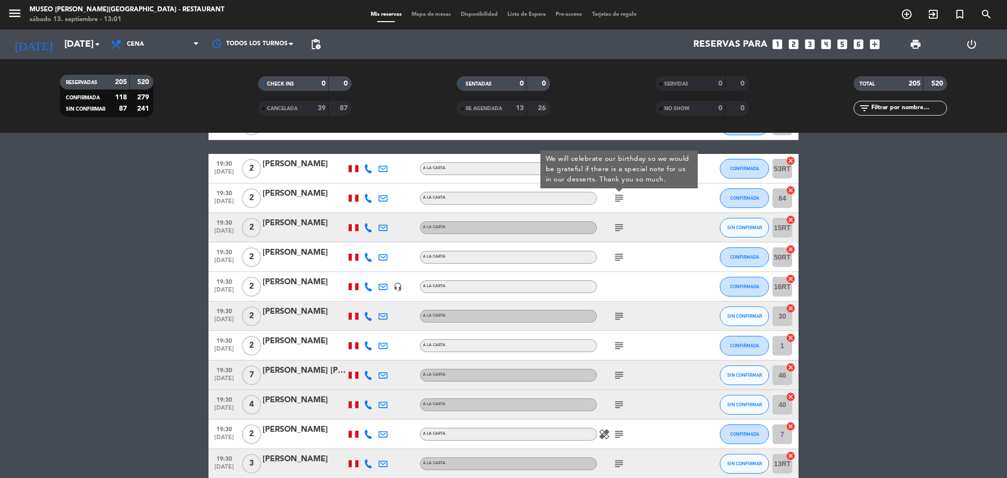
click at [620, 230] on icon "subject" at bounding box center [619, 228] width 12 height 12
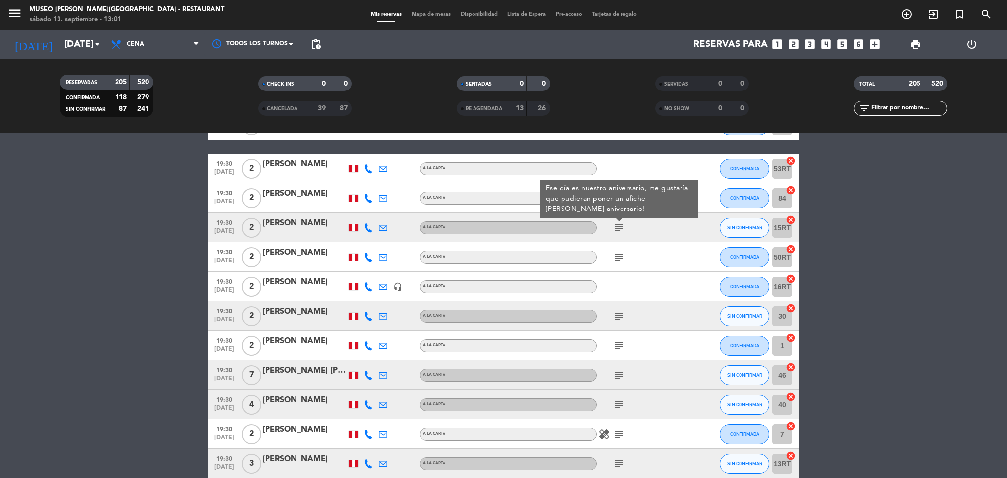
click at [620, 253] on icon "subject" at bounding box center [619, 257] width 12 height 12
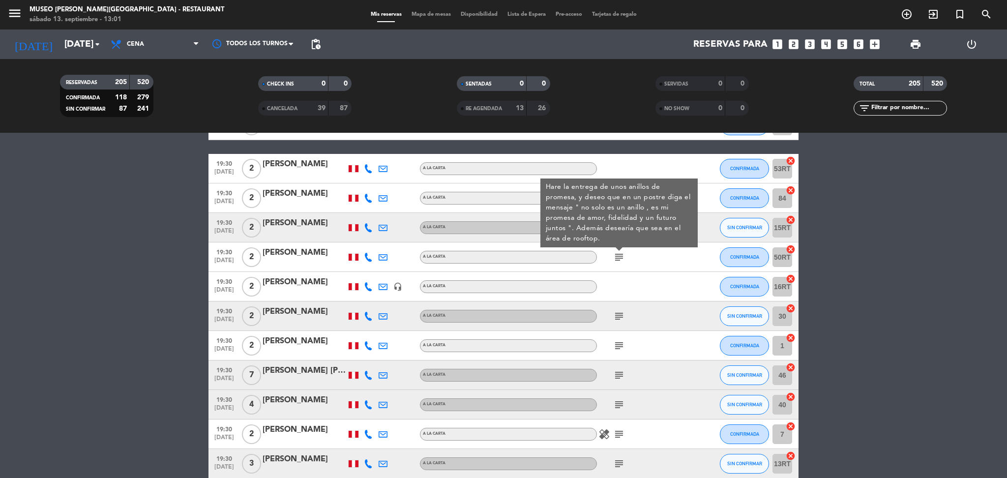
click at [617, 315] on icon "subject" at bounding box center [619, 316] width 12 height 12
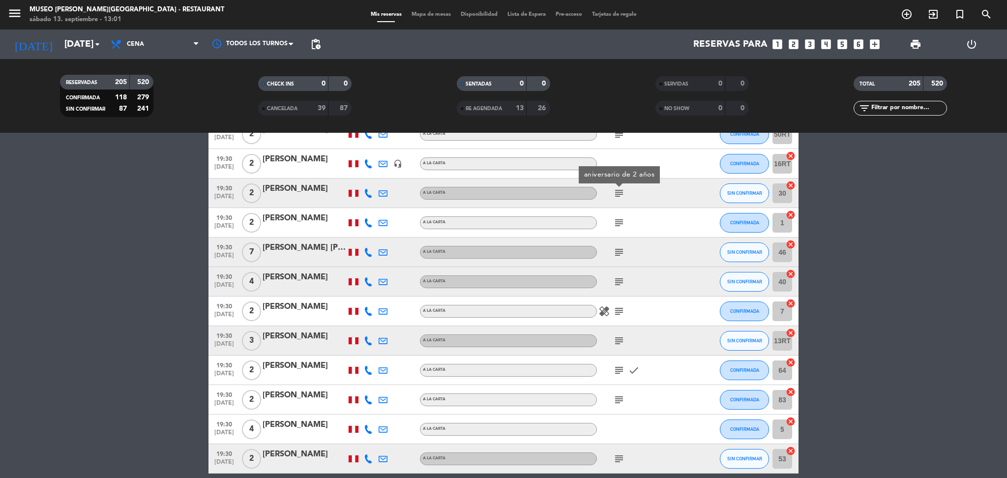
scroll to position [3648, 0]
click at [619, 217] on icon "subject" at bounding box center [619, 222] width 12 height 12
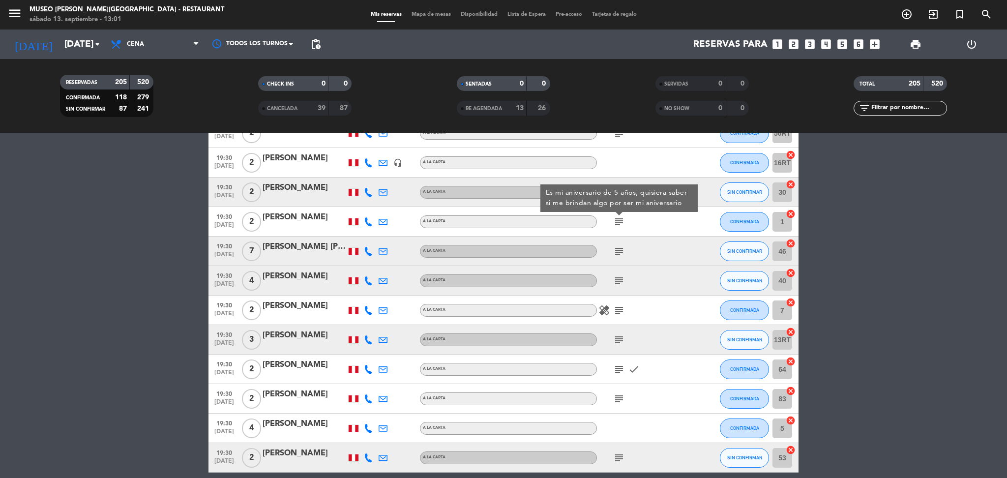
click at [619, 252] on icon "subject" at bounding box center [619, 251] width 12 height 12
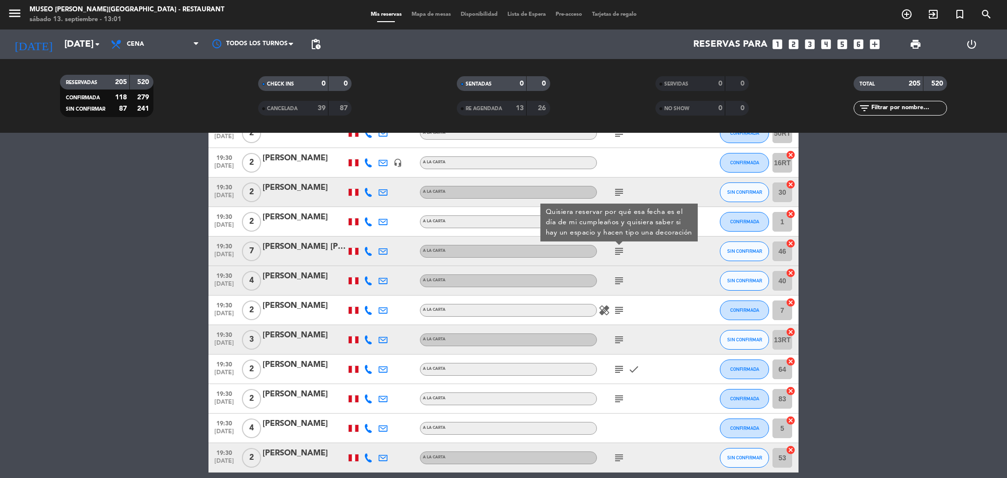
click at [619, 284] on icon "subject" at bounding box center [619, 281] width 12 height 12
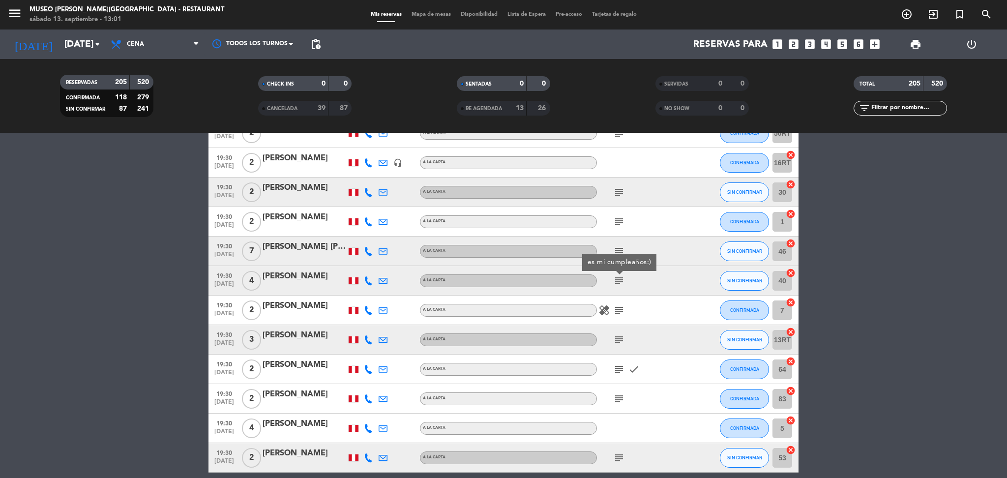
click at [620, 313] on icon "subject" at bounding box center [619, 310] width 12 height 12
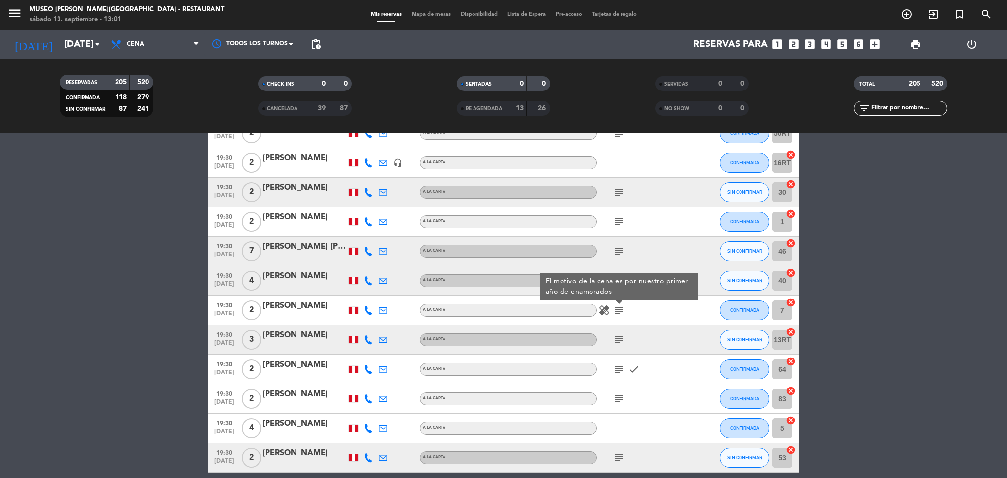
click at [620, 341] on icon "subject" at bounding box center [619, 340] width 12 height 12
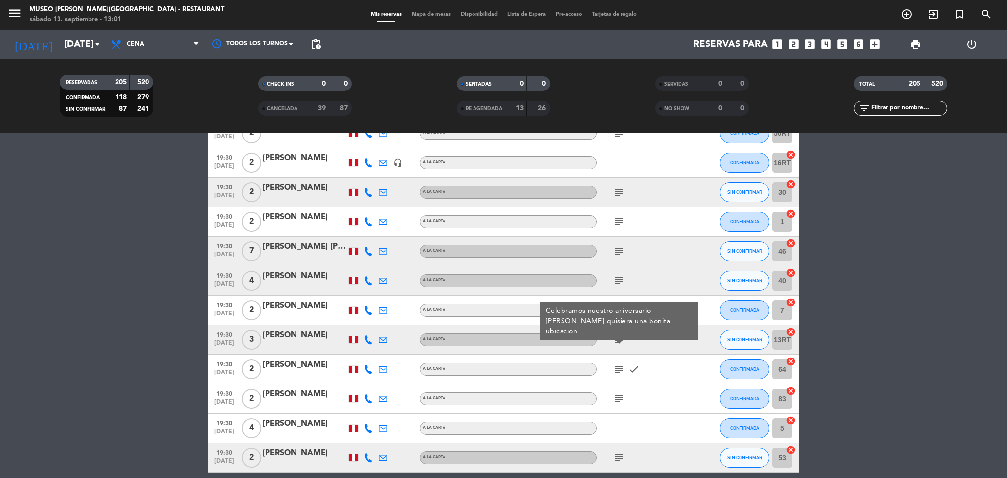
click at [619, 370] on icon "subject" at bounding box center [619, 369] width 12 height 12
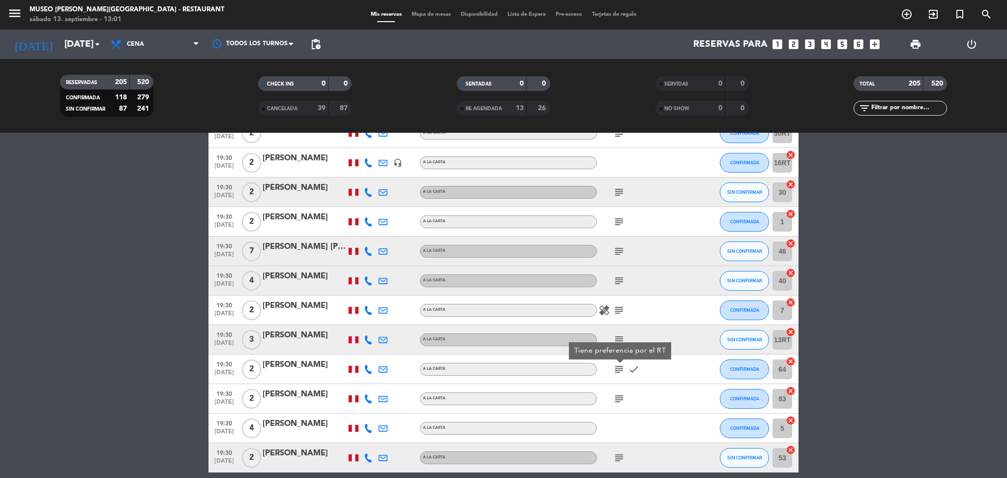
click at [619, 399] on icon "subject" at bounding box center [619, 399] width 12 height 12
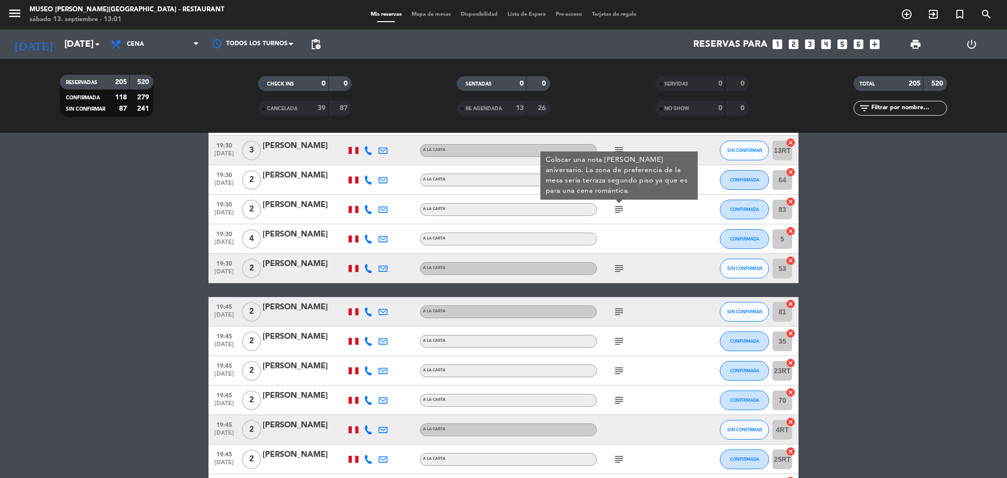
scroll to position [3838, 0]
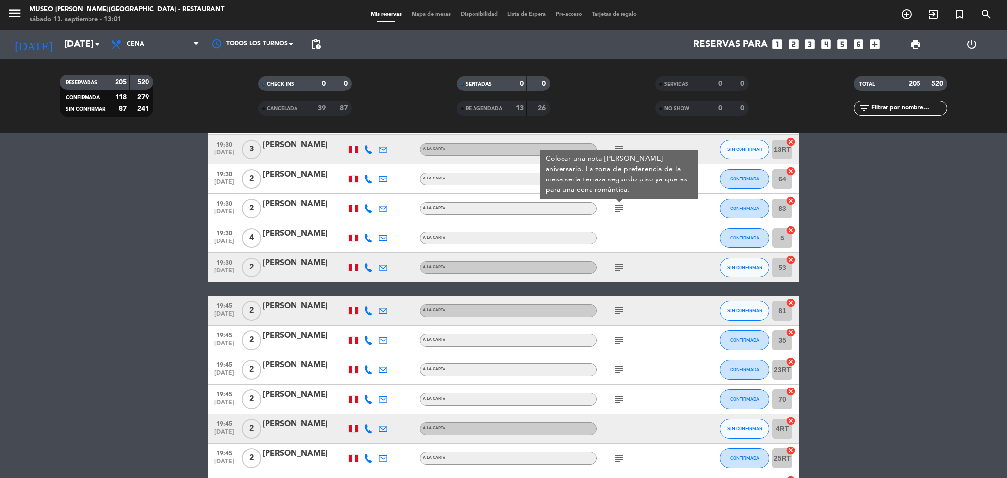
click at [618, 266] on icon "subject" at bounding box center [619, 268] width 12 height 12
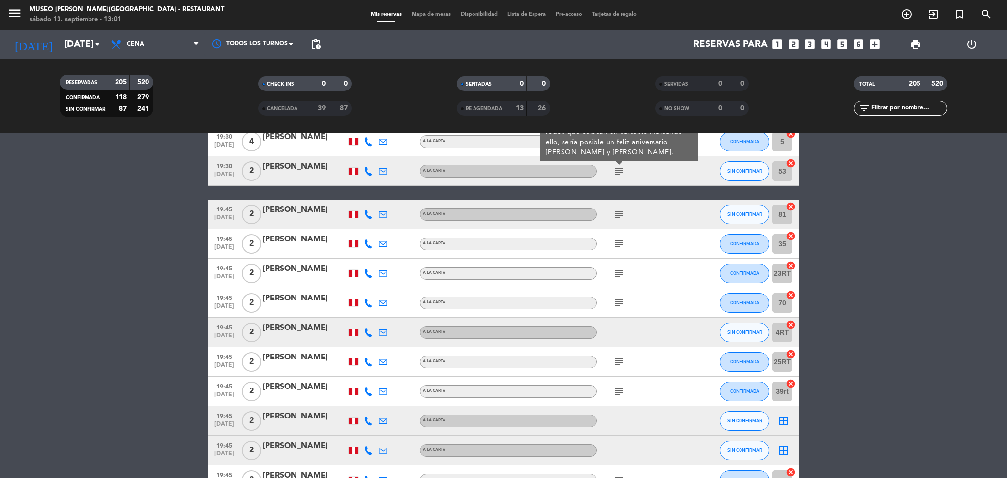
scroll to position [3935, 0]
click at [623, 206] on div "subject" at bounding box center [641, 213] width 88 height 29
click at [620, 212] on icon "subject" at bounding box center [619, 214] width 12 height 12
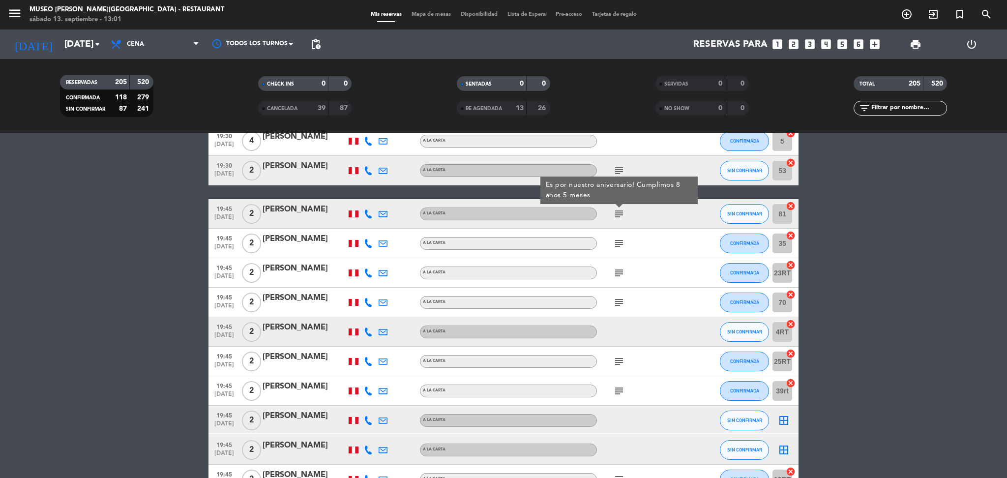
click at [619, 237] on icon "subject" at bounding box center [619, 243] width 12 height 12
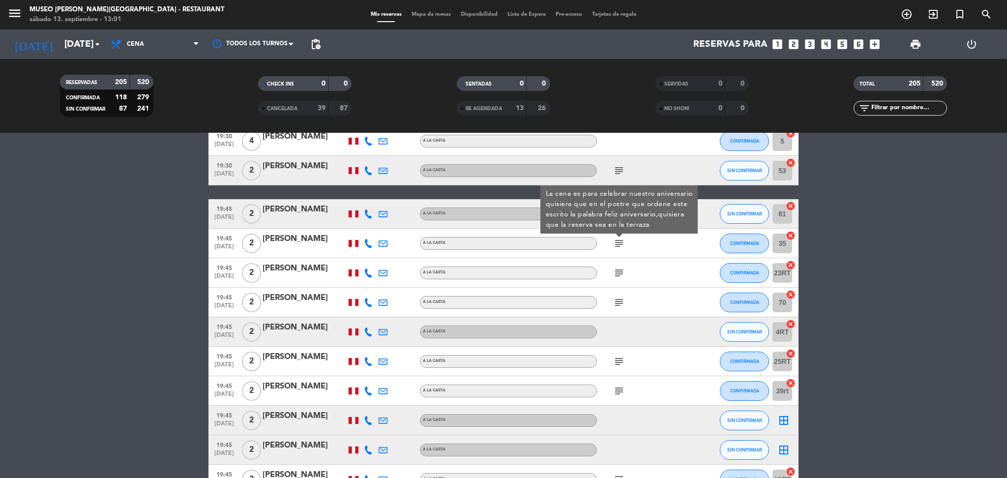
click at [619, 274] on icon "subject" at bounding box center [619, 273] width 12 height 12
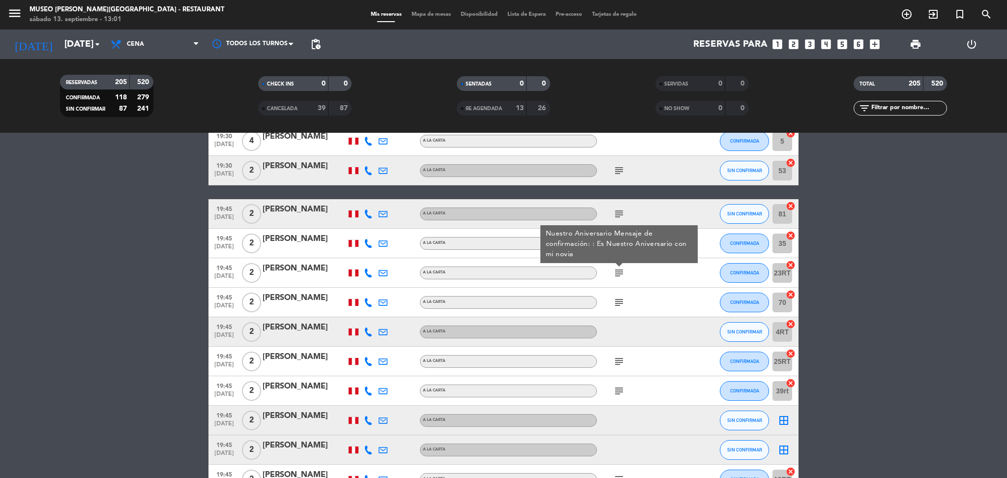
click at [618, 298] on icon "subject" at bounding box center [619, 302] width 12 height 12
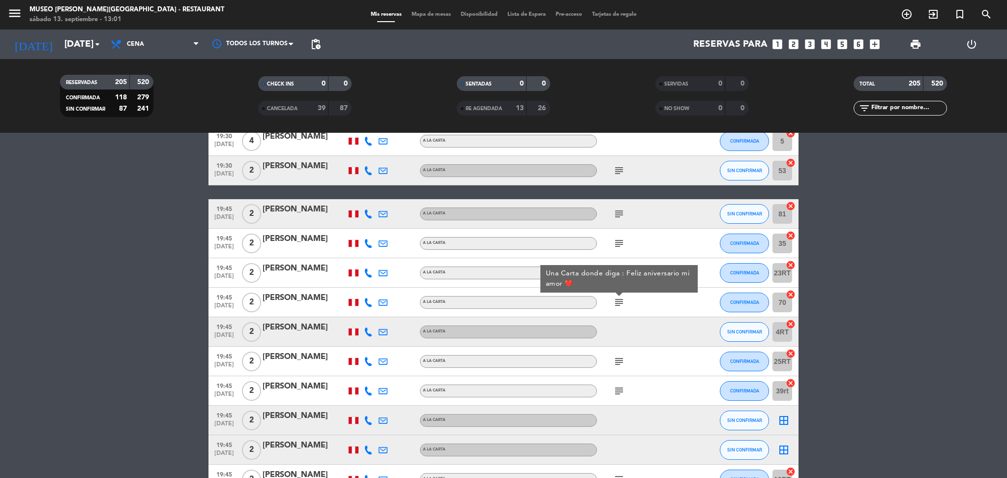
scroll to position [4037, 0]
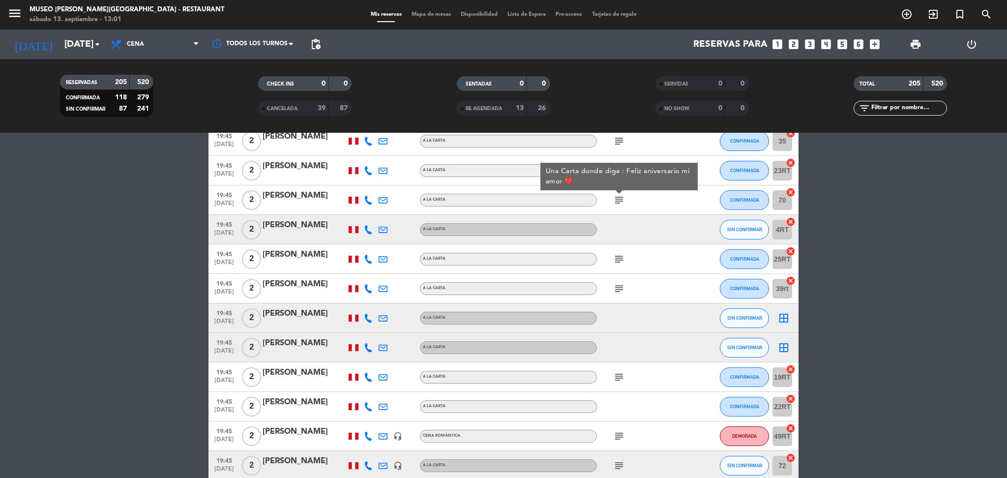
click at [621, 256] on icon "subject" at bounding box center [619, 259] width 12 height 12
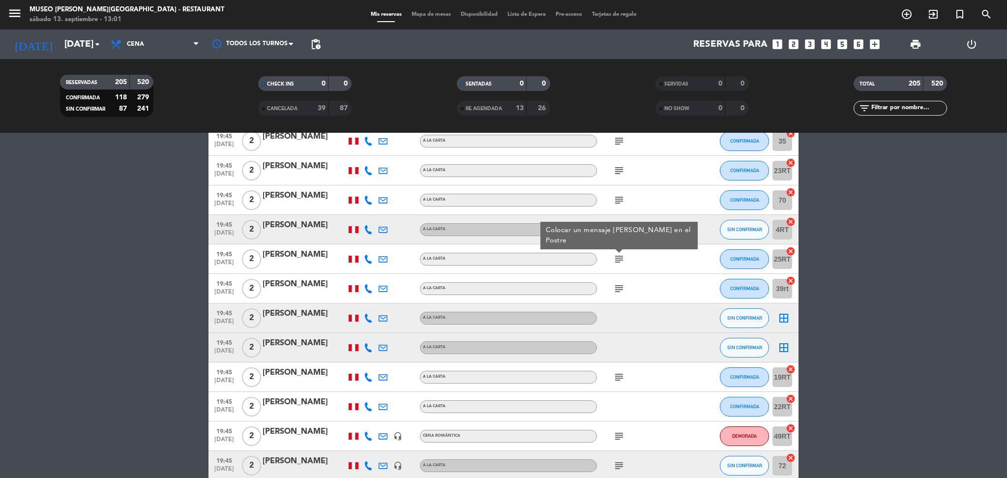
click at [619, 285] on icon "subject" at bounding box center [619, 289] width 12 height 12
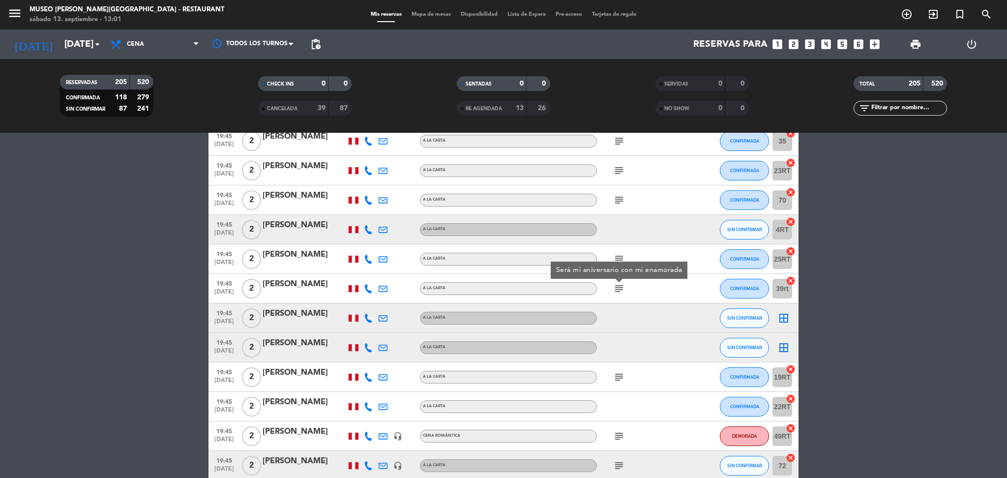
scroll to position [4234, 0]
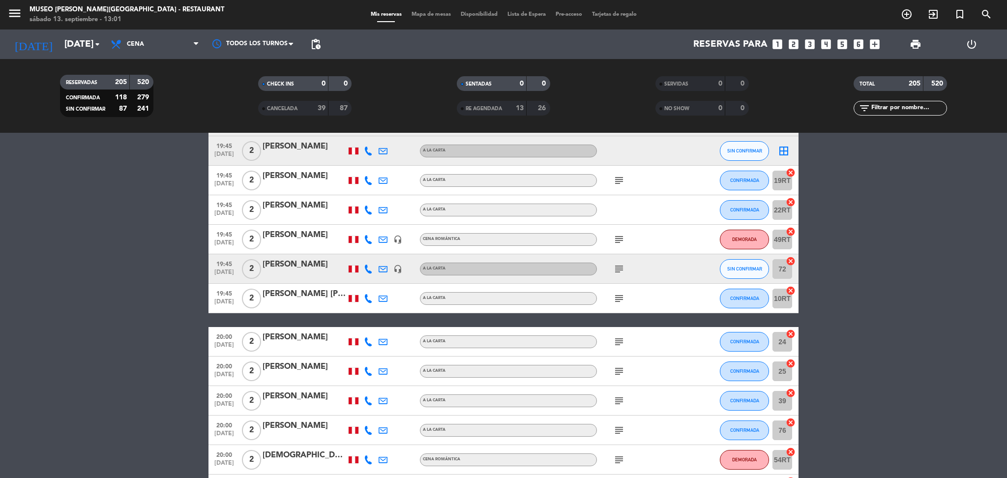
click at [615, 176] on icon "subject" at bounding box center [619, 181] width 12 height 12
click at [618, 237] on icon "subject" at bounding box center [619, 240] width 12 height 12
click at [616, 267] on icon "subject" at bounding box center [619, 269] width 12 height 12
click at [616, 305] on div "subject" at bounding box center [641, 298] width 88 height 29
click at [618, 300] on icon "subject" at bounding box center [619, 298] width 12 height 12
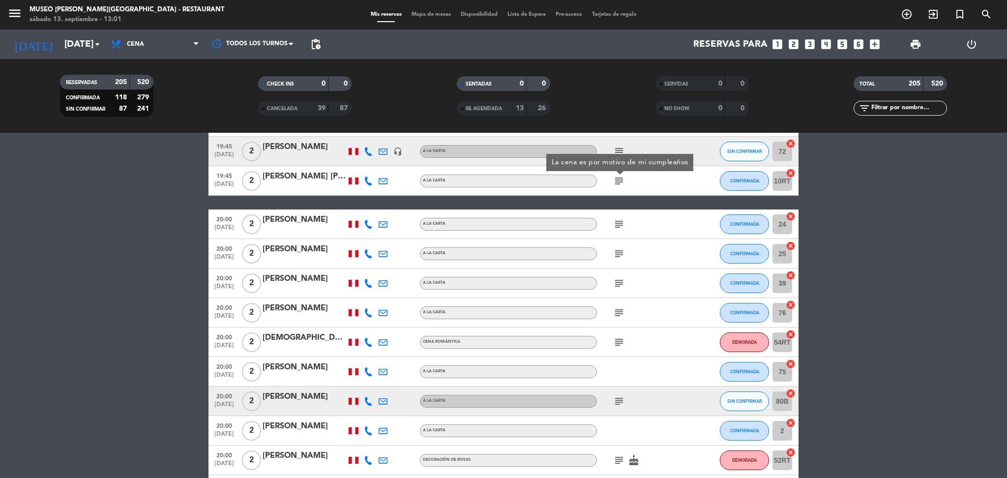
scroll to position [4357, 0]
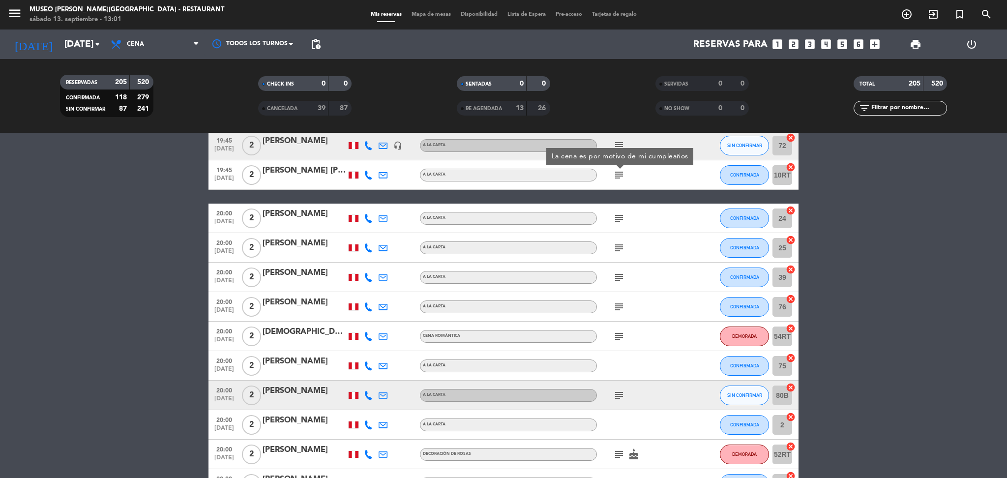
click at [616, 222] on icon "subject" at bounding box center [619, 218] width 12 height 12
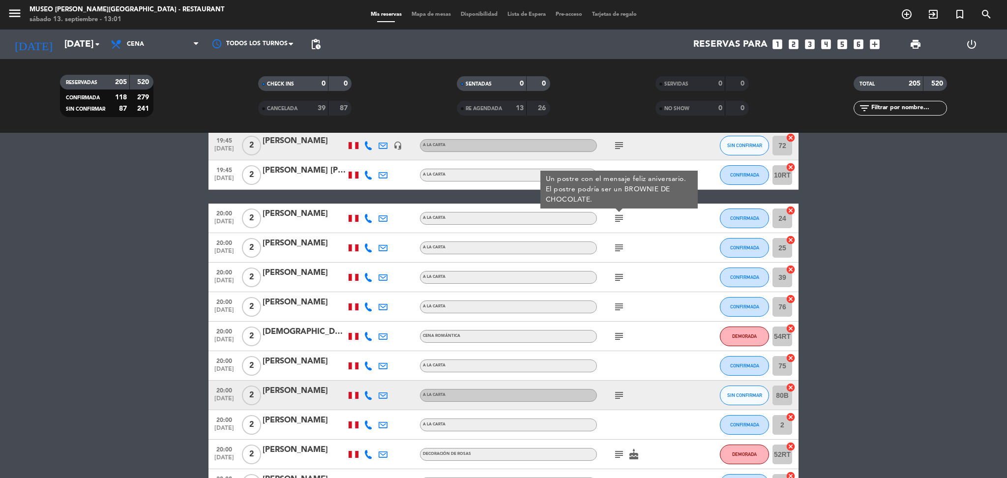
click at [616, 245] on icon "subject" at bounding box center [619, 248] width 12 height 12
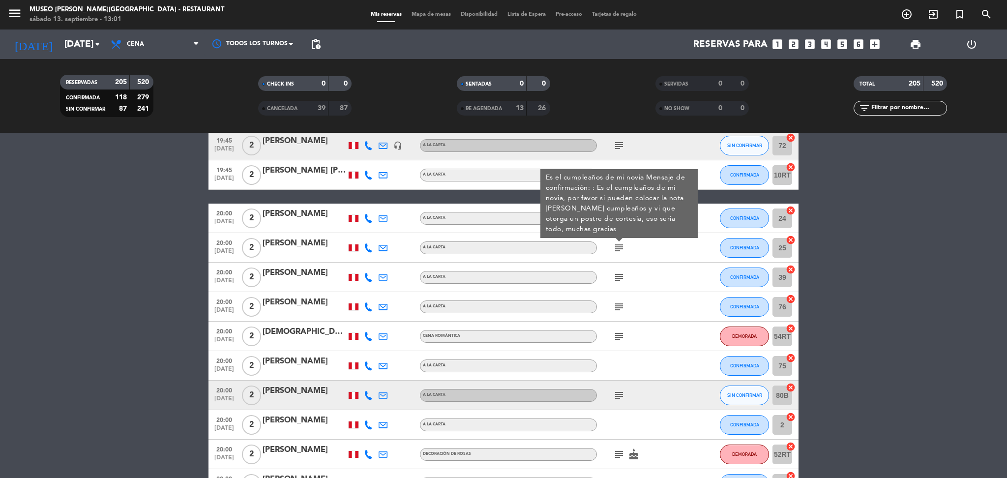
click at [618, 279] on icon "subject" at bounding box center [619, 277] width 12 height 12
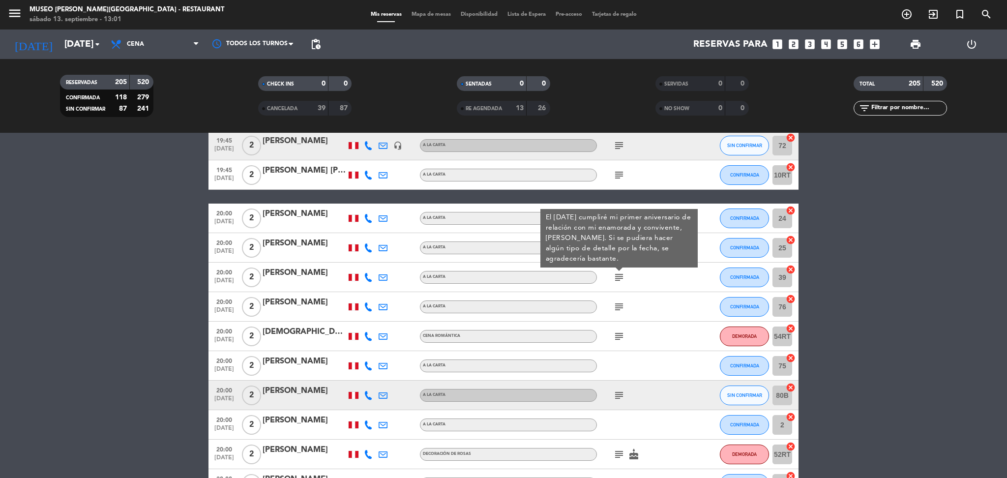
click at [618, 301] on icon "subject" at bounding box center [619, 307] width 12 height 12
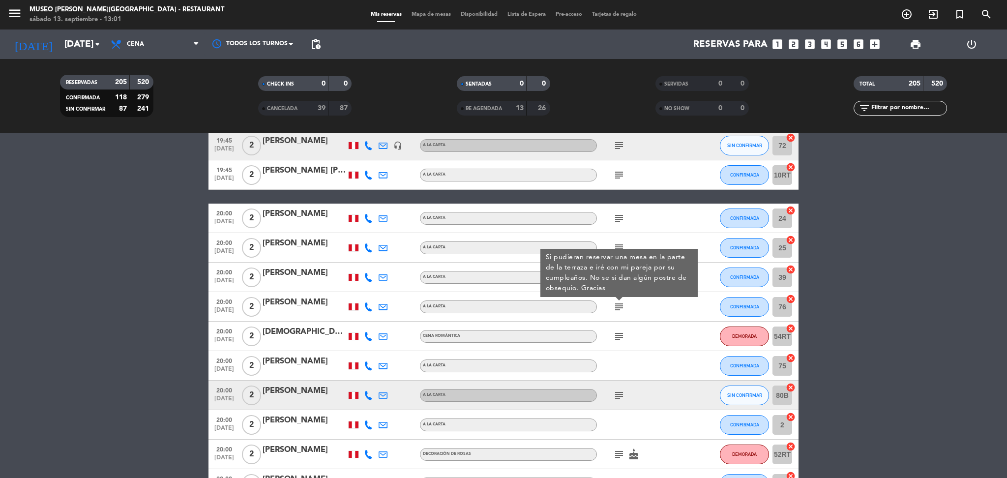
click at [620, 333] on icon "subject" at bounding box center [619, 336] width 12 height 12
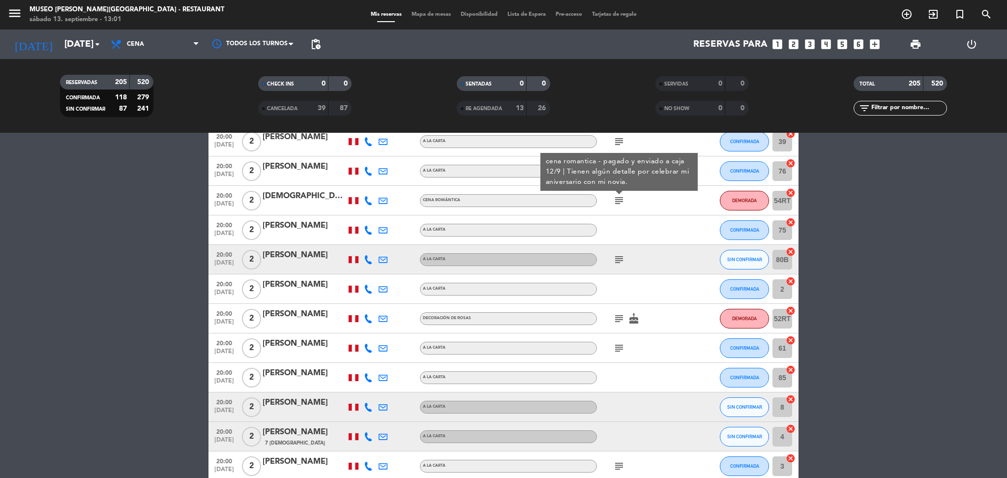
scroll to position [4494, 0]
click at [618, 260] on icon "subject" at bounding box center [619, 259] width 12 height 12
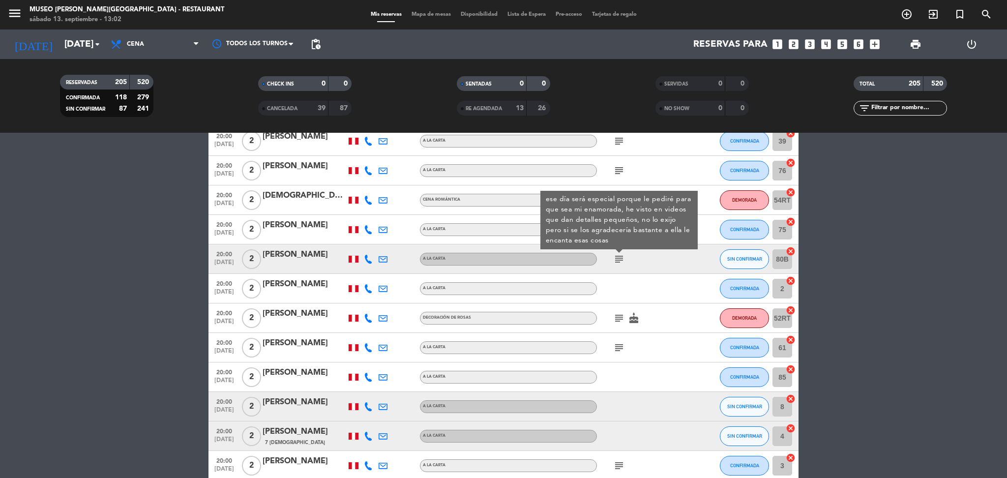
click at [619, 313] on icon "subject" at bounding box center [619, 318] width 12 height 12
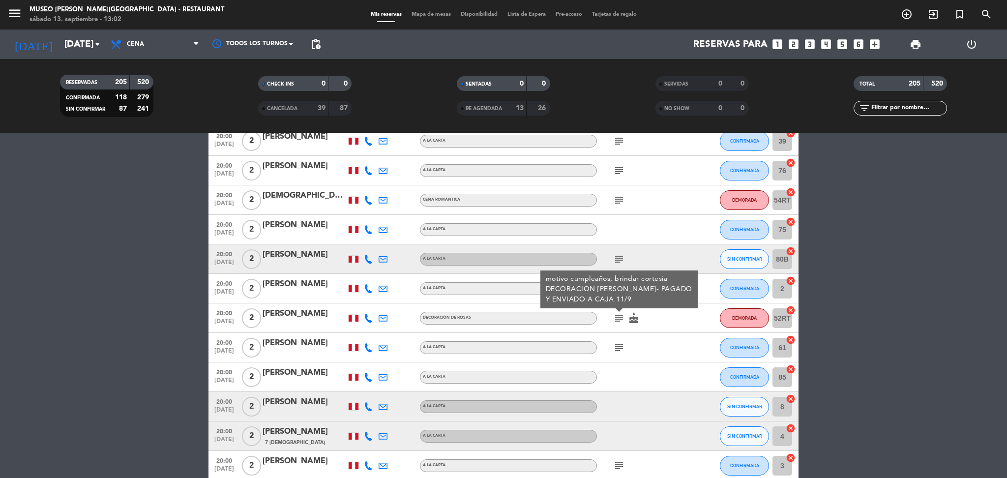
scroll to position [4507, 0]
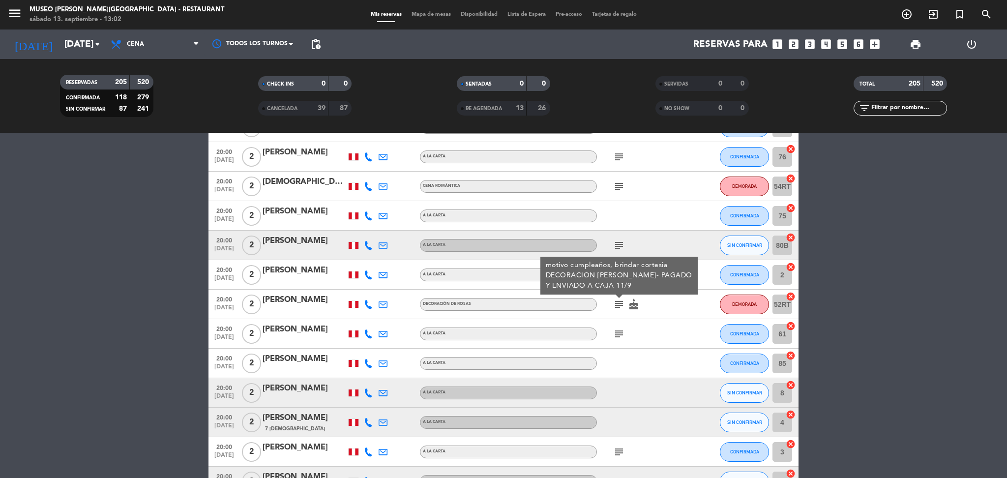
click at [619, 336] on icon "subject" at bounding box center [619, 334] width 12 height 12
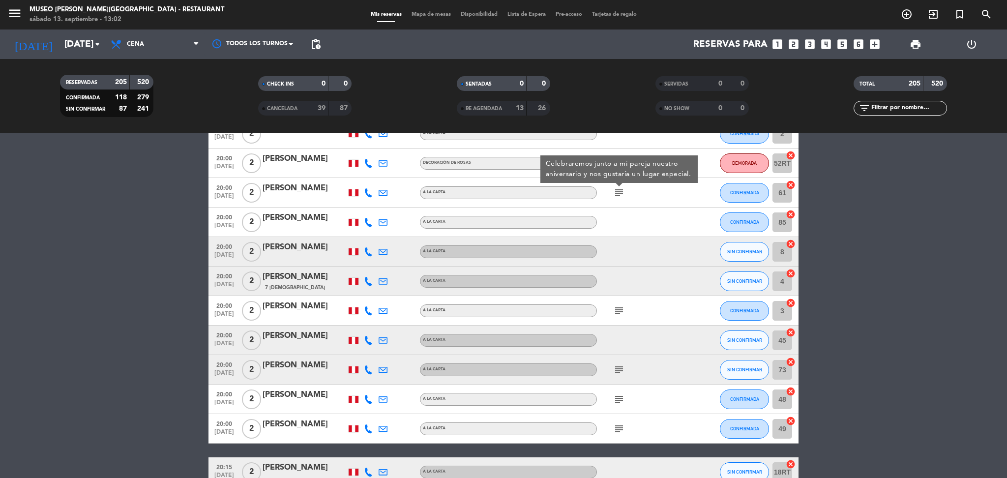
scroll to position [4653, 0]
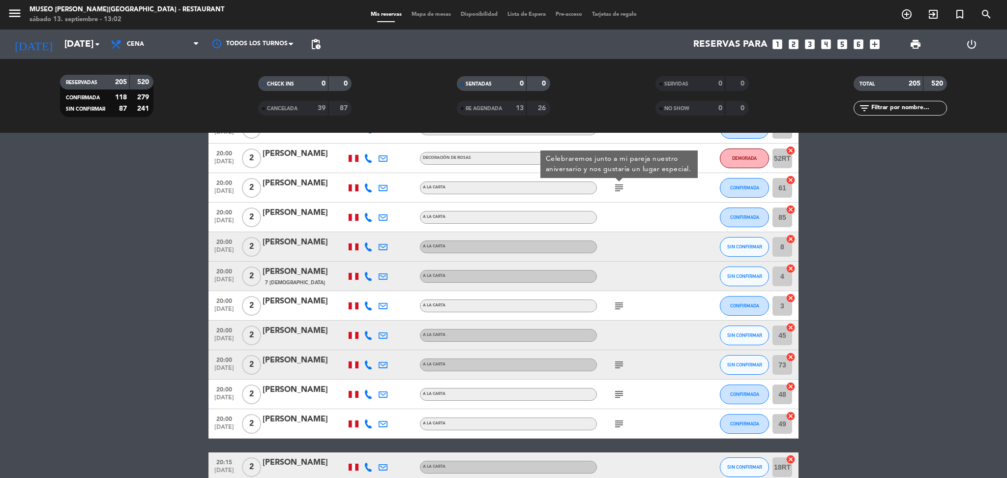
click at [618, 312] on div "subject" at bounding box center [641, 305] width 88 height 29
click at [618, 308] on icon "subject" at bounding box center [619, 306] width 12 height 12
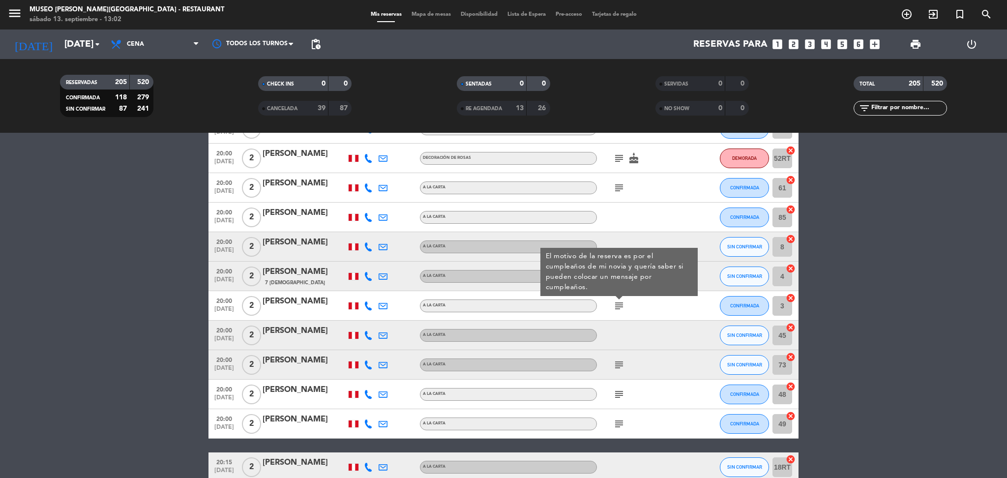
click at [619, 366] on icon "subject" at bounding box center [619, 365] width 12 height 12
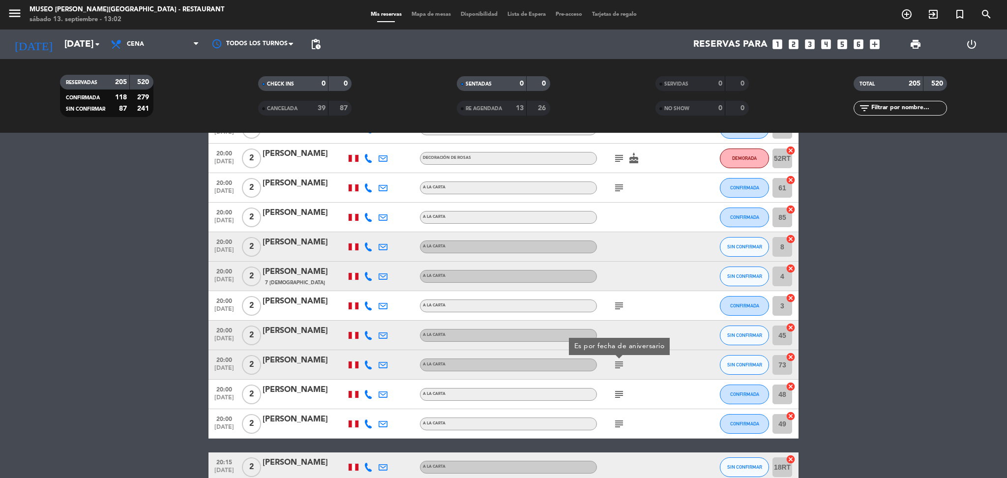
click at [620, 398] on icon "subject" at bounding box center [619, 394] width 12 height 12
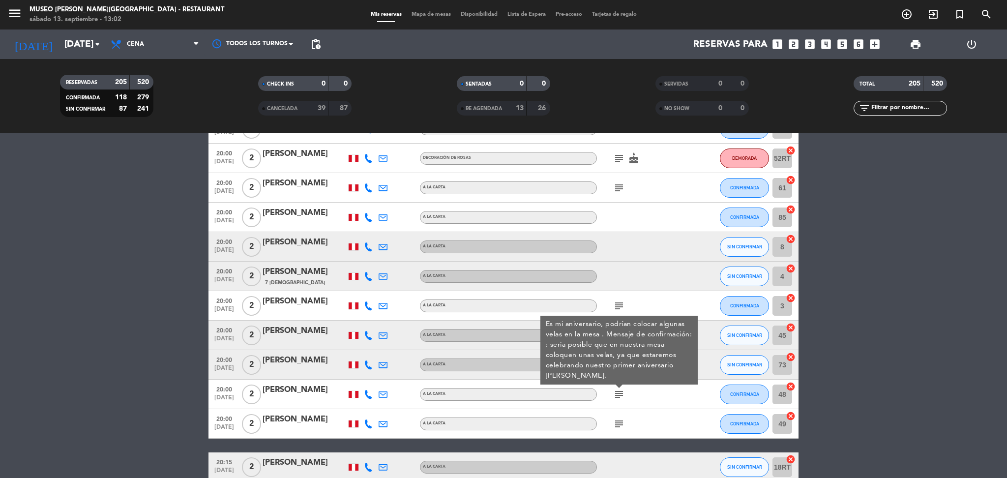
click at [620, 423] on icon "subject" at bounding box center [619, 424] width 12 height 12
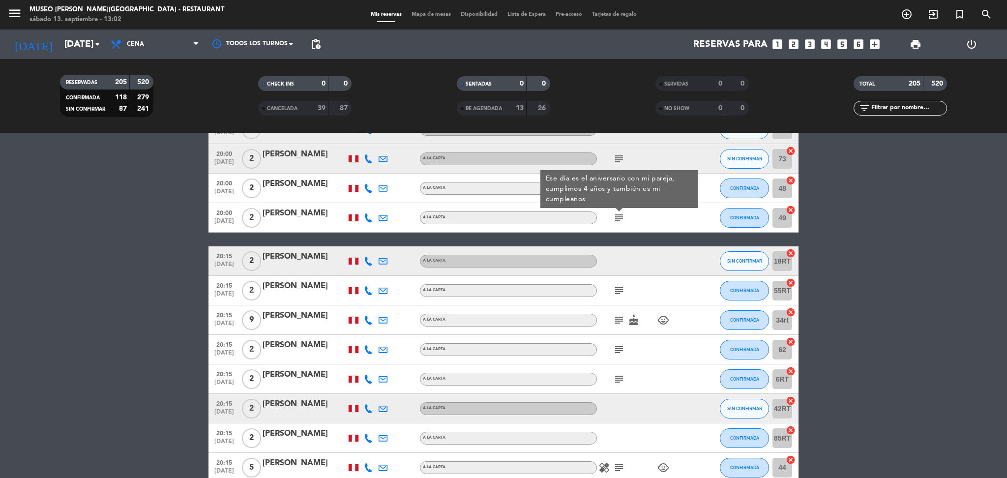
scroll to position [4861, 0]
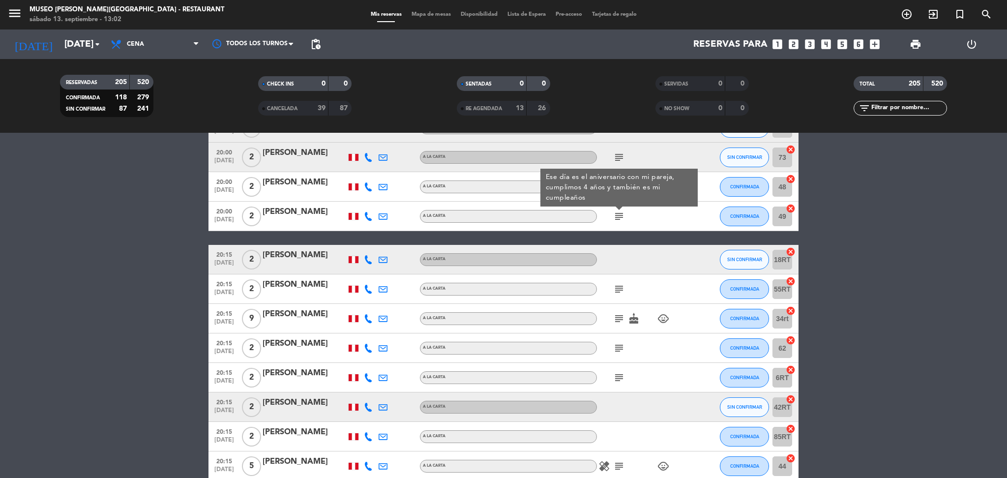
click at [619, 297] on div "subject" at bounding box center [641, 288] width 88 height 29
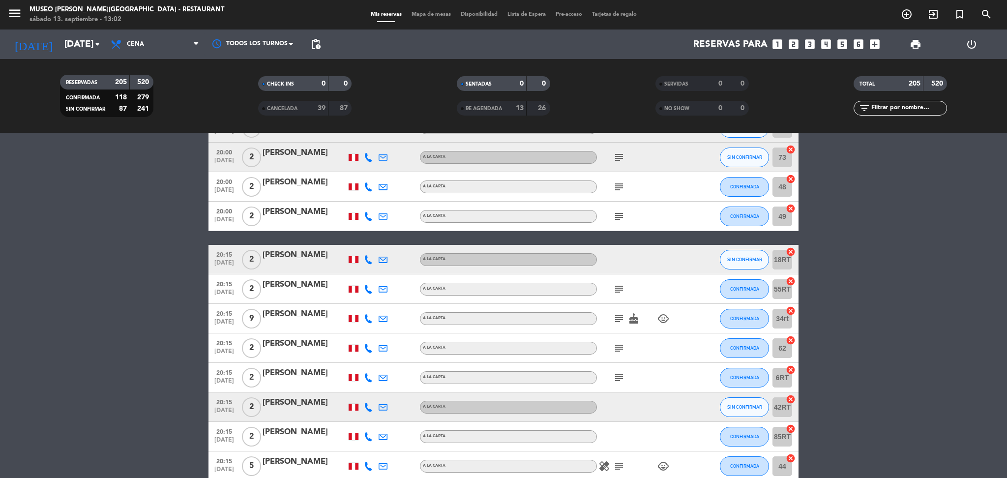
click at [615, 286] on icon "subject" at bounding box center [619, 289] width 12 height 12
click at [616, 318] on icon "subject" at bounding box center [619, 319] width 12 height 12
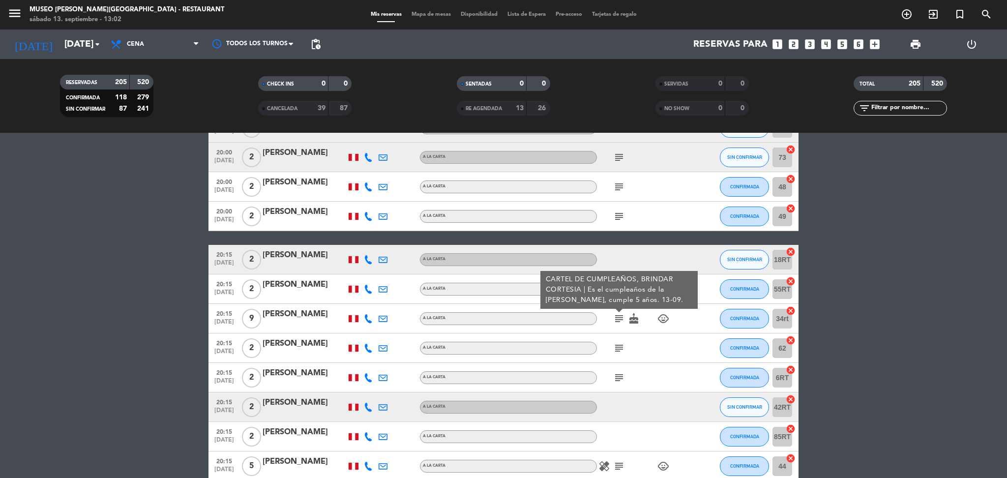
click at [617, 350] on icon "subject" at bounding box center [619, 348] width 12 height 12
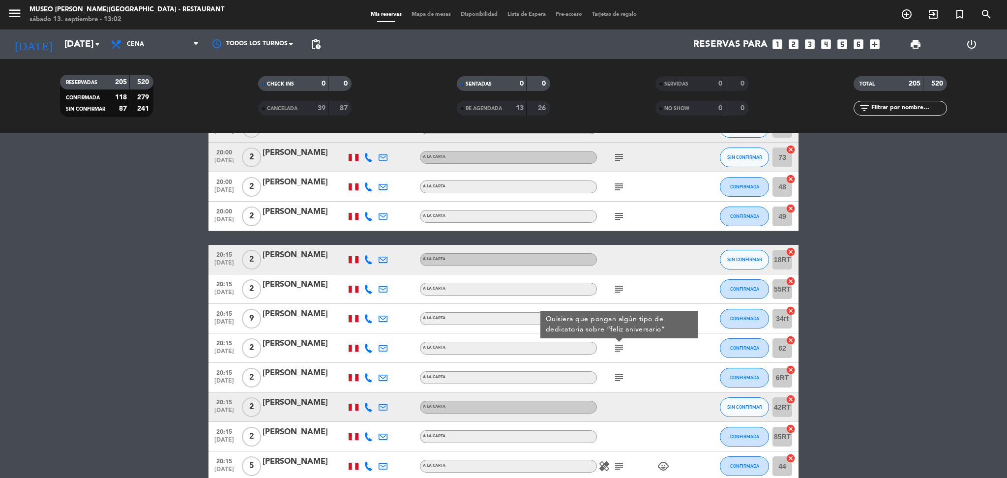
click at [617, 386] on div "subject" at bounding box center [641, 377] width 88 height 29
click at [617, 380] on icon "subject" at bounding box center [619, 378] width 12 height 12
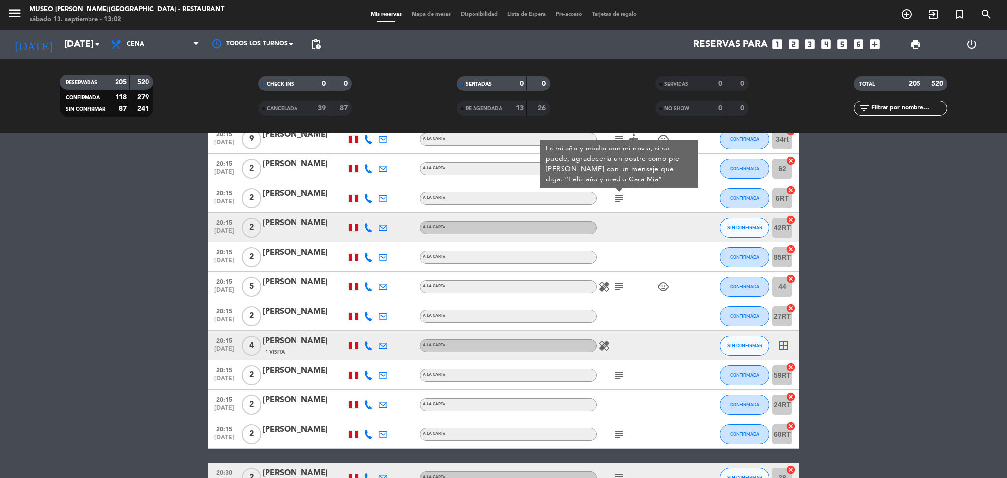
scroll to position [5043, 0]
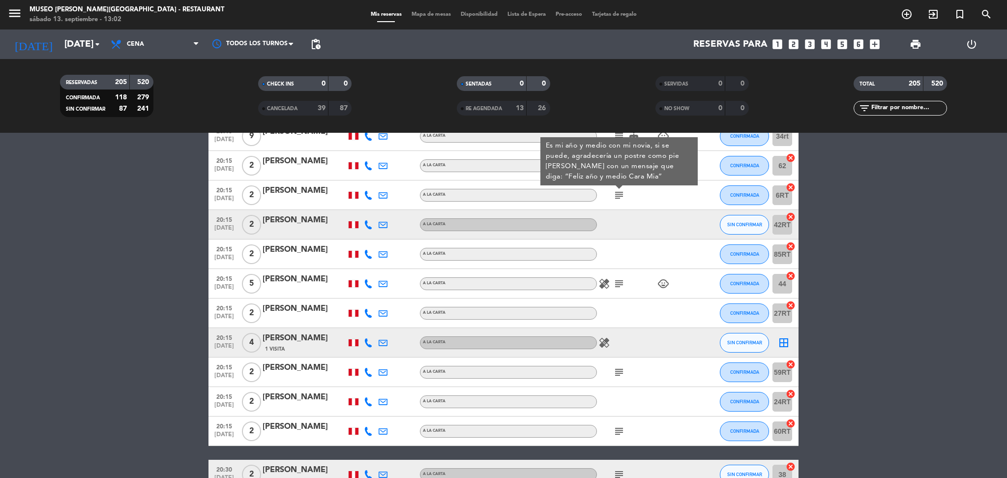
click at [620, 279] on icon "subject" at bounding box center [619, 284] width 12 height 12
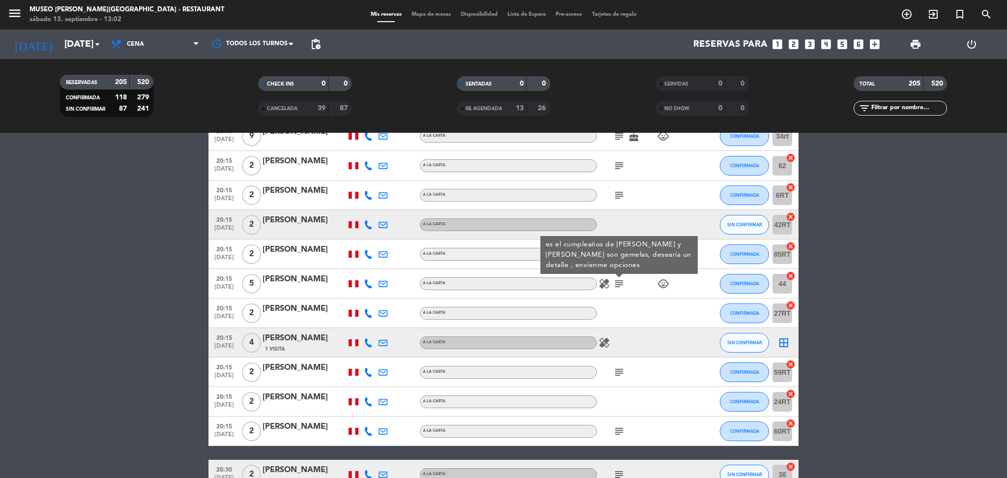
click at [618, 370] on icon "subject" at bounding box center [619, 372] width 12 height 12
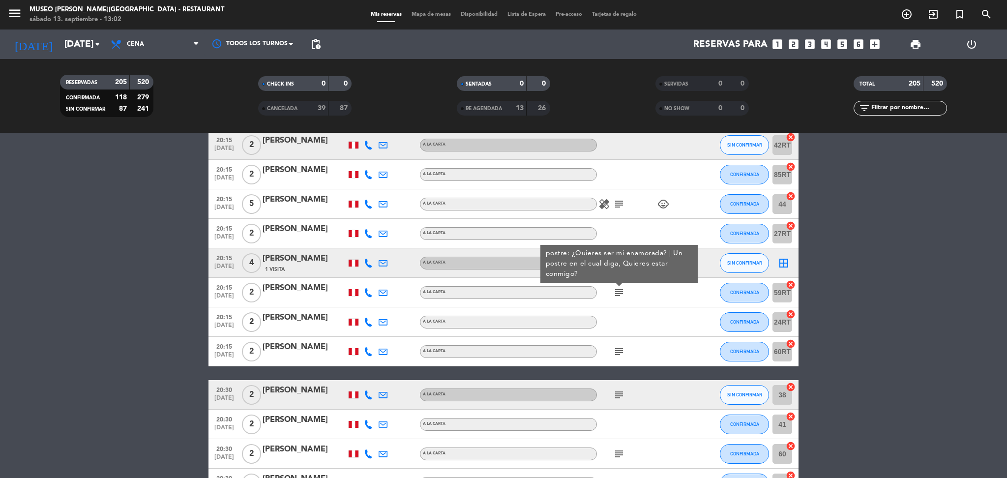
scroll to position [5123, 0]
click at [621, 346] on icon "subject" at bounding box center [619, 351] width 12 height 12
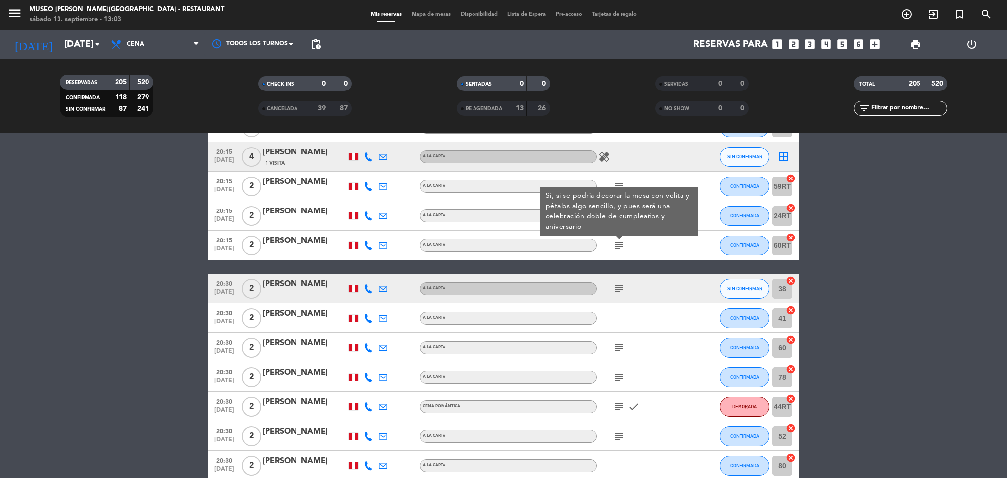
scroll to position [5230, 0]
click at [621, 288] on icon "subject" at bounding box center [619, 288] width 12 height 12
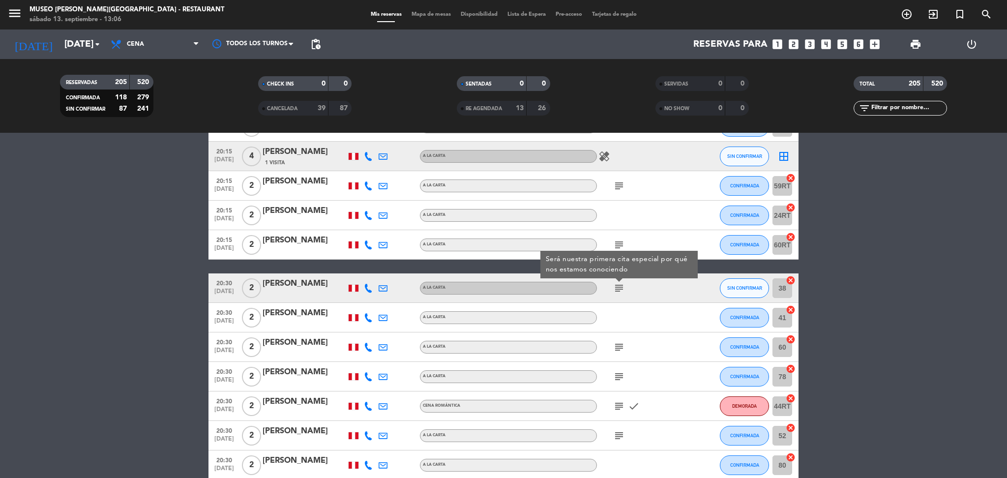
scroll to position [5259, 0]
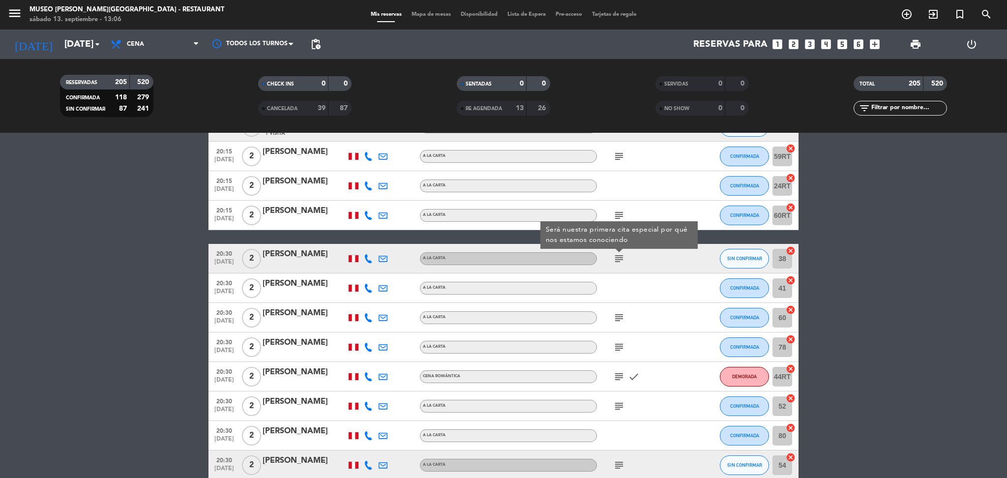
click at [618, 312] on icon "subject" at bounding box center [619, 318] width 12 height 12
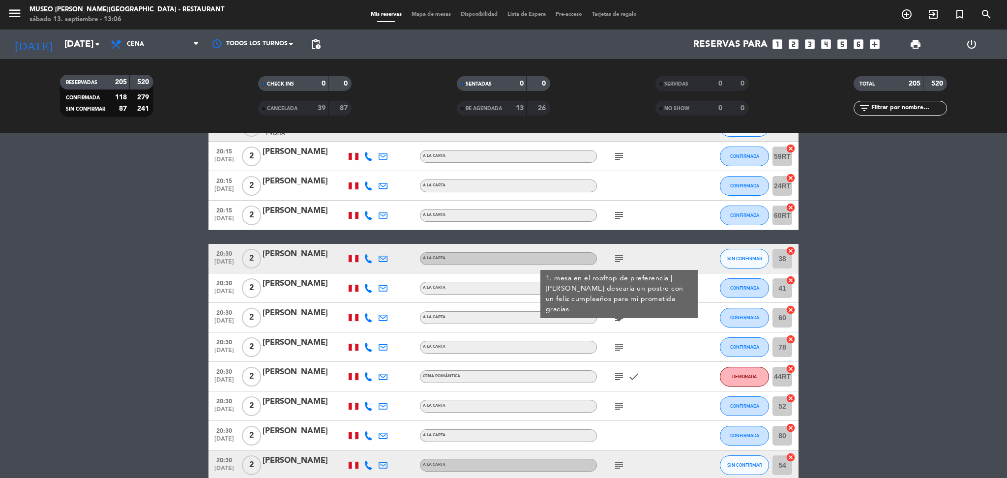
click at [616, 246] on div "subject" at bounding box center [641, 258] width 88 height 29
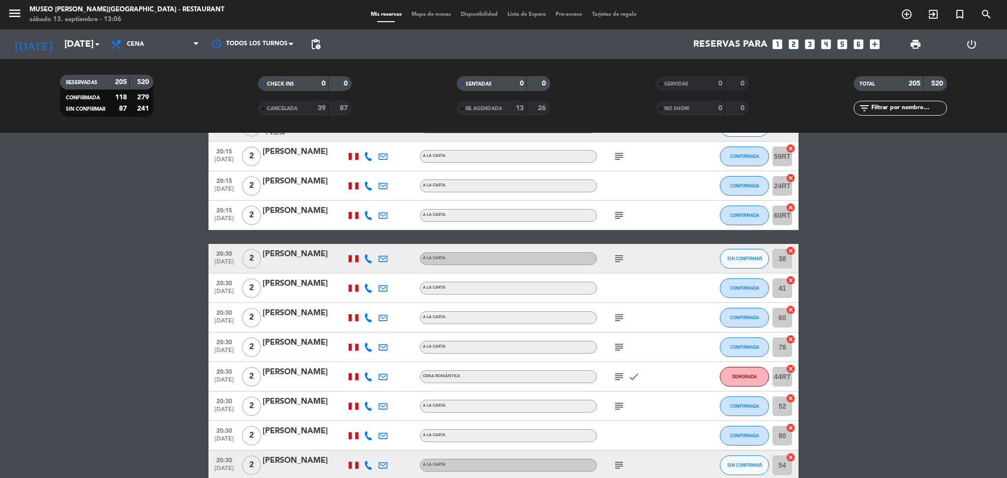
click at [616, 253] on icon "subject" at bounding box center [619, 259] width 12 height 12
click at [622, 321] on icon "subject" at bounding box center [619, 318] width 12 height 12
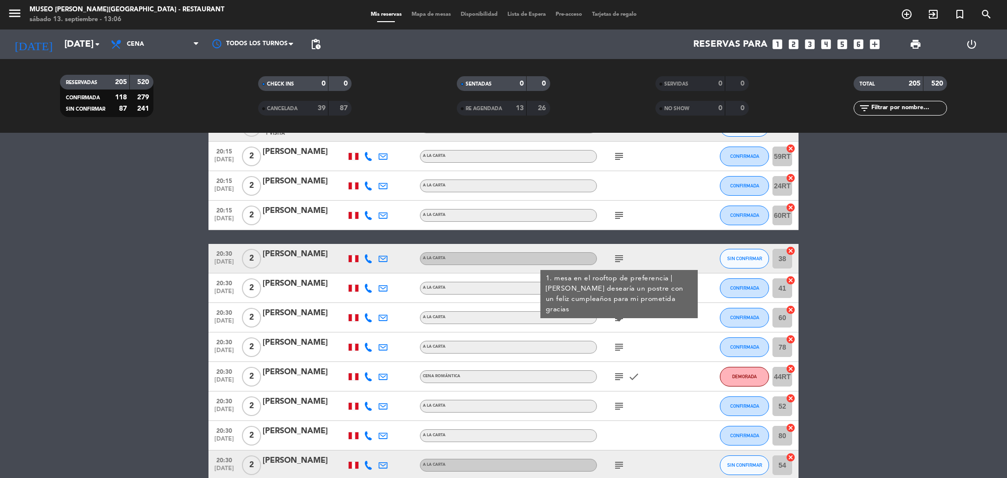
click at [618, 352] on icon "subject" at bounding box center [619, 347] width 12 height 12
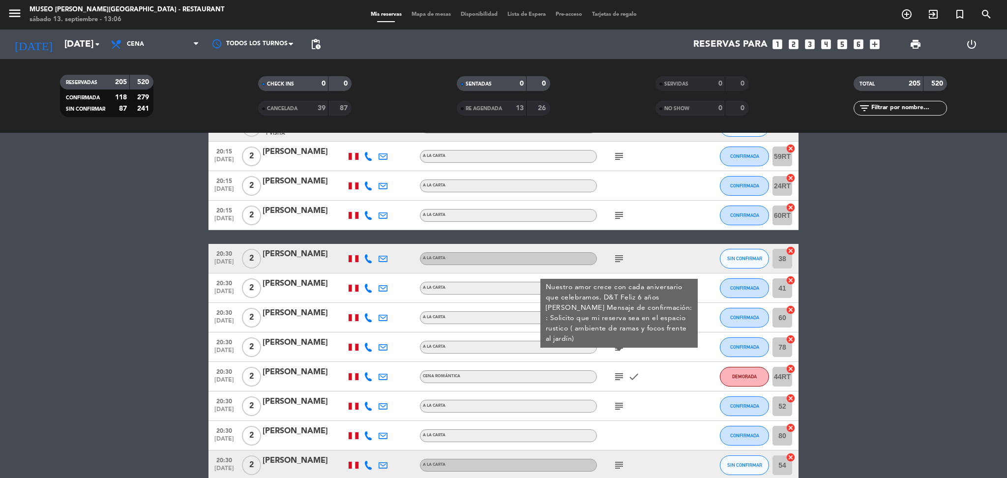
click at [616, 378] on icon "subject" at bounding box center [619, 377] width 12 height 12
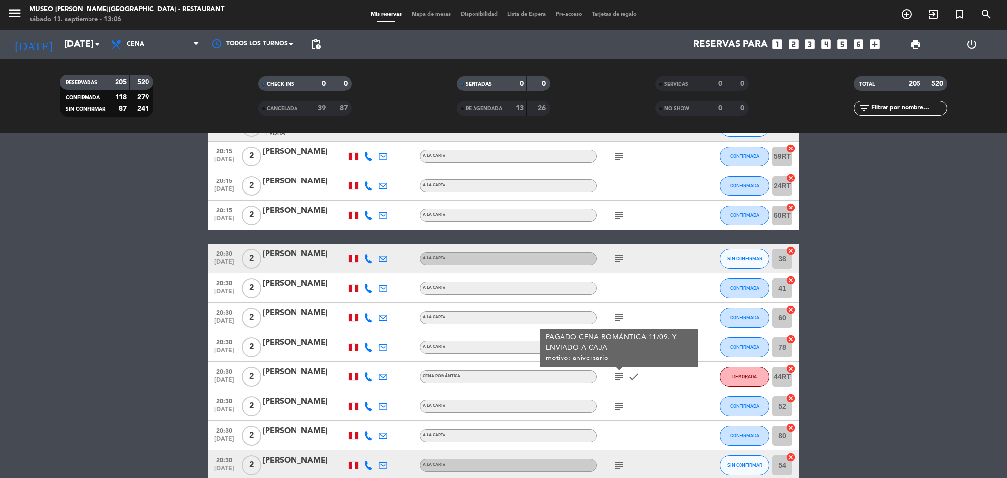
click at [622, 396] on div "subject" at bounding box center [641, 405] width 88 height 29
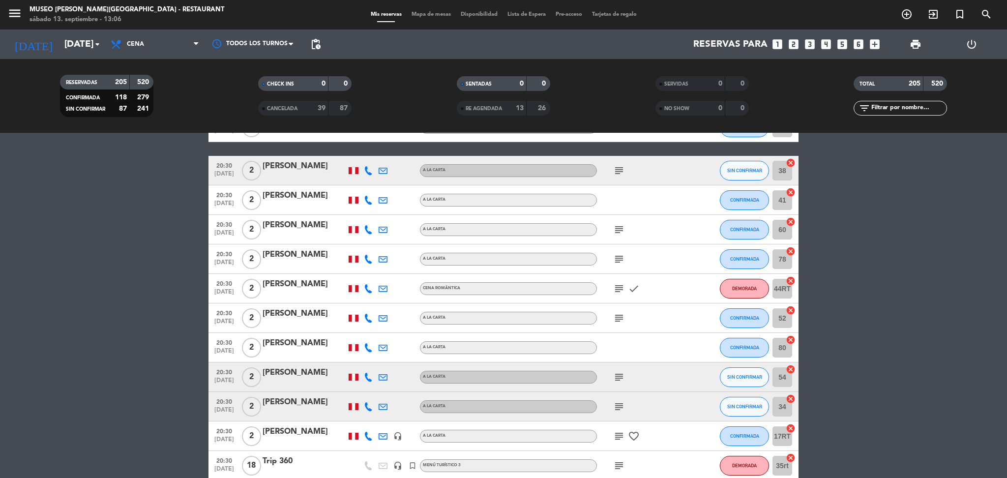
scroll to position [5429, 0]
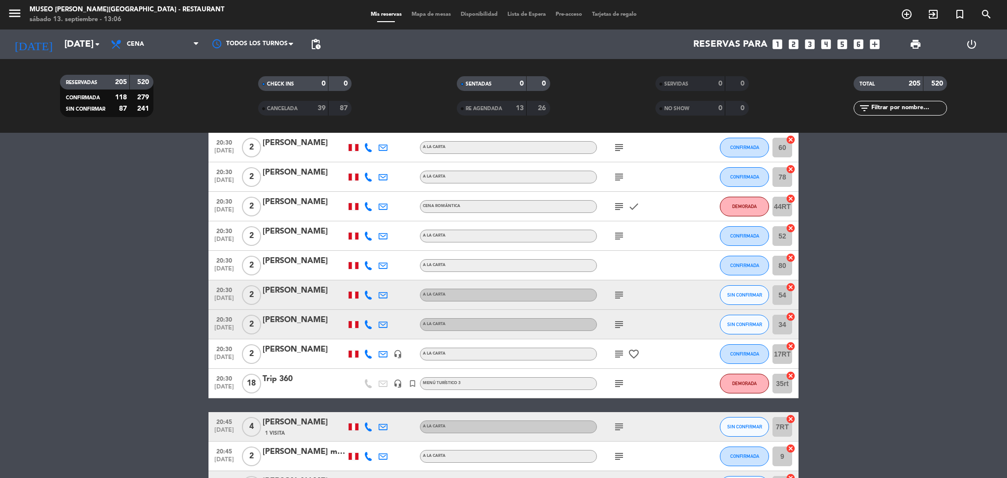
click at [619, 230] on icon "subject" at bounding box center [619, 236] width 12 height 12
click at [622, 303] on div "subject" at bounding box center [641, 294] width 88 height 29
click at [620, 295] on icon "subject" at bounding box center [619, 295] width 12 height 12
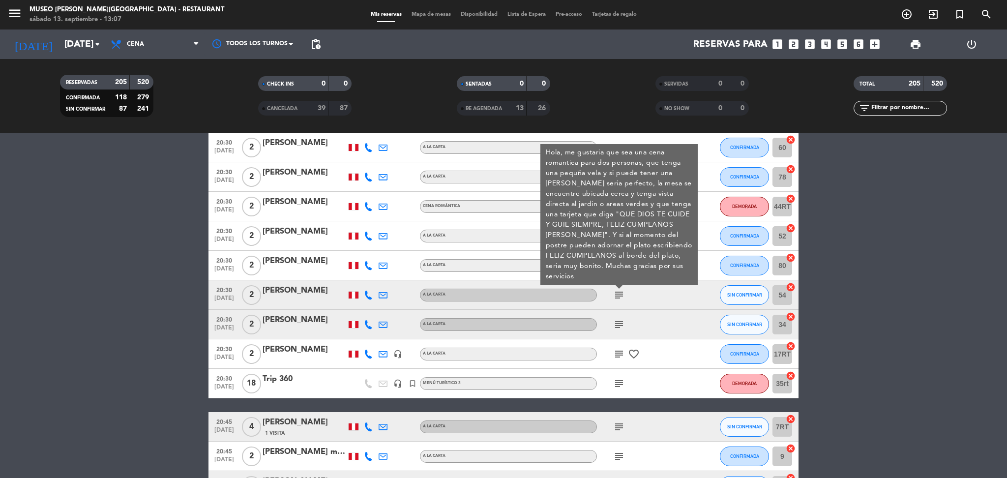
click at [621, 326] on icon "subject" at bounding box center [619, 325] width 12 height 12
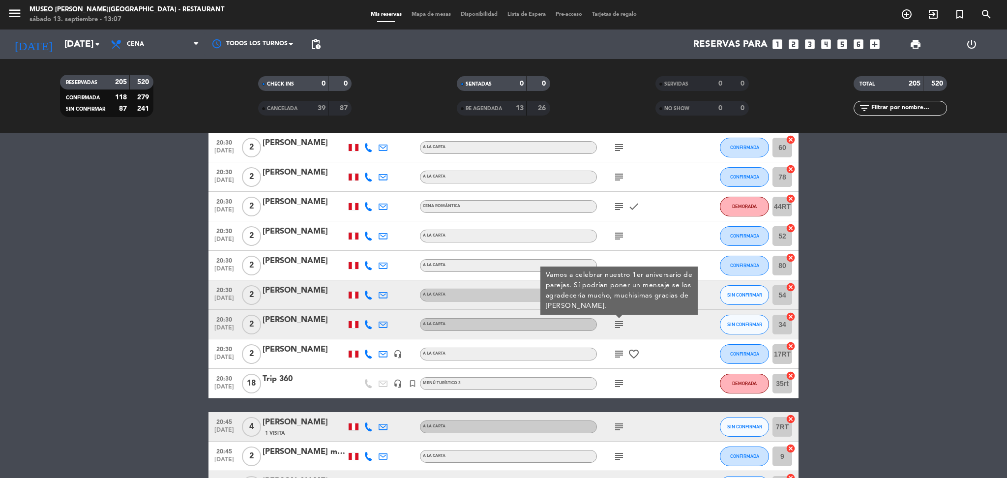
click at [620, 350] on icon "subject" at bounding box center [619, 354] width 12 height 12
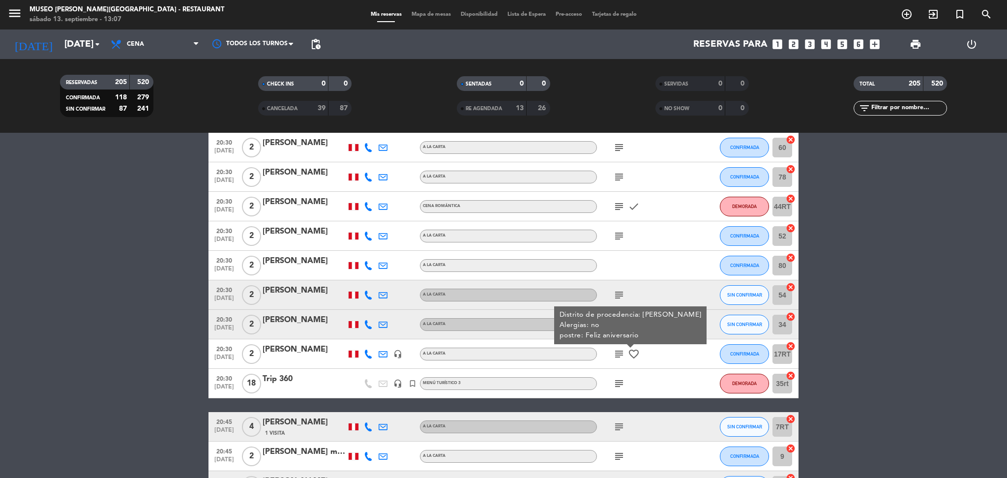
click at [620, 384] on icon "subject" at bounding box center [619, 384] width 12 height 12
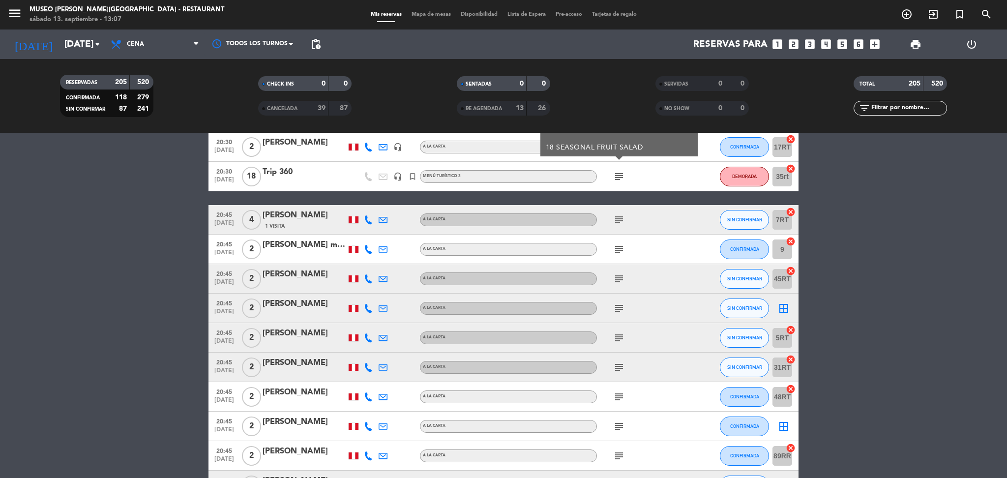
scroll to position [5623, 0]
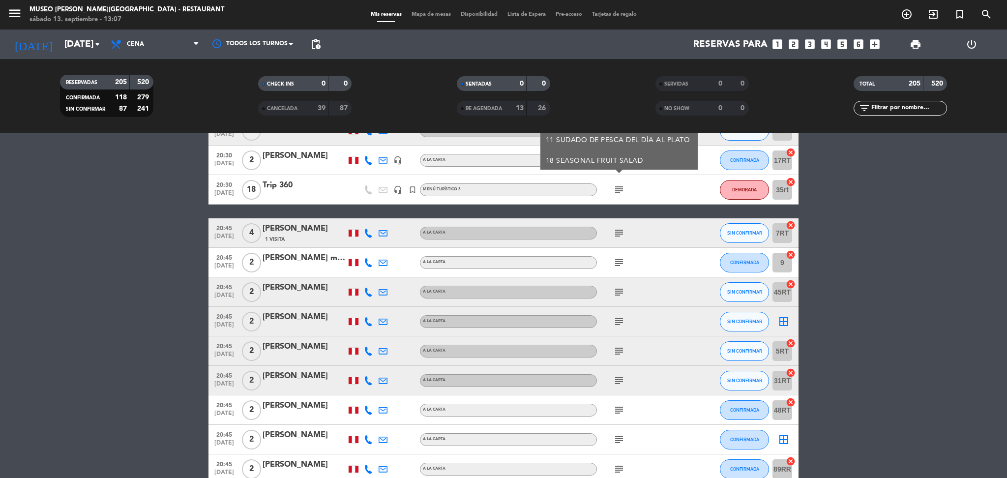
click at [616, 238] on div "subject" at bounding box center [641, 232] width 88 height 29
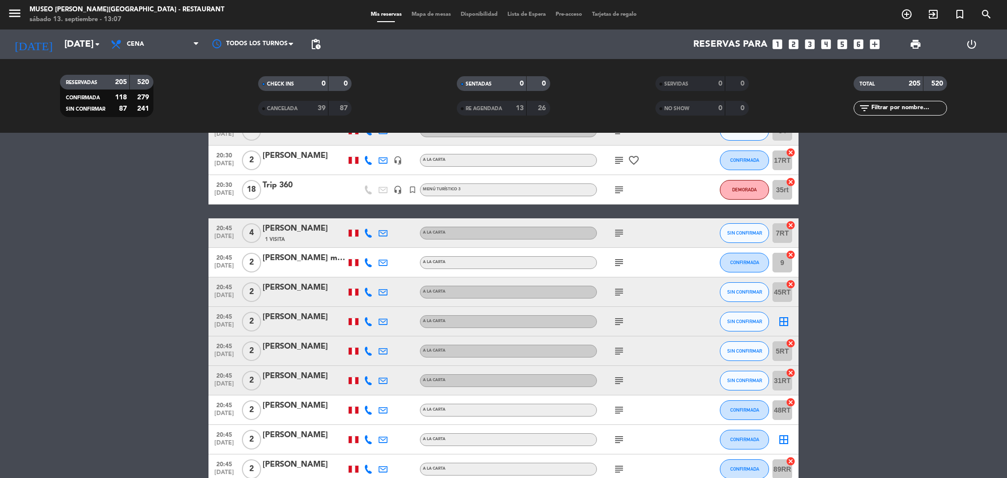
click at [616, 229] on icon "subject" at bounding box center [619, 233] width 12 height 12
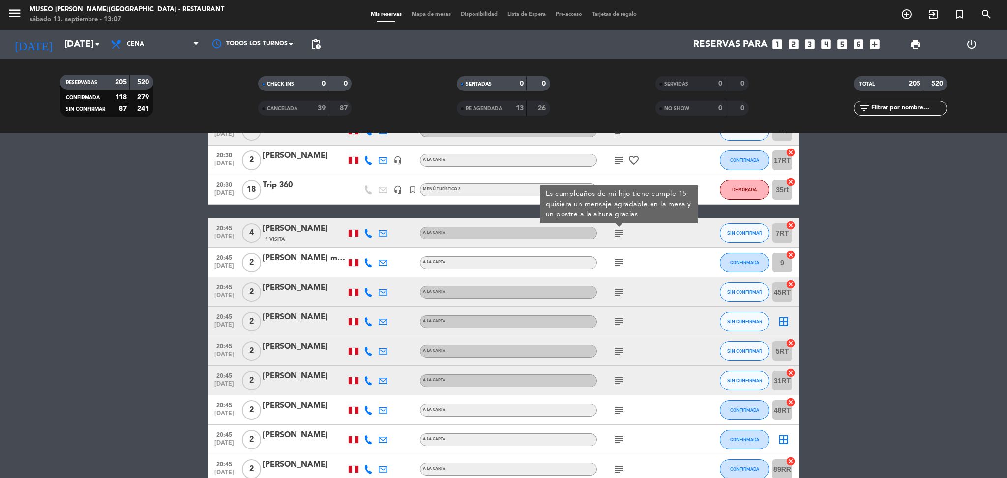
click at [615, 259] on icon "subject" at bounding box center [619, 263] width 12 height 12
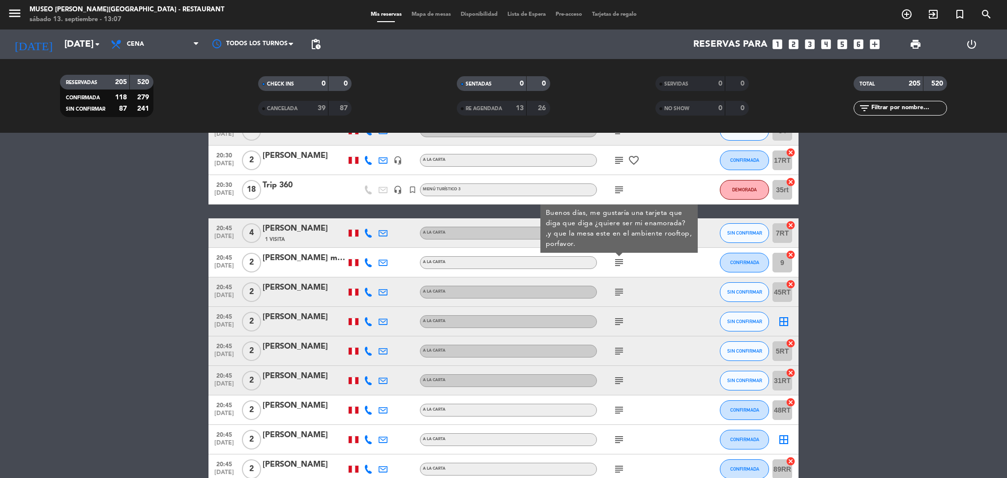
click at [620, 297] on div "subject" at bounding box center [641, 291] width 88 height 29
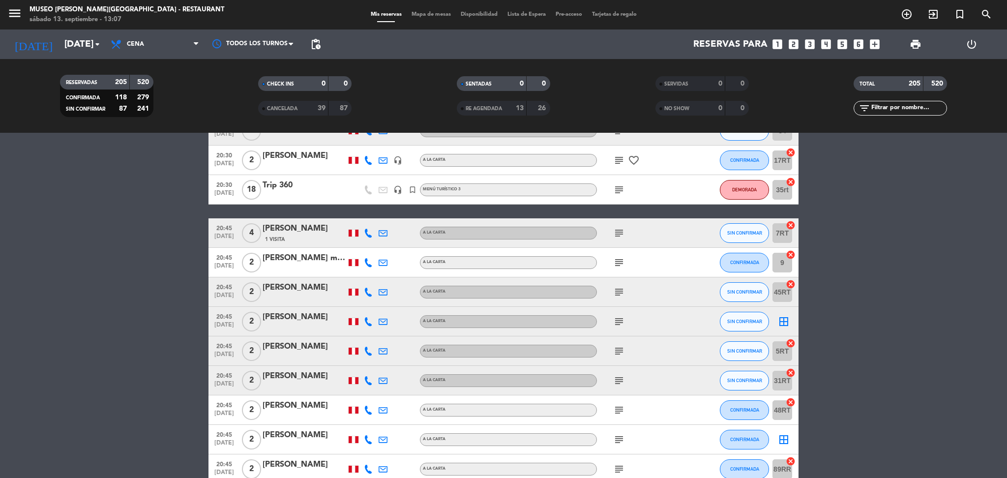
click at [620, 292] on icon "subject" at bounding box center [619, 292] width 12 height 12
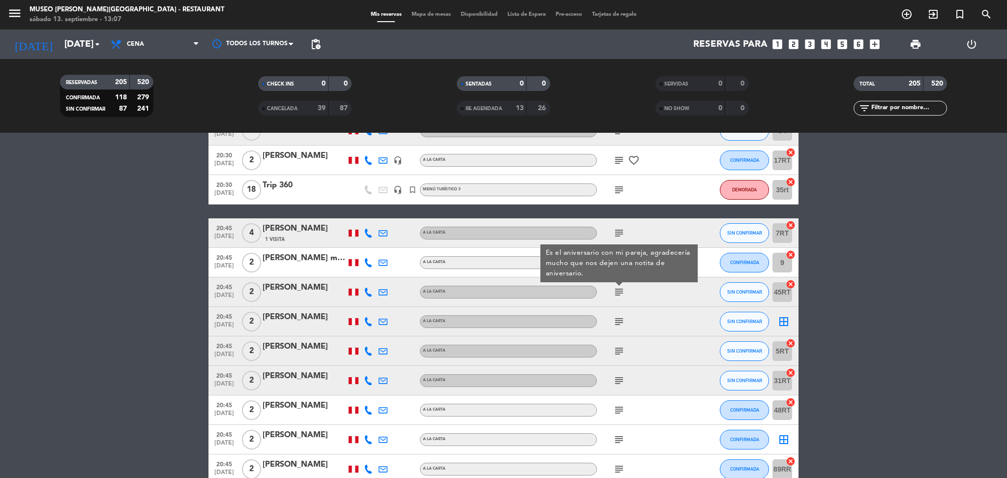
click at [624, 321] on icon "subject" at bounding box center [619, 322] width 12 height 12
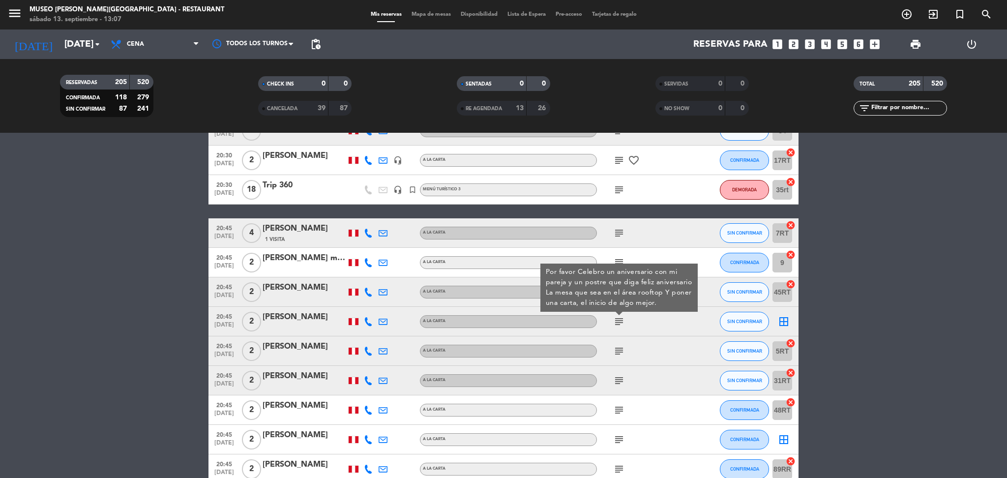
click at [622, 351] on icon "subject" at bounding box center [619, 351] width 12 height 12
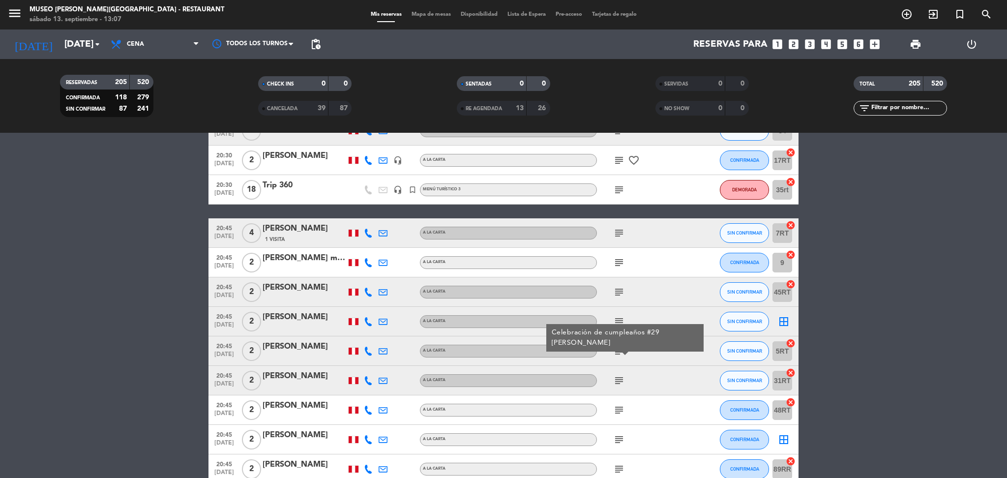
click at [622, 377] on icon "subject" at bounding box center [619, 381] width 12 height 12
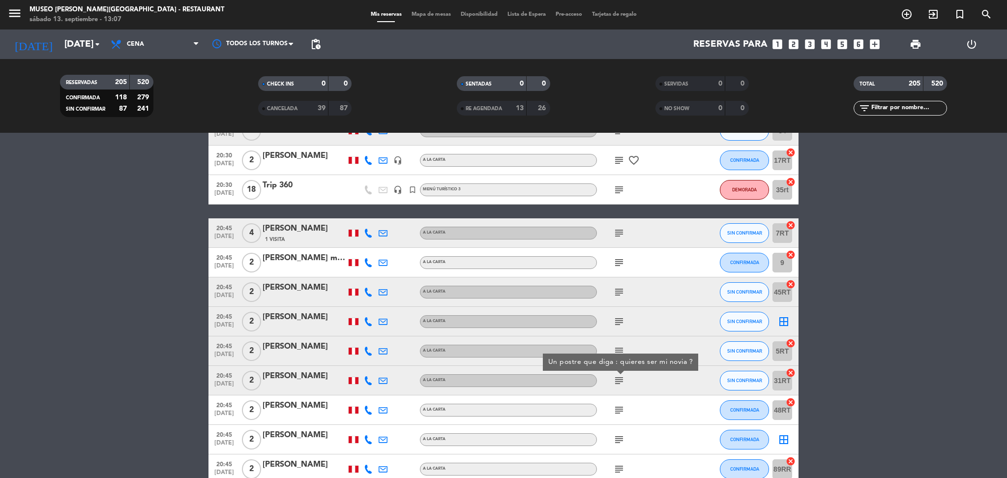
click at [615, 353] on div "Un postre que diga : quieres ser mi novia ?" at bounding box center [620, 361] width 155 height 17
click at [615, 353] on icon "subject" at bounding box center [619, 351] width 12 height 12
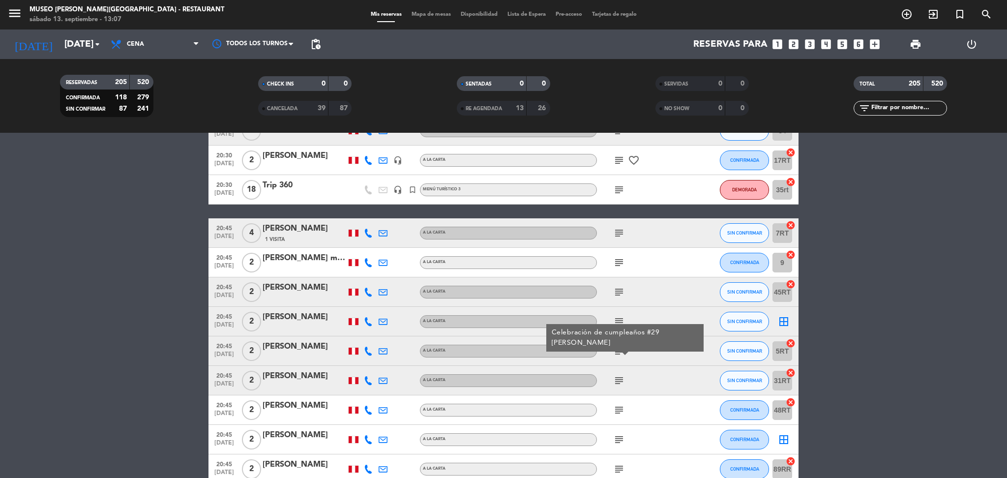
click at [617, 381] on icon "subject" at bounding box center [619, 381] width 12 height 12
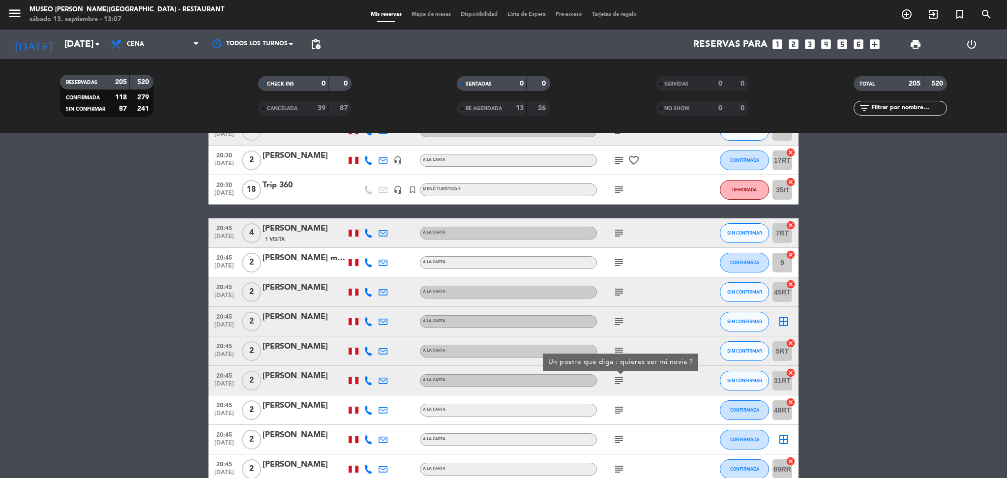
scroll to position [5691, 0]
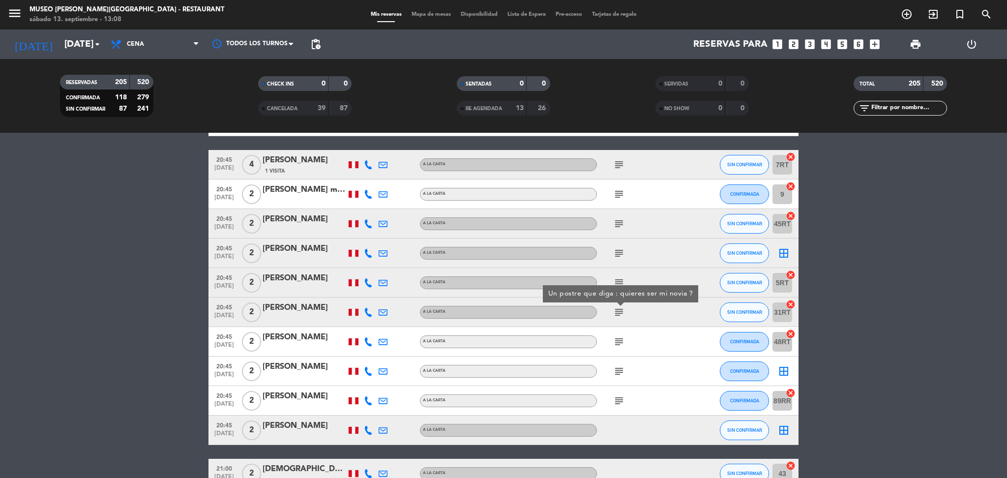
click at [618, 346] on icon "subject" at bounding box center [619, 342] width 12 height 12
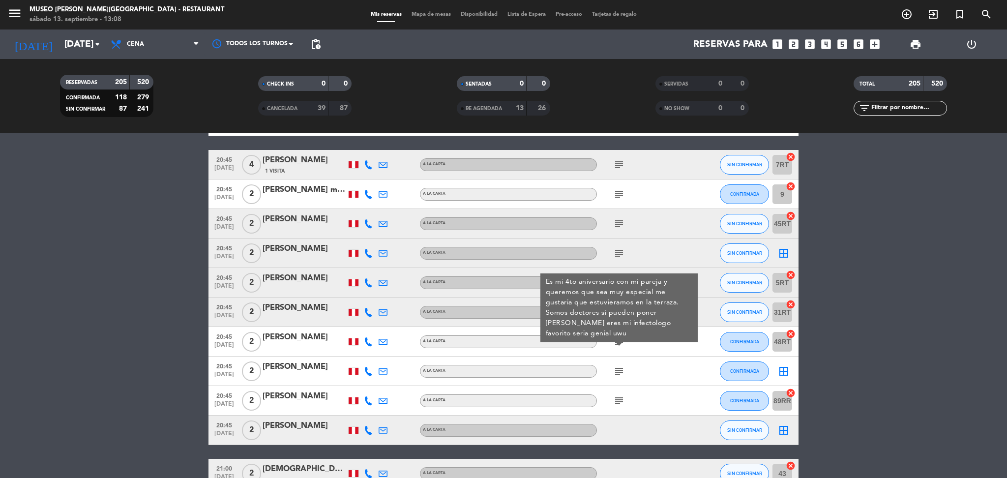
click at [618, 366] on icon "subject" at bounding box center [619, 371] width 12 height 12
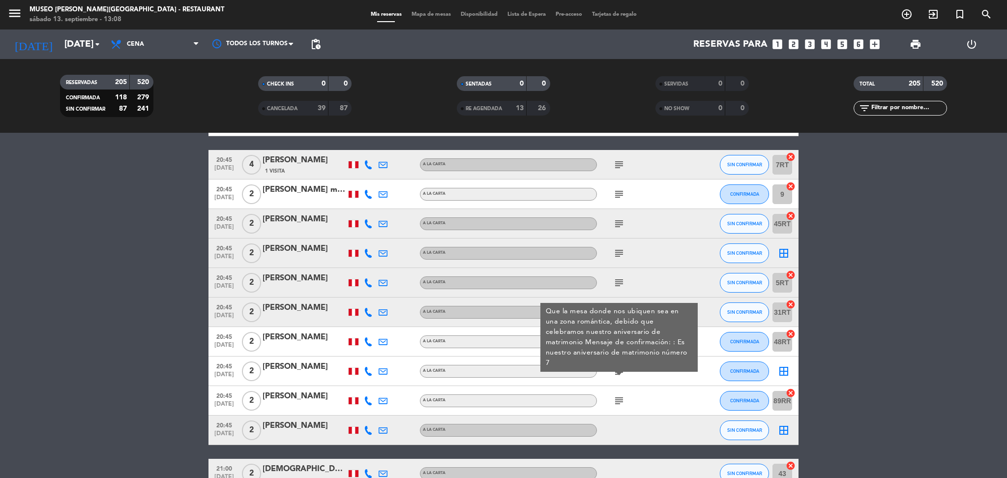
click at [618, 402] on icon "subject" at bounding box center [619, 401] width 12 height 12
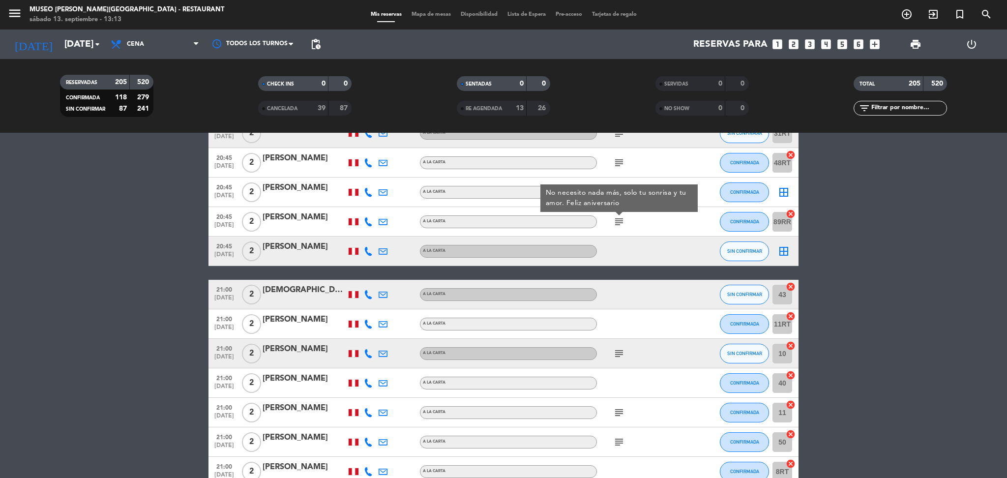
scroll to position [5873, 0]
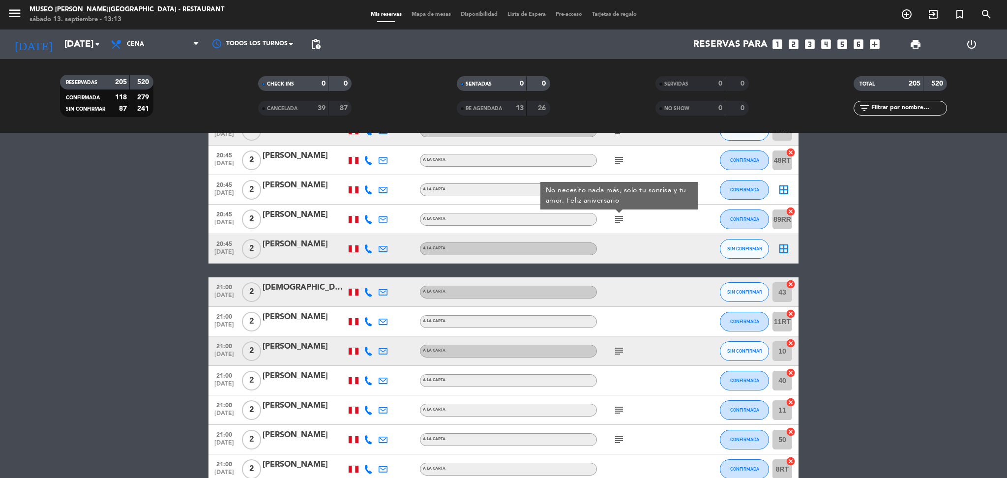
click at [612, 356] on div "subject" at bounding box center [641, 350] width 88 height 29
click at [618, 351] on icon "subject" at bounding box center [619, 351] width 12 height 12
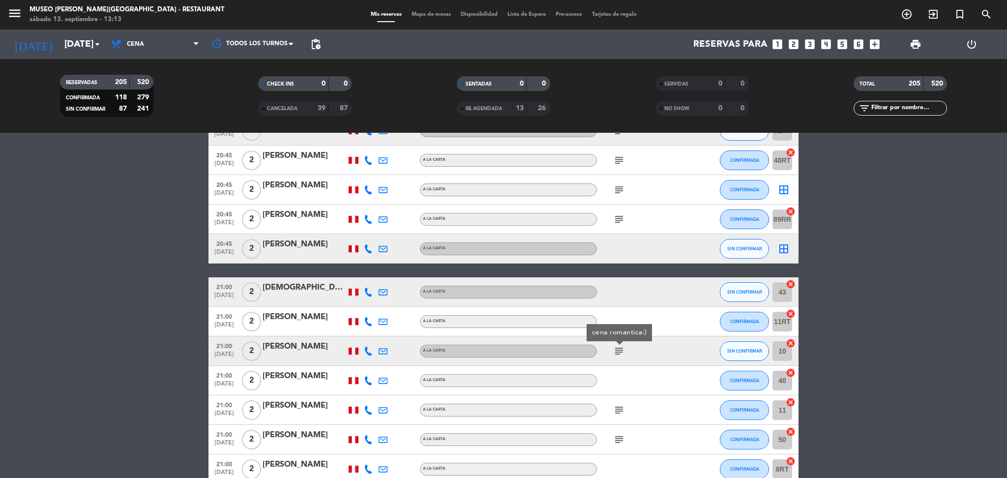
scroll to position [6000, 0]
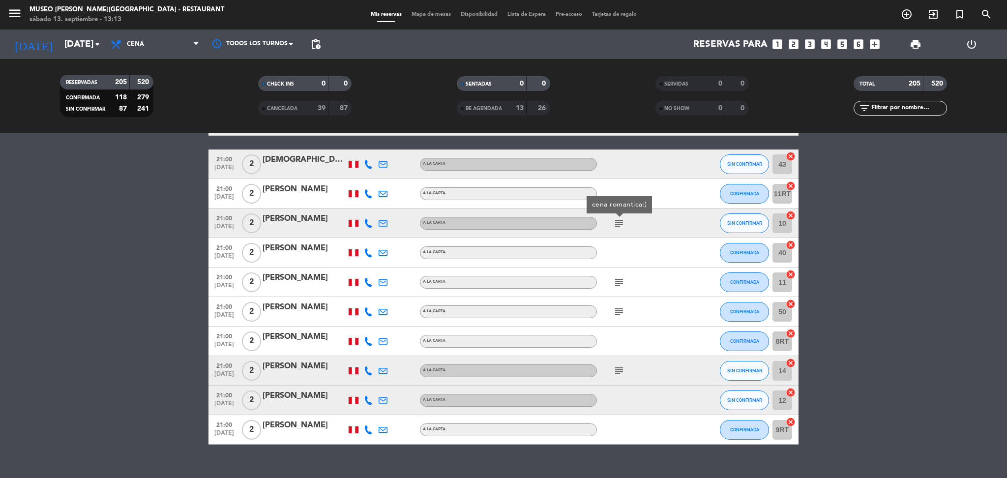
click at [617, 276] on icon "subject" at bounding box center [619, 282] width 12 height 12
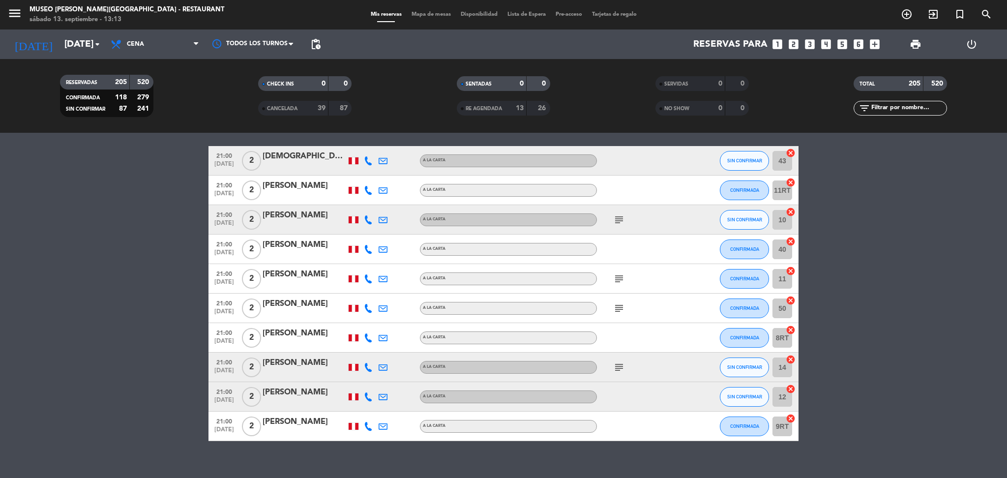
scroll to position [6008, 0]
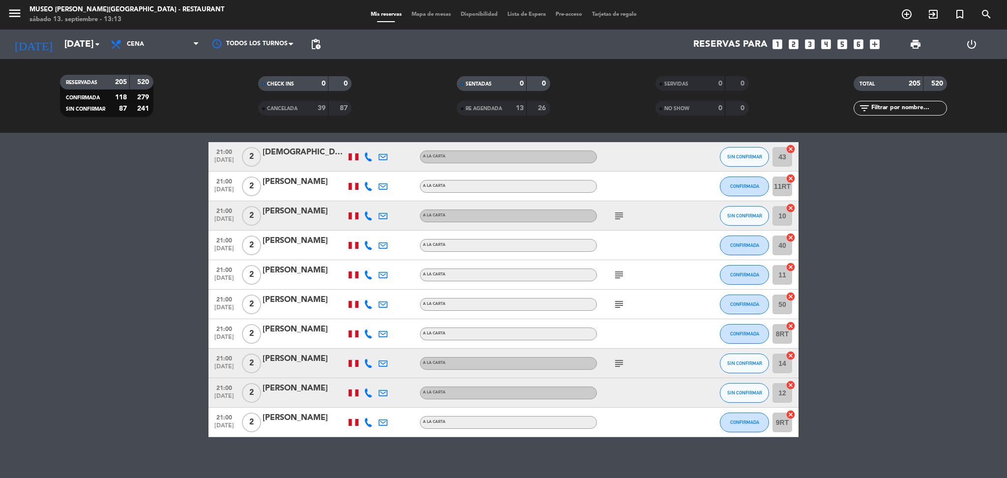
click at [616, 270] on icon "subject" at bounding box center [619, 275] width 12 height 12
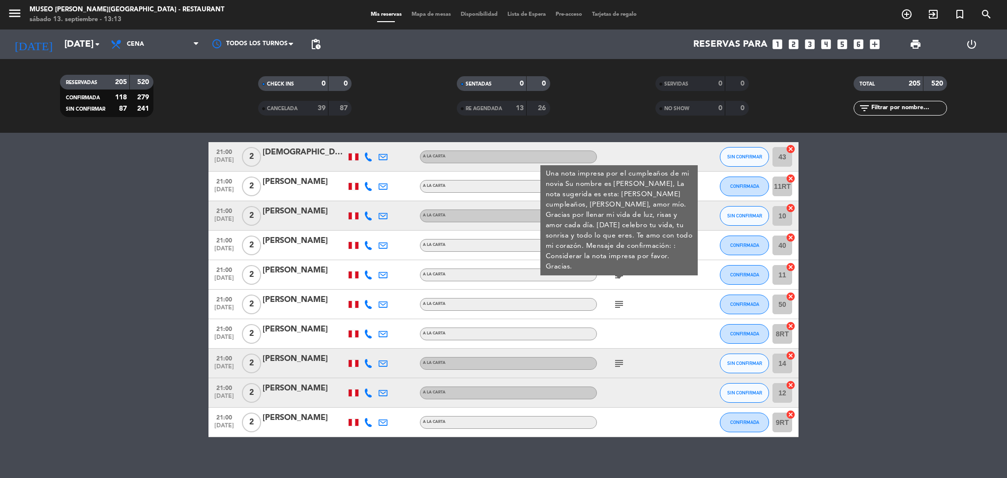
click at [616, 302] on icon "subject" at bounding box center [619, 304] width 12 height 12
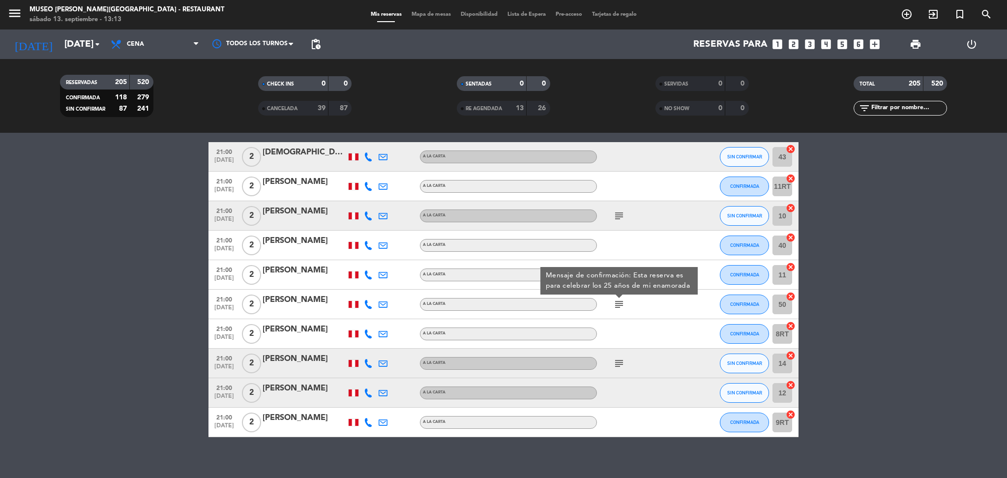
click at [620, 362] on icon "subject" at bounding box center [619, 363] width 12 height 12
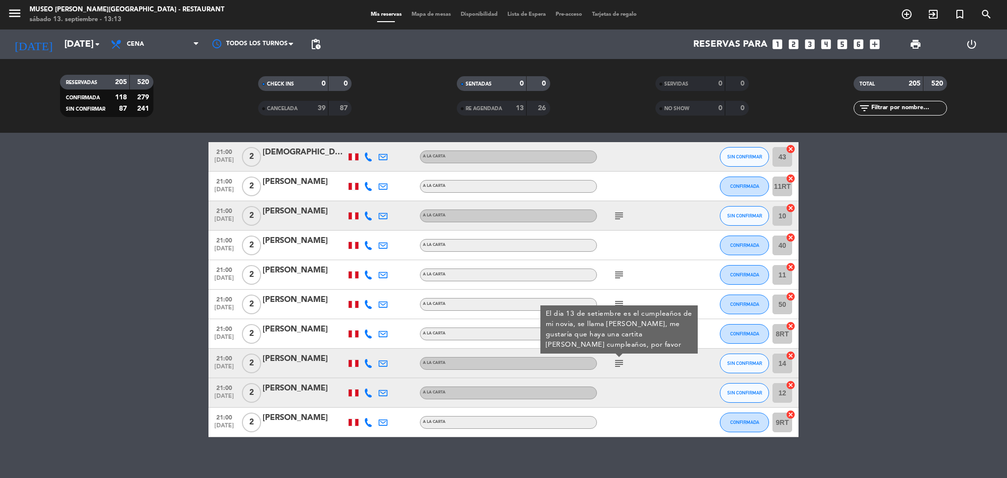
click at [869, 105] on icon "filter_list" at bounding box center [864, 108] width 12 height 12
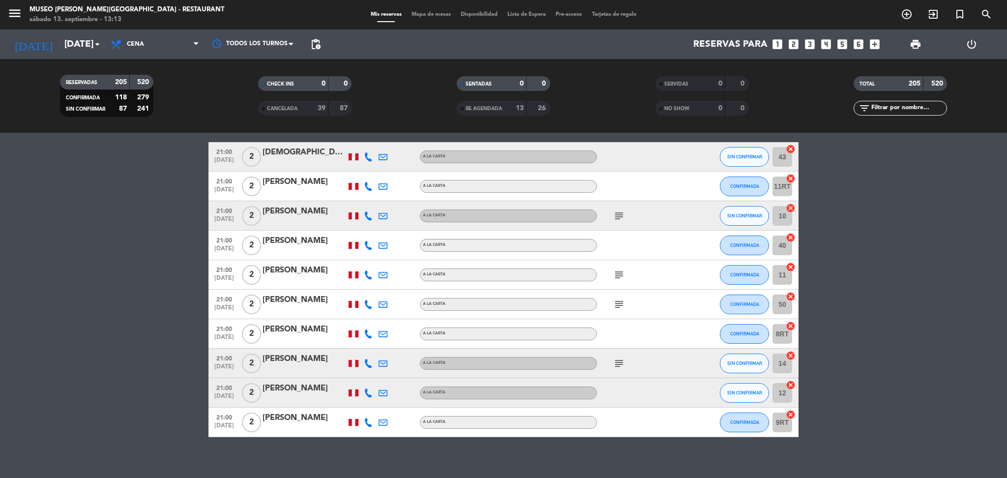
click at [869, 105] on icon "filter_list" at bounding box center [864, 108] width 12 height 12
click at [883, 111] on input "text" at bounding box center [908, 108] width 76 height 11
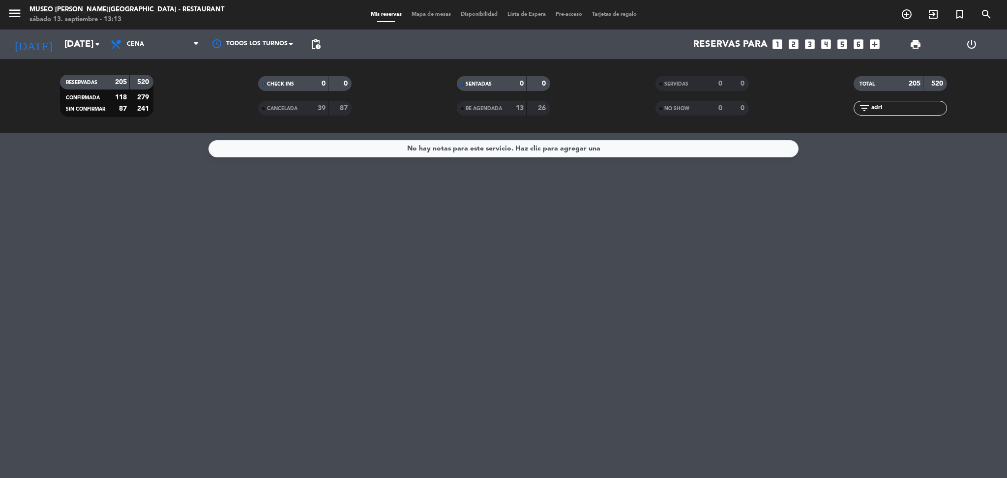
scroll to position [0, 0]
type input "adri"
drag, startPoint x: 889, startPoint y: 111, endPoint x: 805, endPoint y: 114, distance: 84.1
click at [805, 114] on div "filter_list adri" at bounding box center [900, 108] width 199 height 15
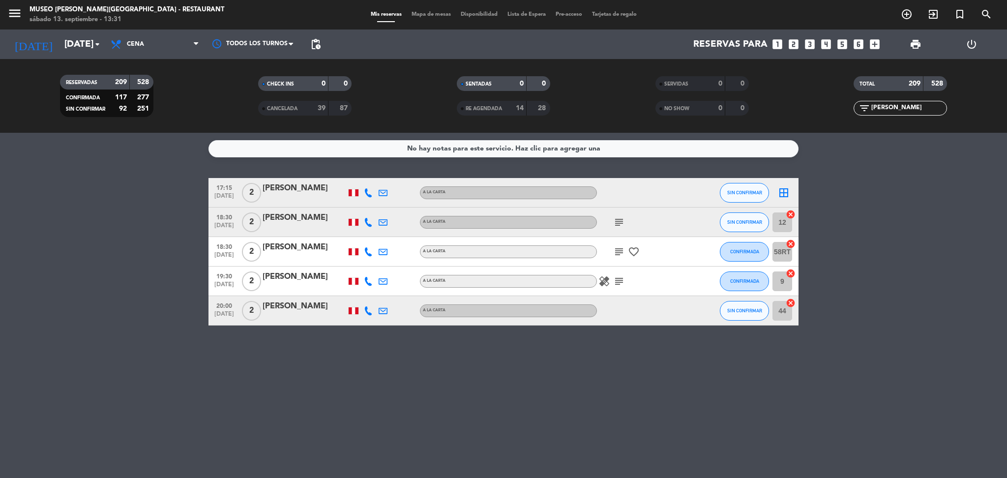
type input "[PERSON_NAME]"
click at [616, 221] on icon "subject" at bounding box center [619, 222] width 12 height 12
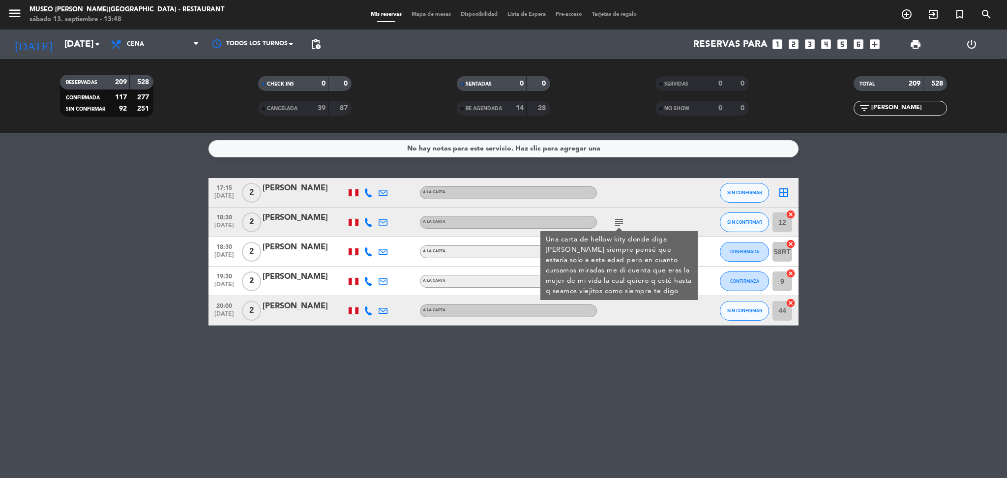
drag, startPoint x: 919, startPoint y: 106, endPoint x: 782, endPoint y: 117, distance: 137.6
click at [782, 117] on div "RESERVADAS 209 528 CONFIRMADA 117 277 SIN CONFIRMAR 92 251 CHECK INS 0 0 CANCEL…" at bounding box center [503, 96] width 1007 height 54
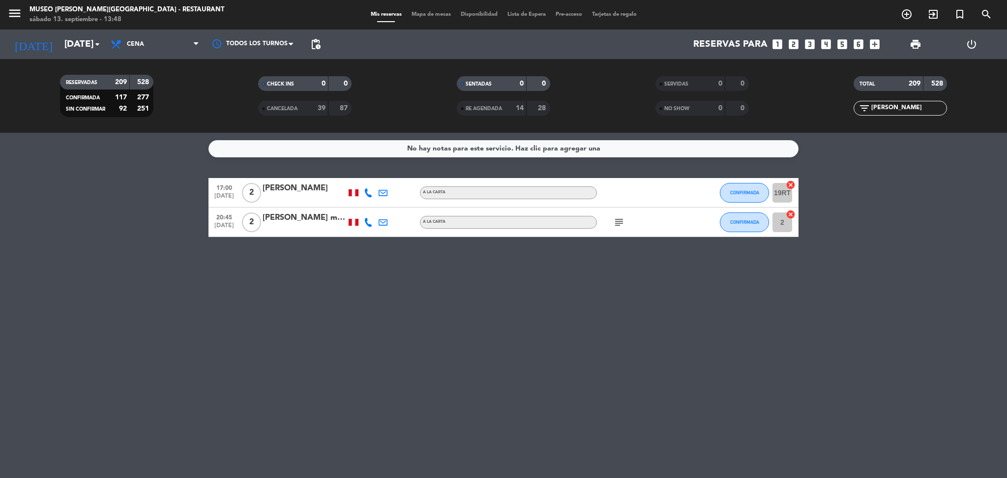
type input "[PERSON_NAME]"
click at [619, 222] on icon "subject" at bounding box center [619, 222] width 12 height 12
